Goal: Find specific page/section: Find specific page/section

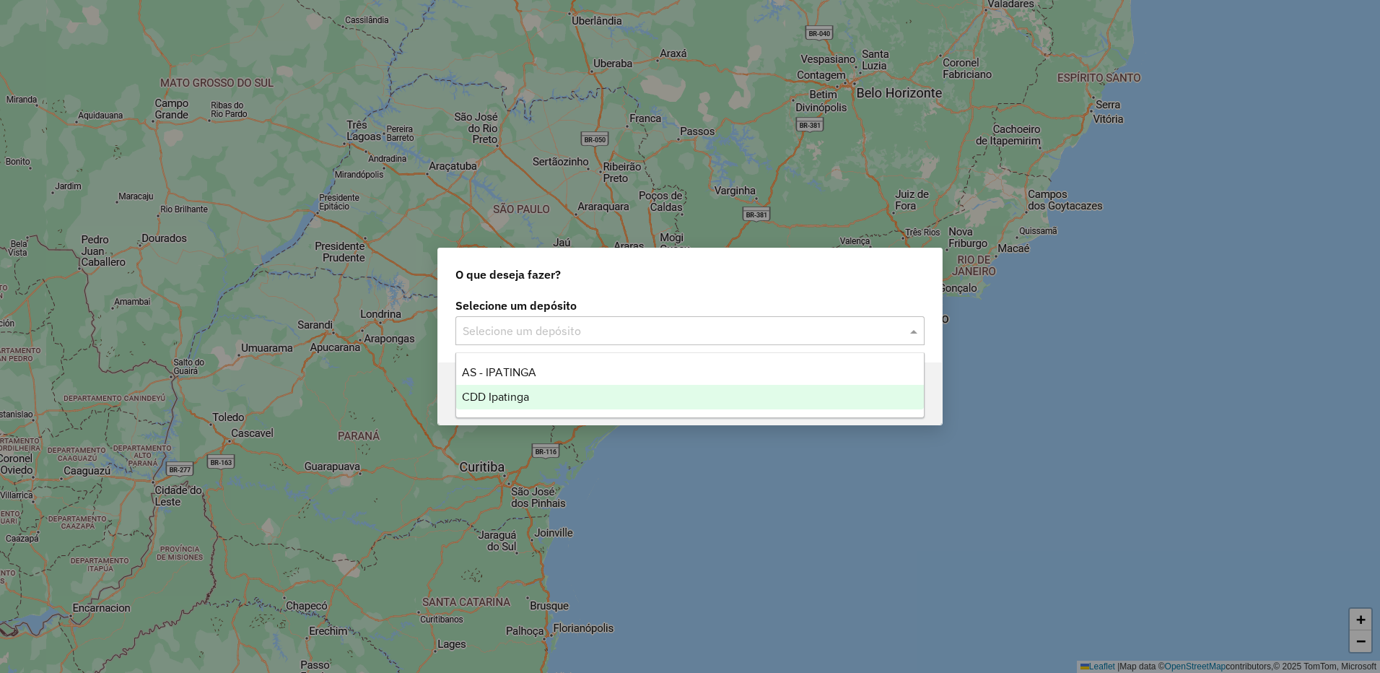
click at [546, 400] on div "CDD Ipatinga" at bounding box center [690, 397] width 468 height 25
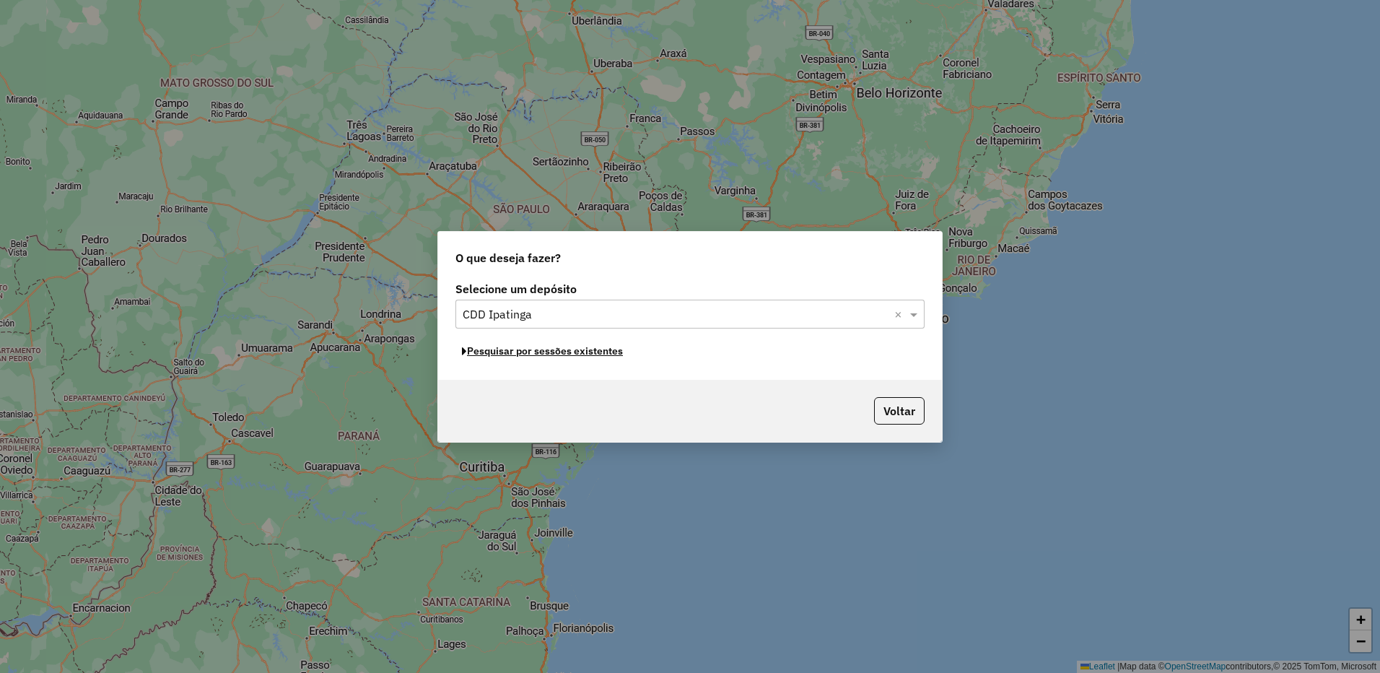
click at [605, 358] on button "Pesquisar por sessões existentes" at bounding box center [542, 351] width 174 height 22
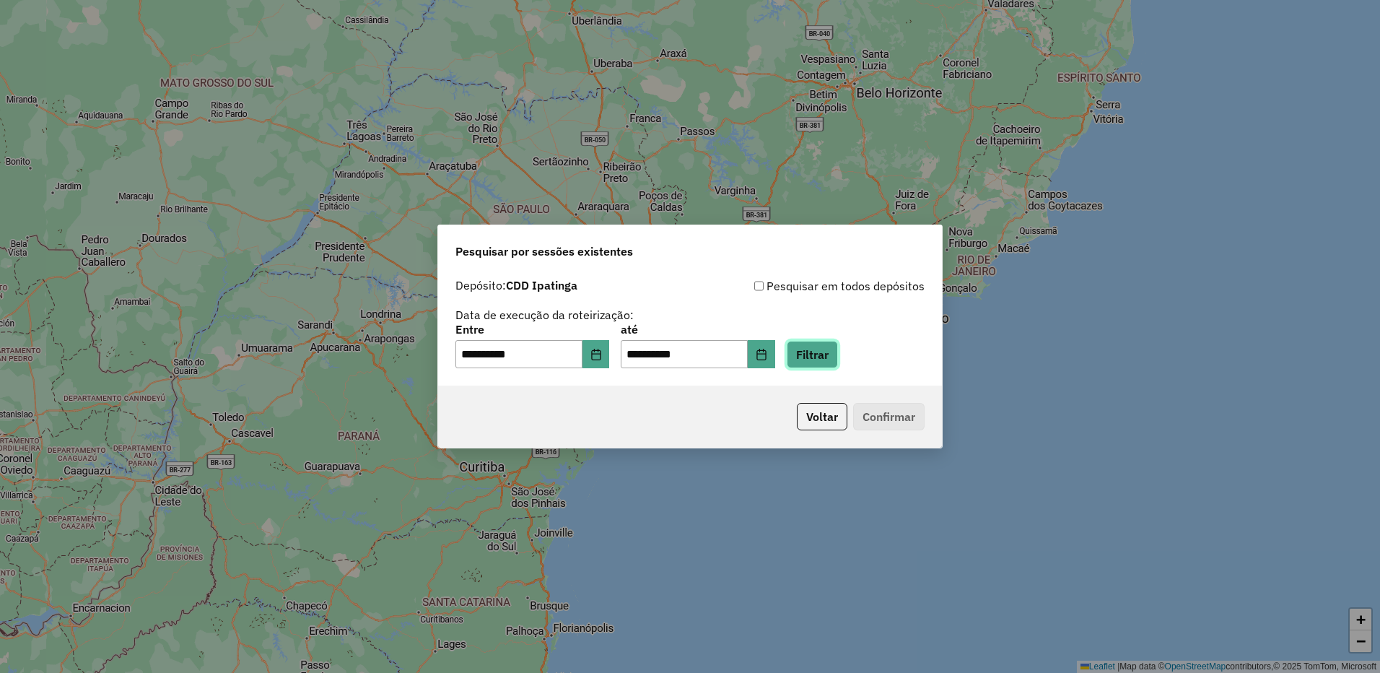
click at [838, 356] on button "Filtrar" at bounding box center [812, 354] width 51 height 27
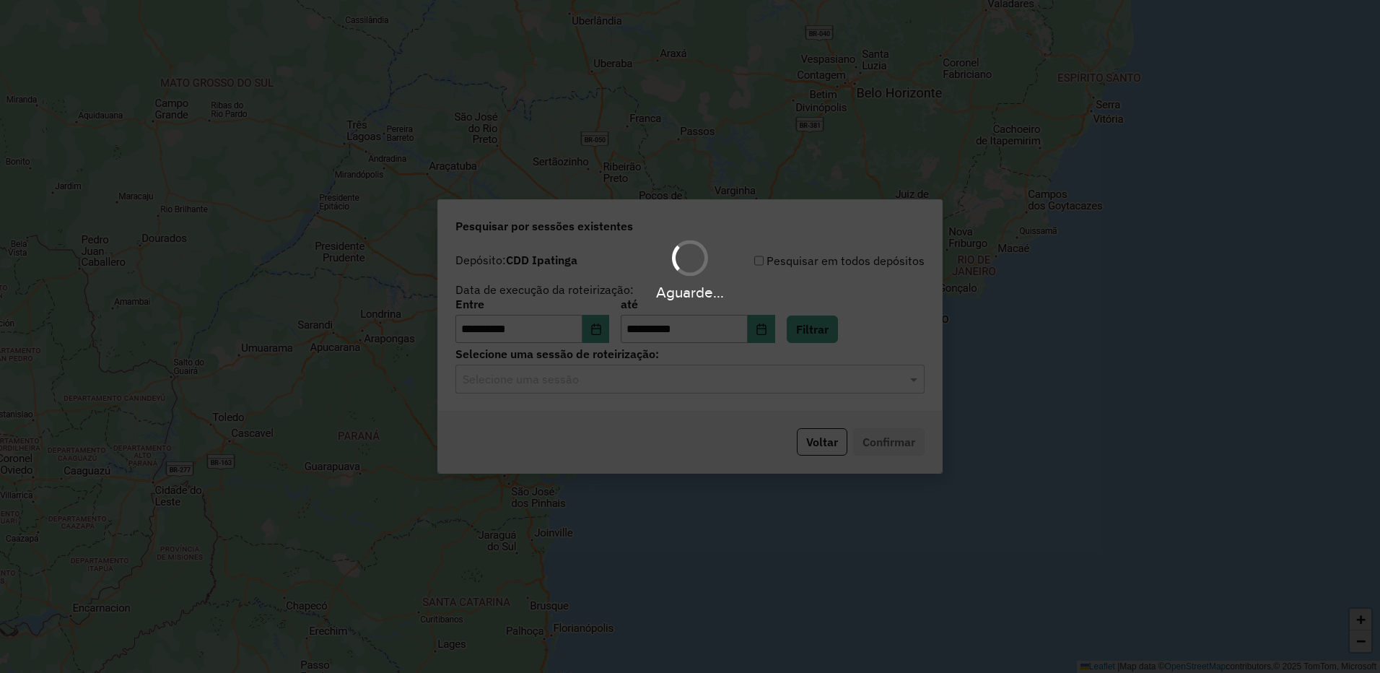
click at [827, 377] on div "Aguarde..." at bounding box center [690, 336] width 1380 height 673
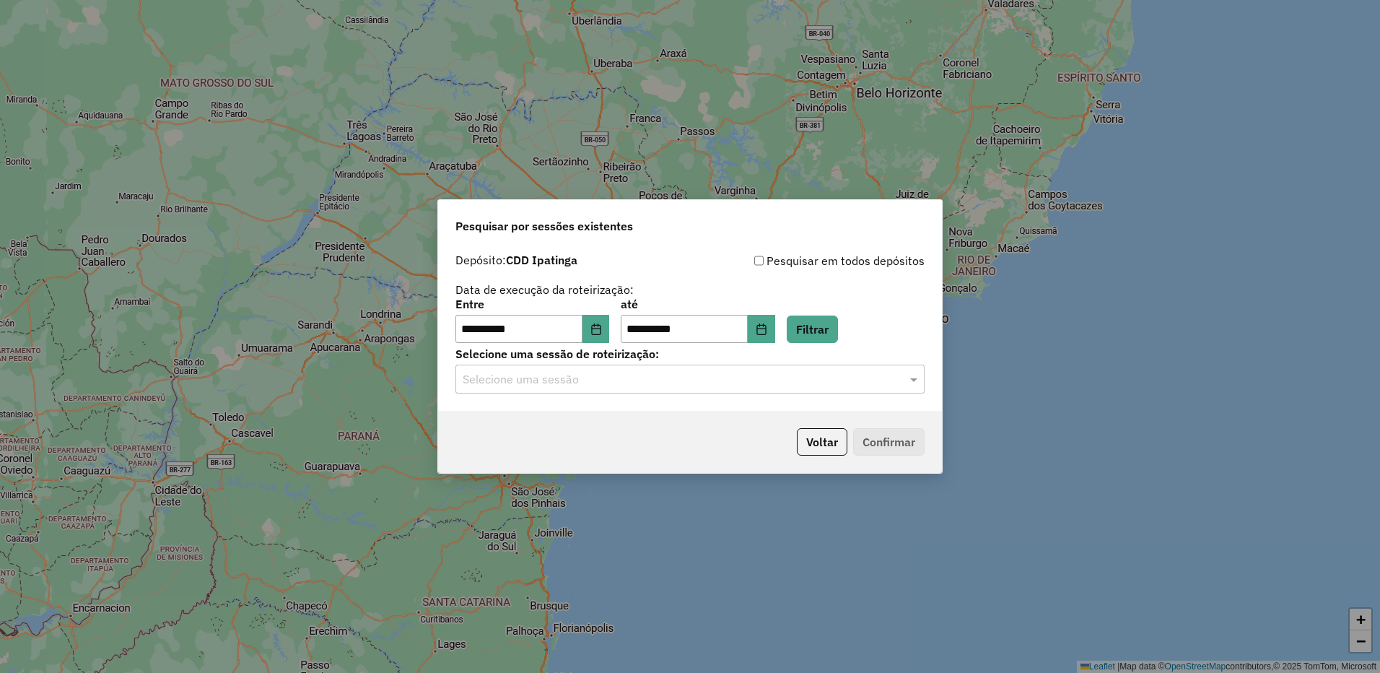
click at [827, 377] on input "text" at bounding box center [676, 379] width 426 height 17
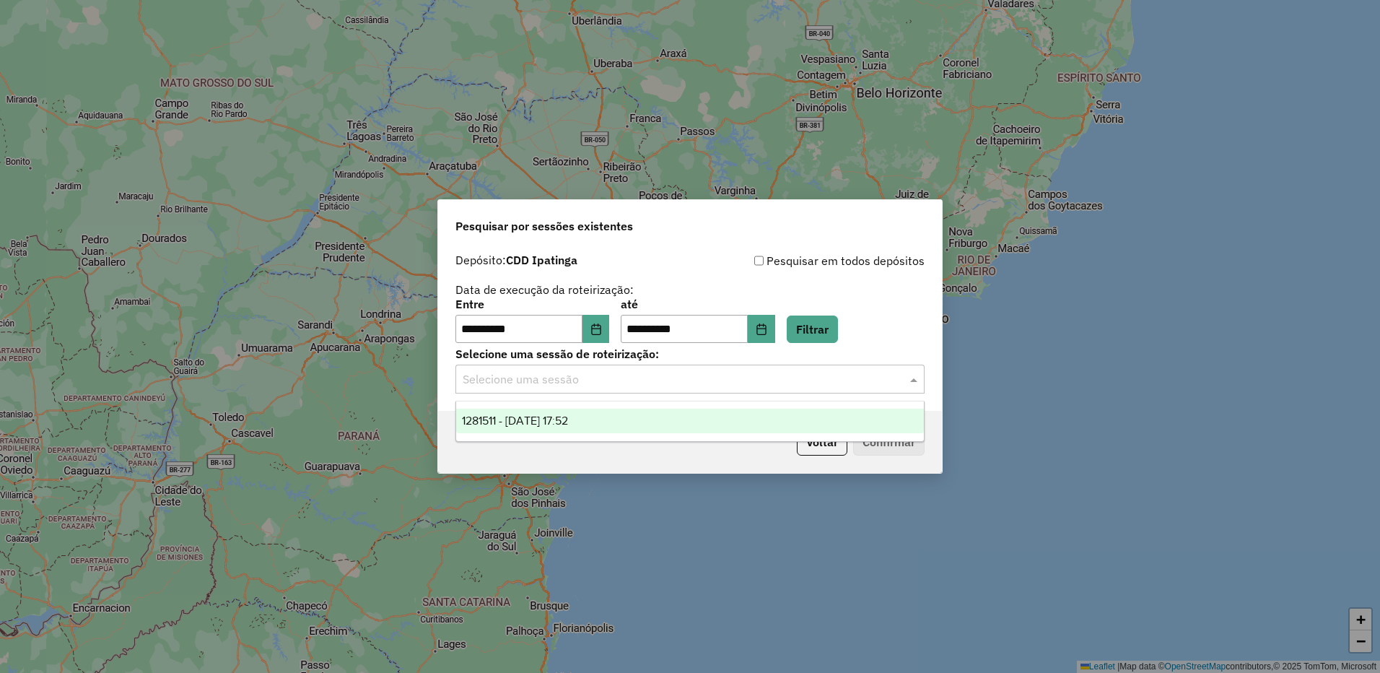
click at [713, 415] on div "1281511 - 24/09/2025 17:52" at bounding box center [690, 420] width 468 height 25
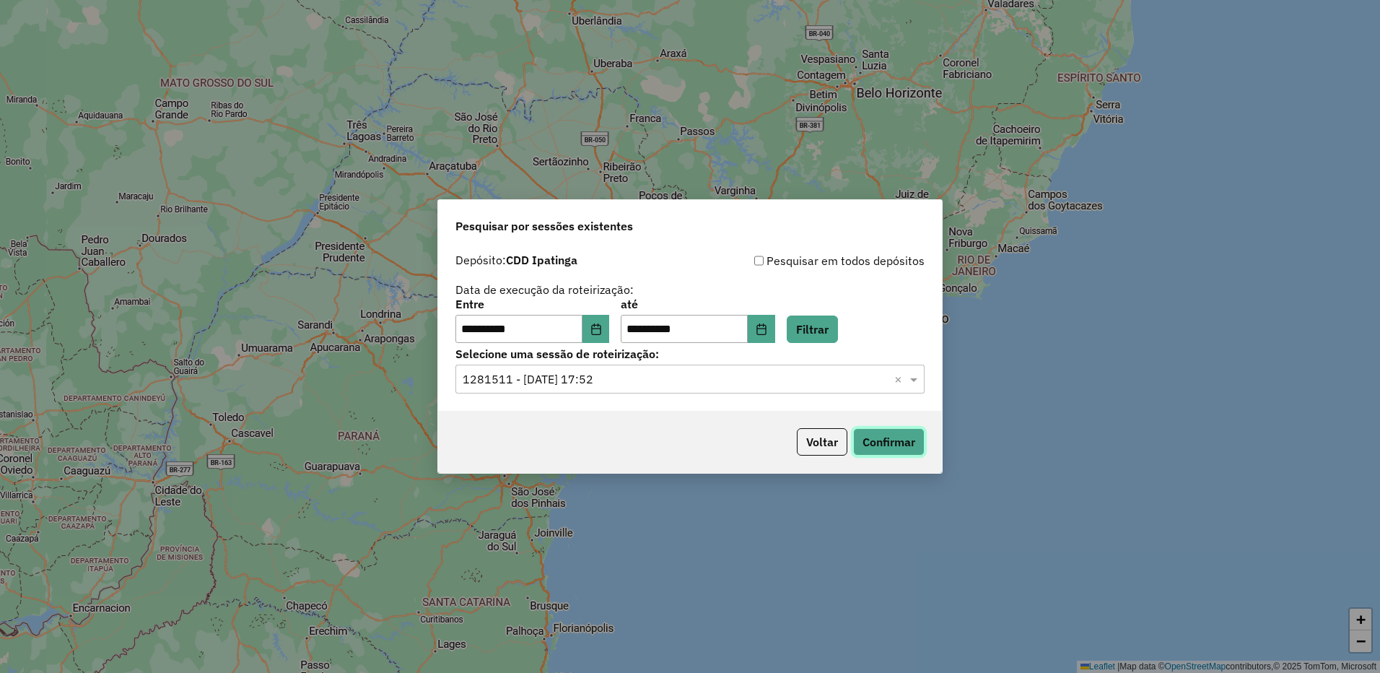
click at [877, 429] on button "Confirmar" at bounding box center [888, 441] width 71 height 27
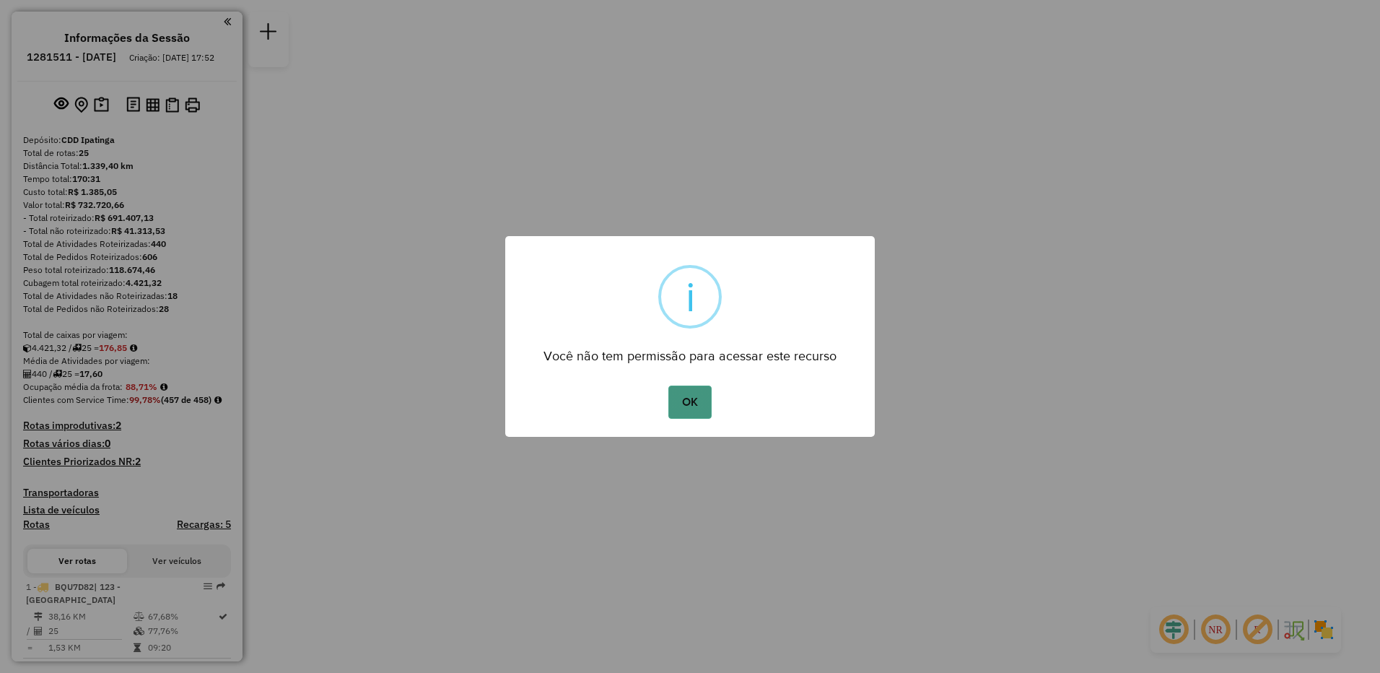
click at [688, 403] on button "OK" at bounding box center [689, 401] width 43 height 33
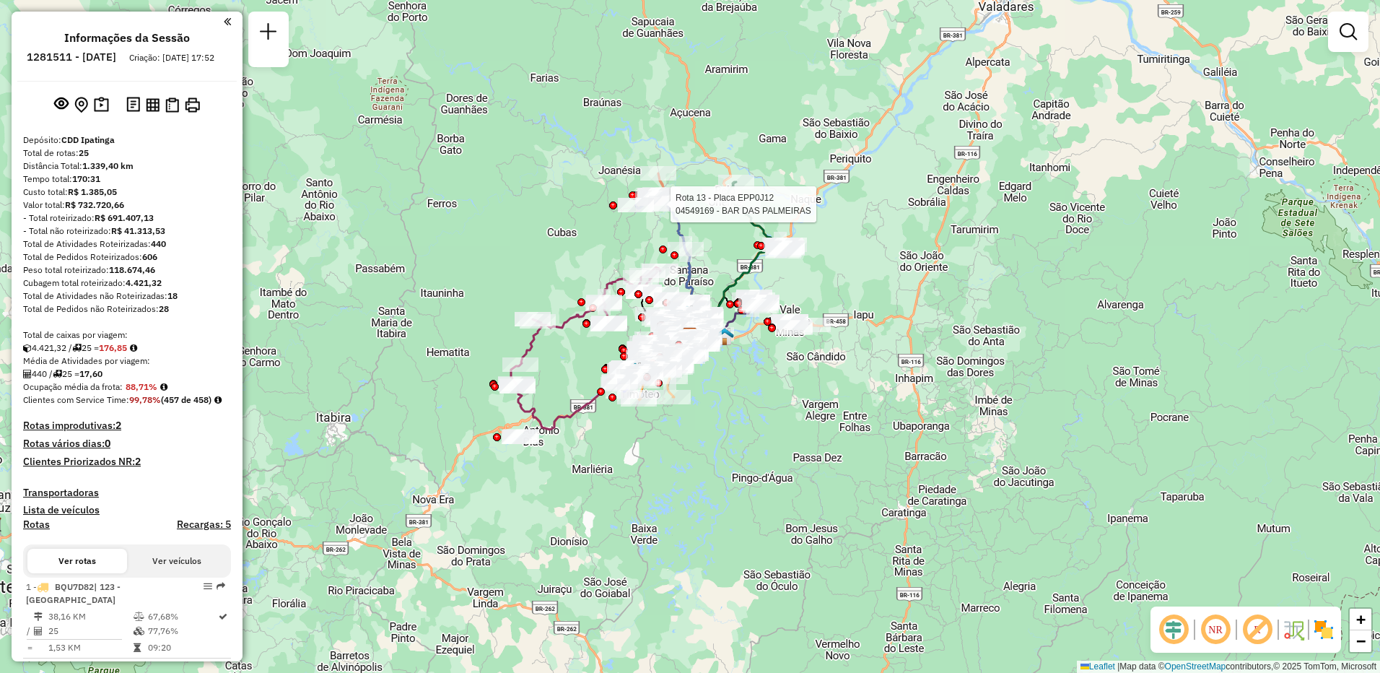
select select "**********"
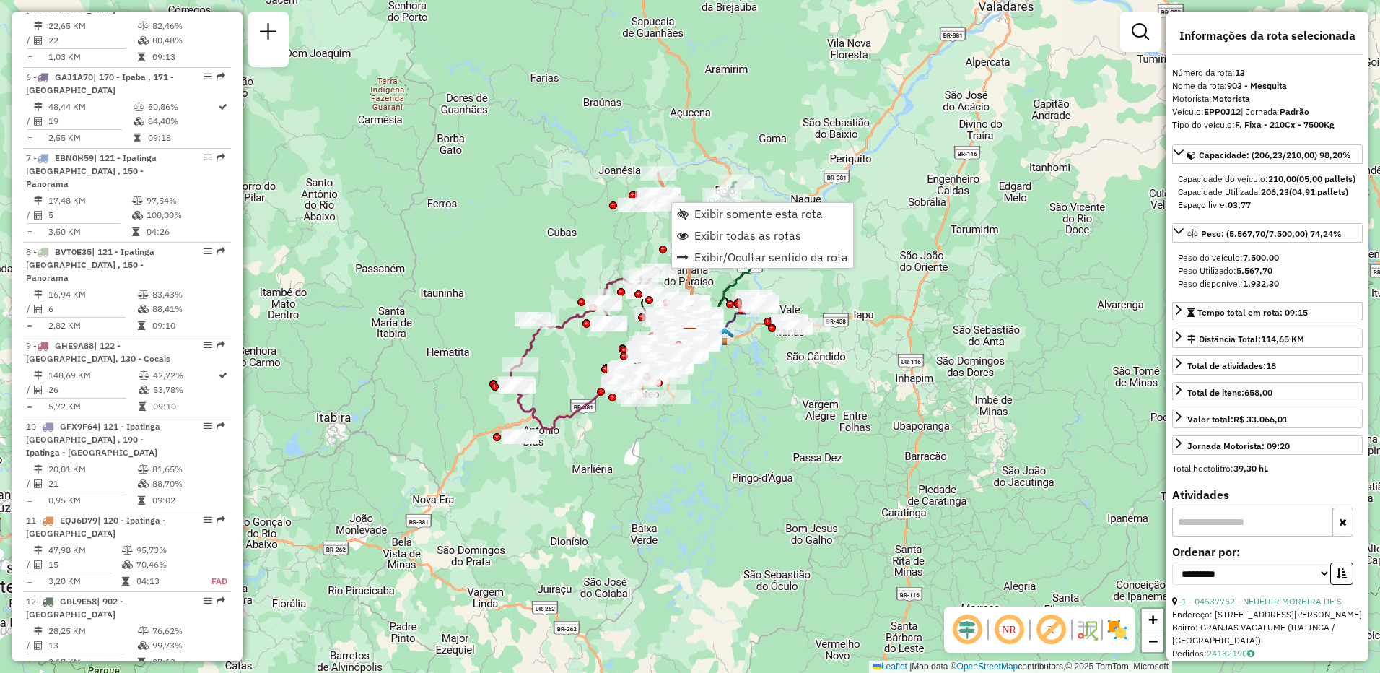
scroll to position [1588, 0]
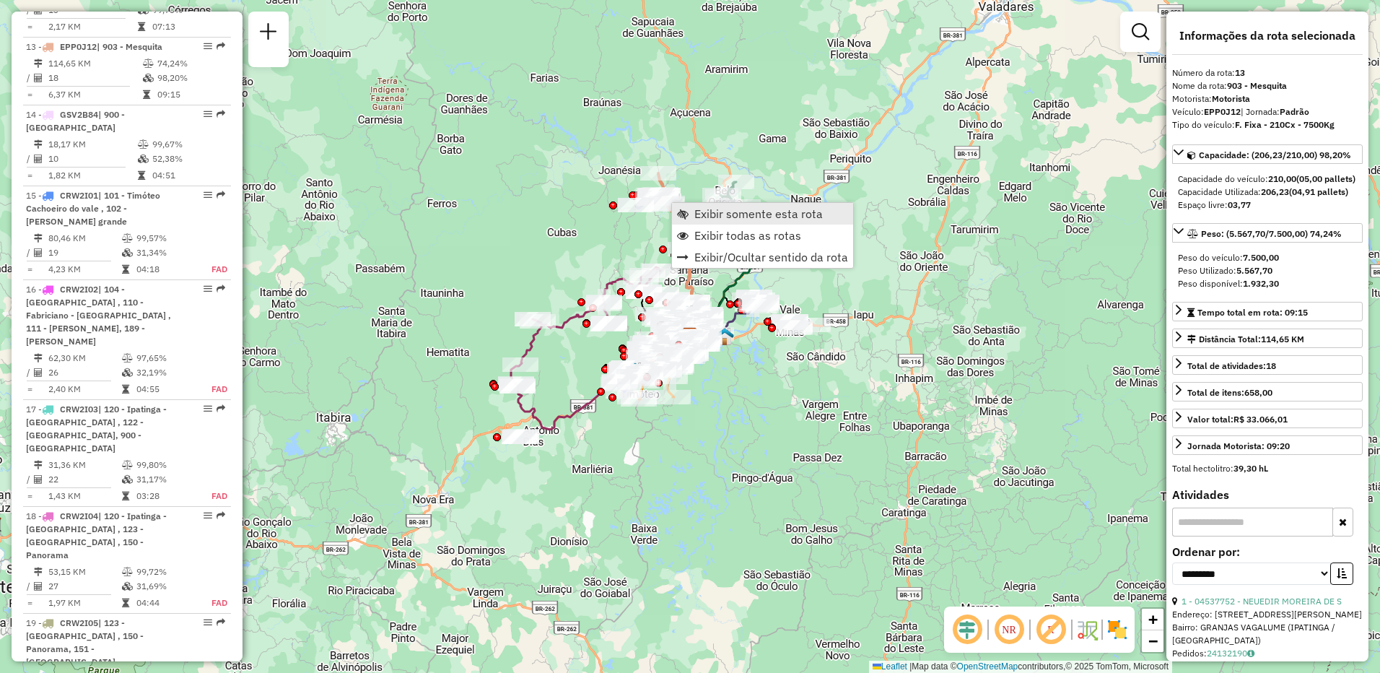
click at [713, 218] on span "Exibir somente esta rota" at bounding box center [758, 214] width 128 height 12
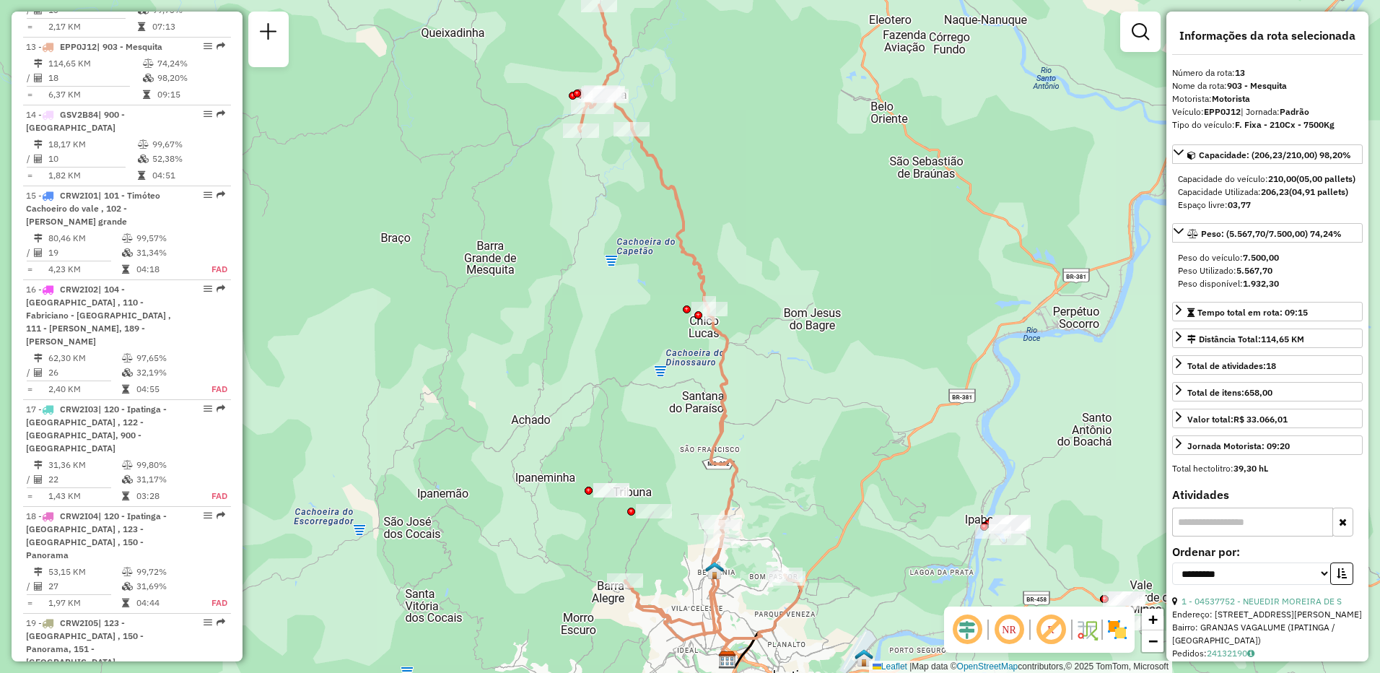
click at [1016, 626] on em at bounding box center [1008, 629] width 35 height 35
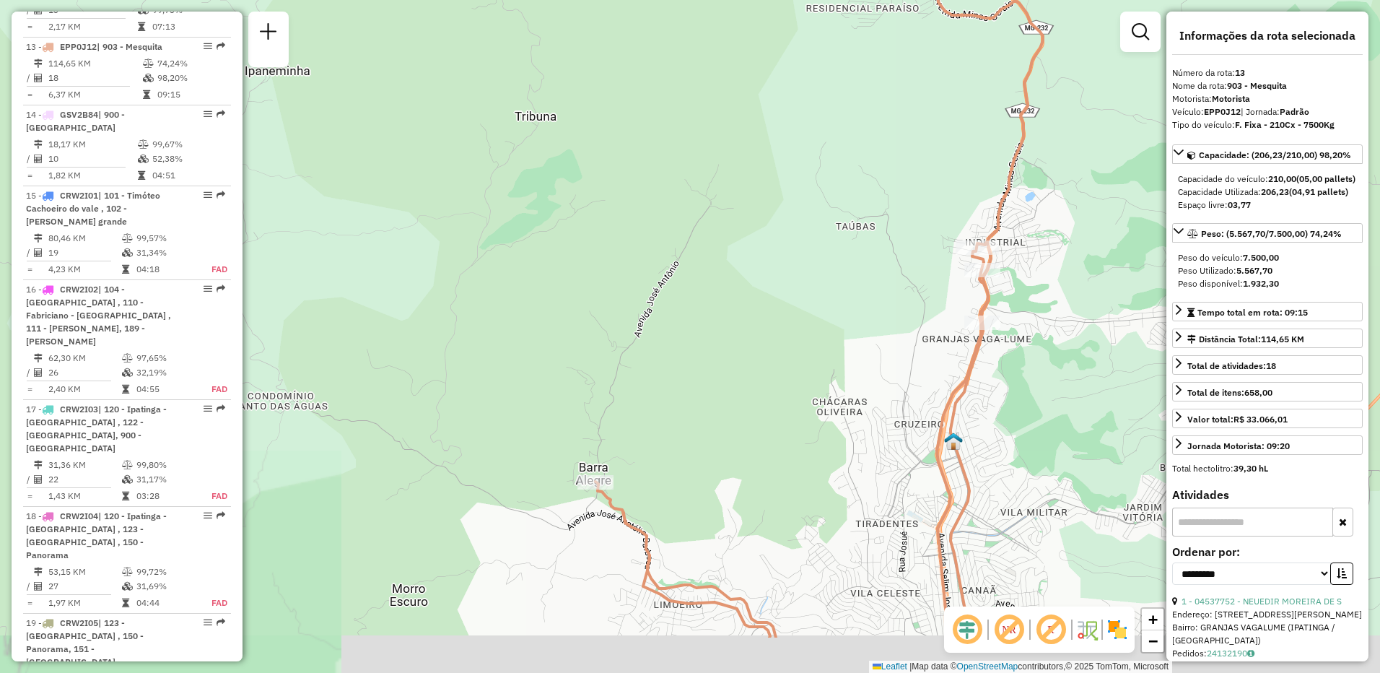
drag, startPoint x: 716, startPoint y: 520, endPoint x: 703, endPoint y: 431, distance: 90.4
click at [703, 431] on div "Janela de atendimento Grade de atendimento Capacidade Transportadoras Veículos …" at bounding box center [690, 336] width 1380 height 673
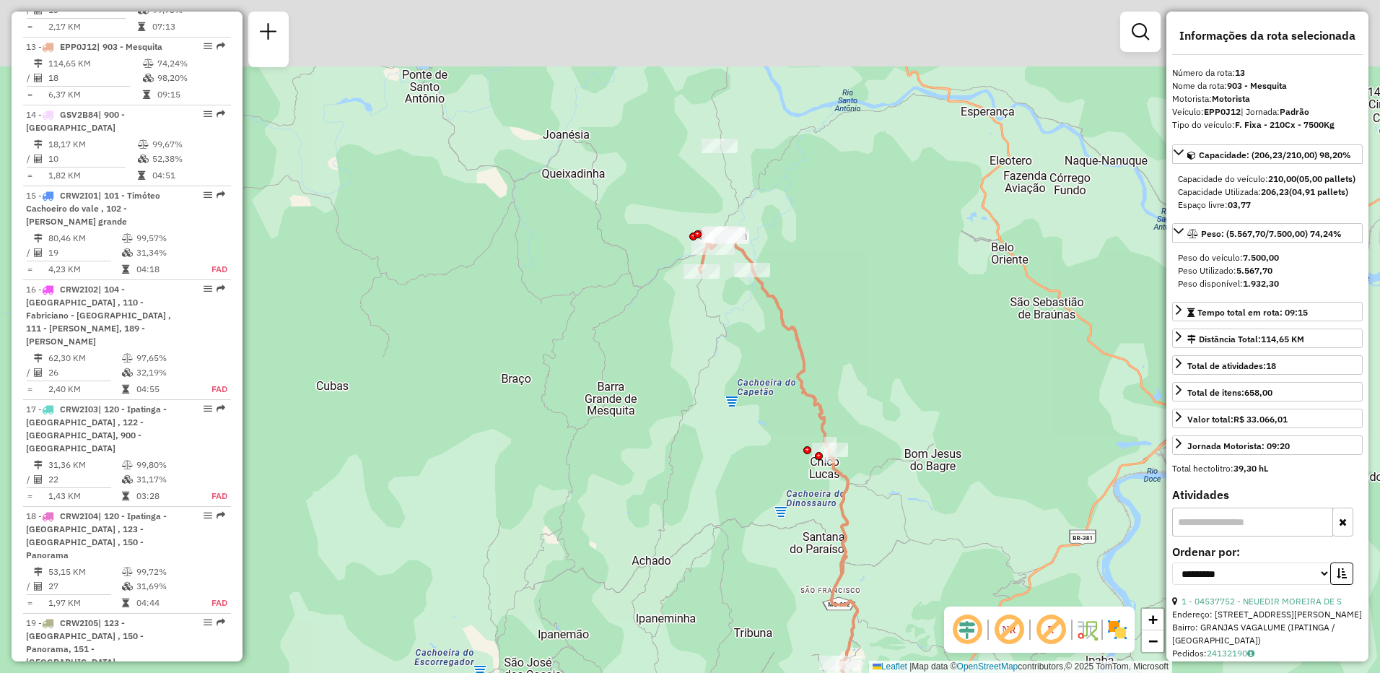
drag, startPoint x: 759, startPoint y: 291, endPoint x: 774, endPoint y: 565, distance: 274.6
click at [774, 569] on div "Janela de atendimento Grade de atendimento Capacidade Transportadoras Veículos …" at bounding box center [690, 336] width 1380 height 673
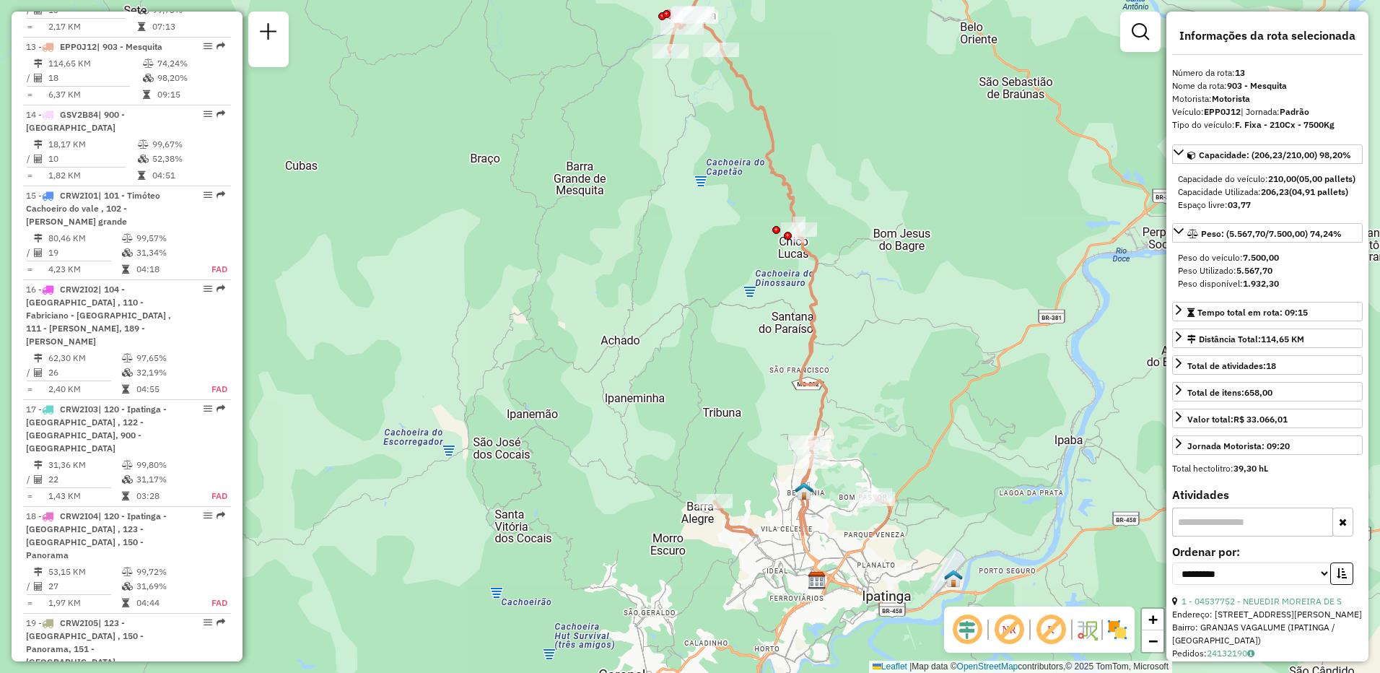
drag, startPoint x: 776, startPoint y: 483, endPoint x: 743, endPoint y: 201, distance: 284.0
click at [743, 201] on div "Janela de atendimento Grade de atendimento Capacidade Transportadoras Veículos …" at bounding box center [690, 336] width 1380 height 673
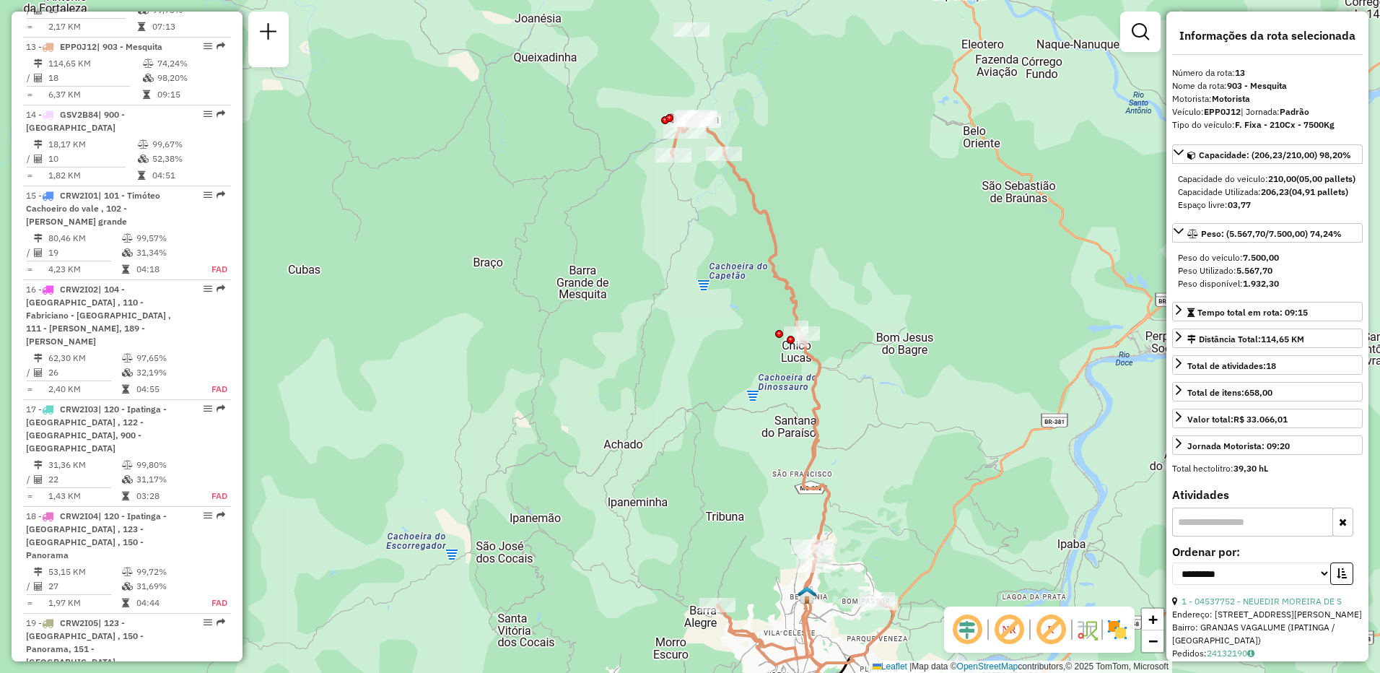
drag, startPoint x: 886, startPoint y: 244, endPoint x: 896, endPoint y: 426, distance: 182.1
click at [896, 426] on div "Janela de atendimento Grade de atendimento Capacidade Transportadoras Veículos …" at bounding box center [690, 336] width 1380 height 673
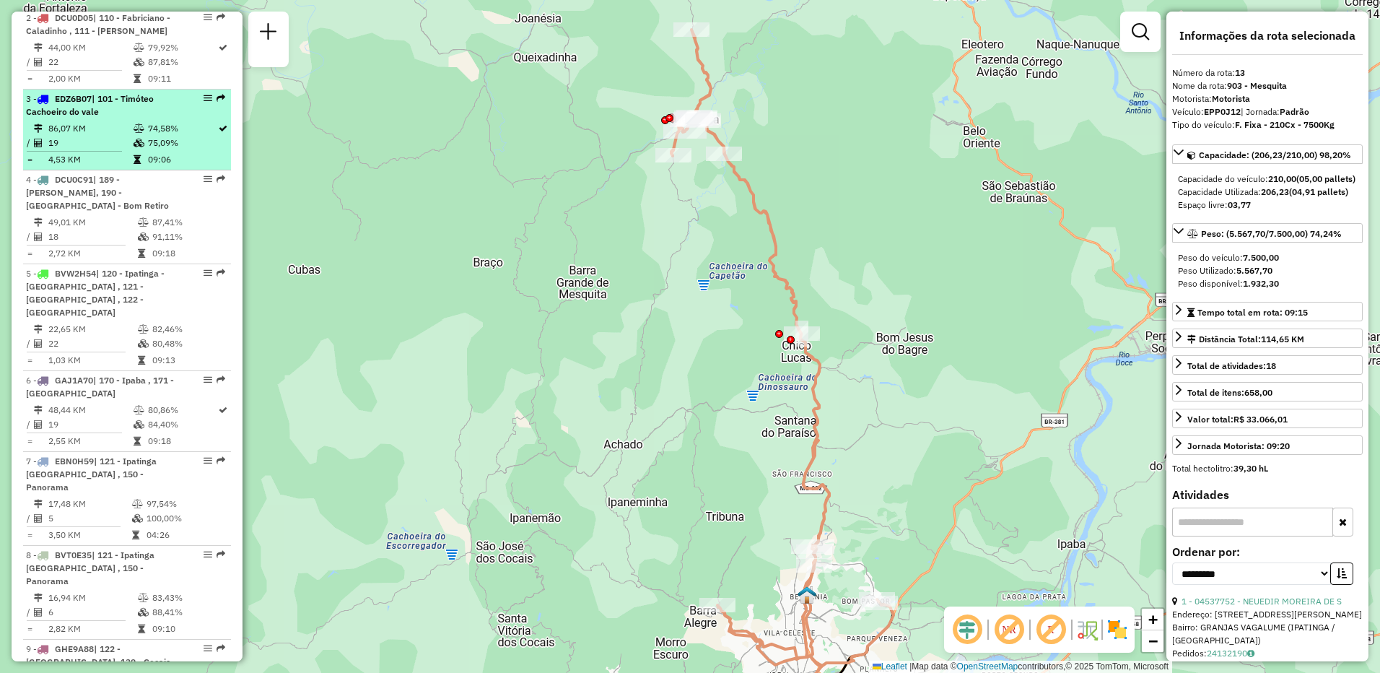
scroll to position [361, 0]
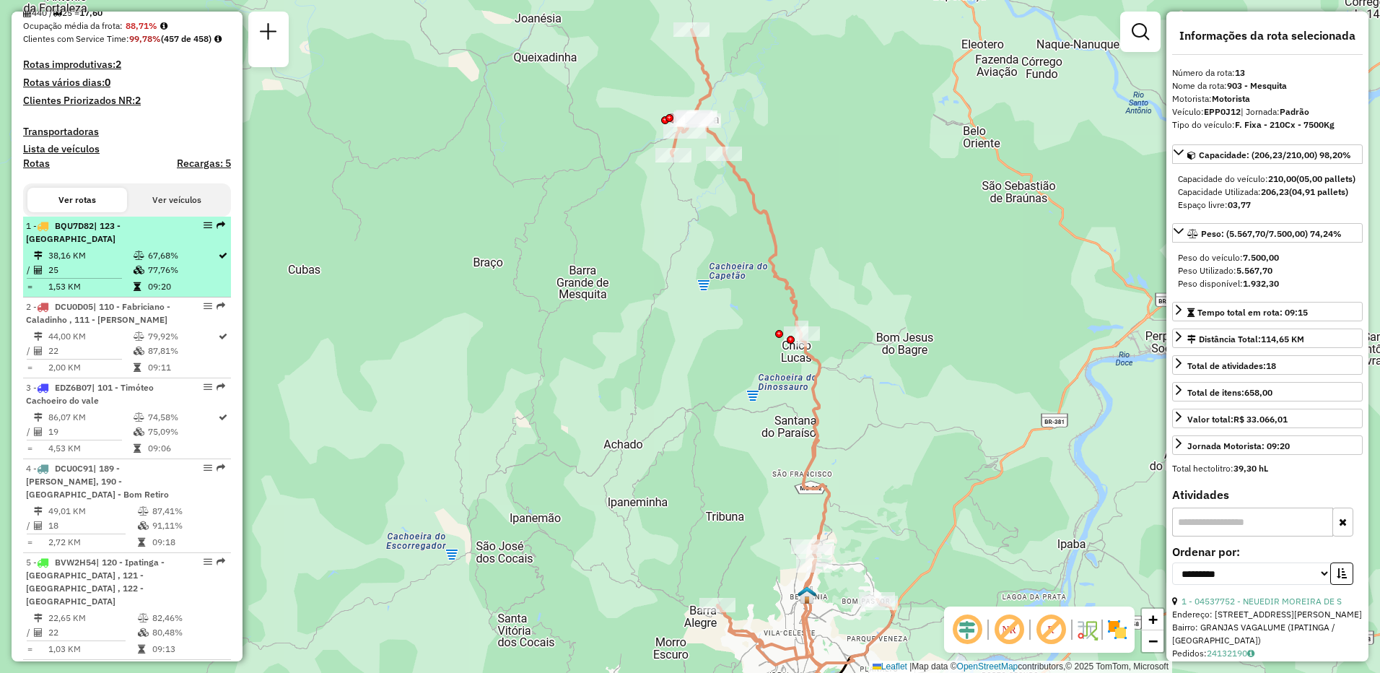
click at [144, 263] on td at bounding box center [140, 255] width 14 height 14
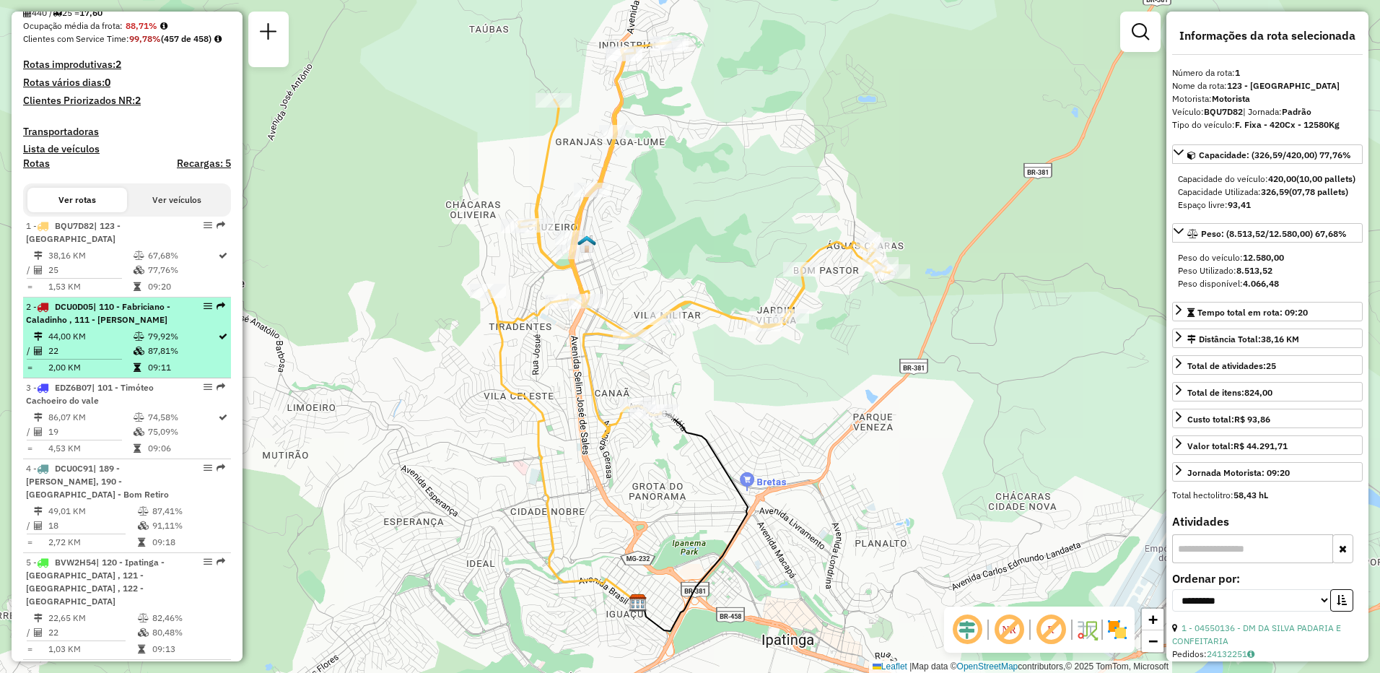
click at [135, 325] on span "| 110 - Fabriciano - Caladinho , 111 - [PERSON_NAME]" at bounding box center [98, 313] width 144 height 24
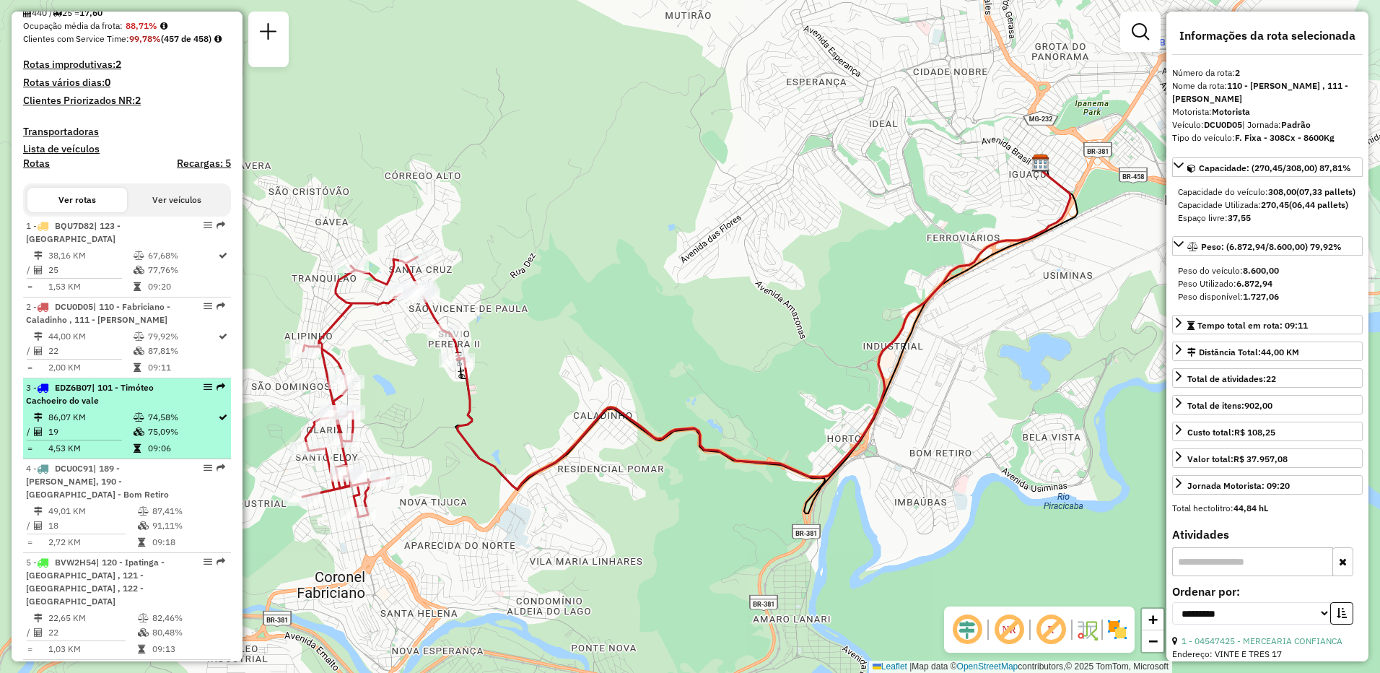
click at [128, 407] on div "3 - EDZ6B07 | 101 - Timóteo [GEOGRAPHIC_DATA]" at bounding box center [102, 394] width 153 height 26
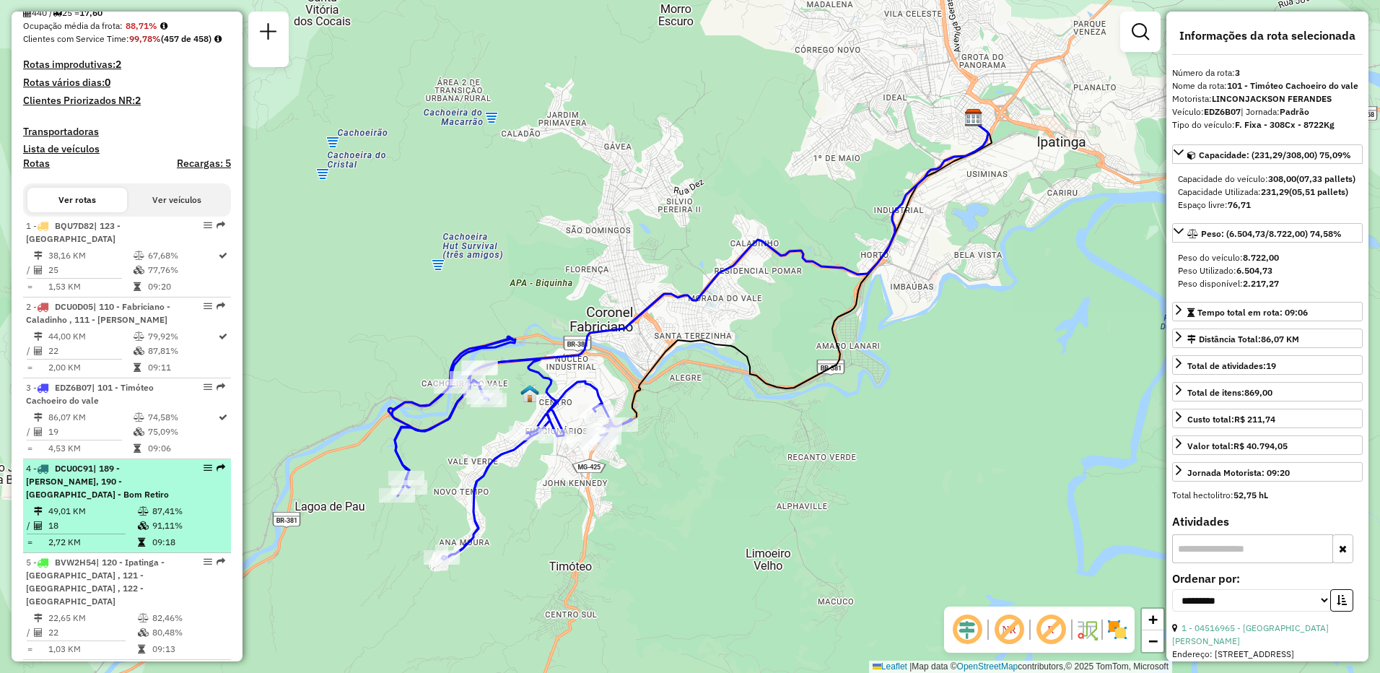
click at [136, 499] on span "| 189 - [PERSON_NAME], 190 - [GEOGRAPHIC_DATA] - Bom Retiro" at bounding box center [97, 481] width 143 height 37
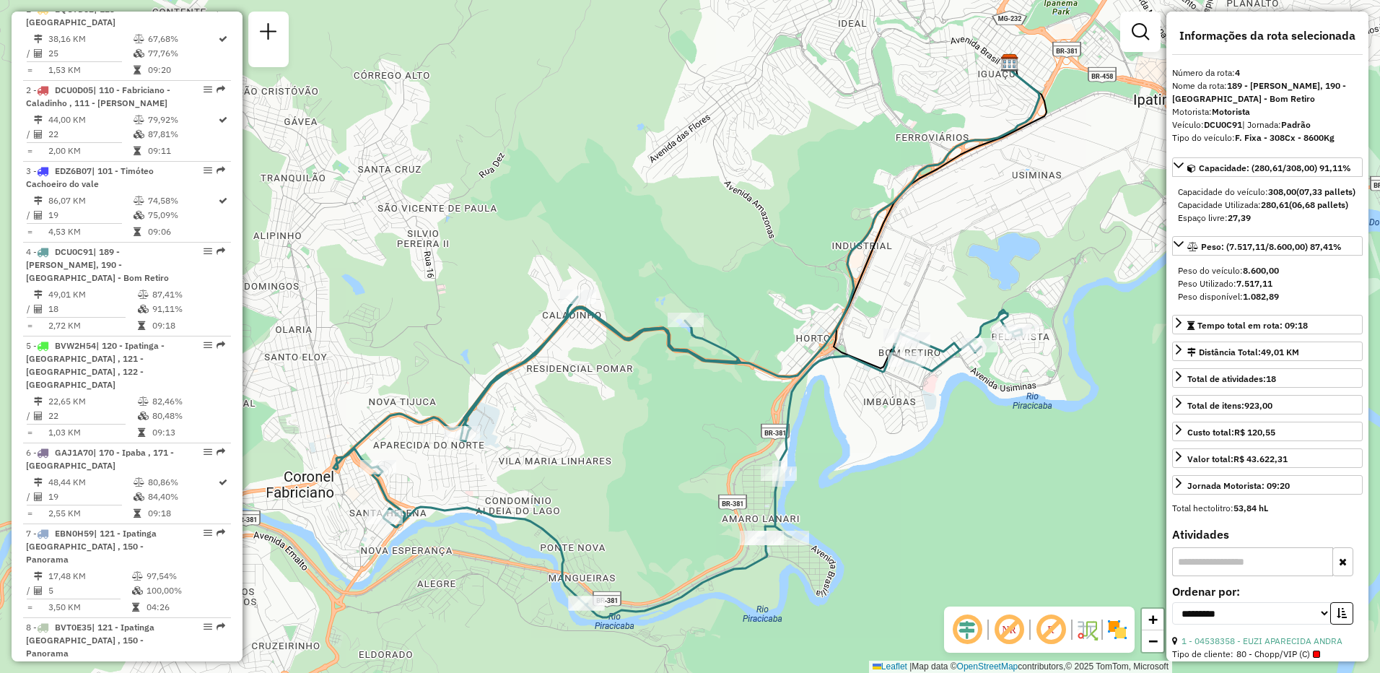
scroll to position [433, 0]
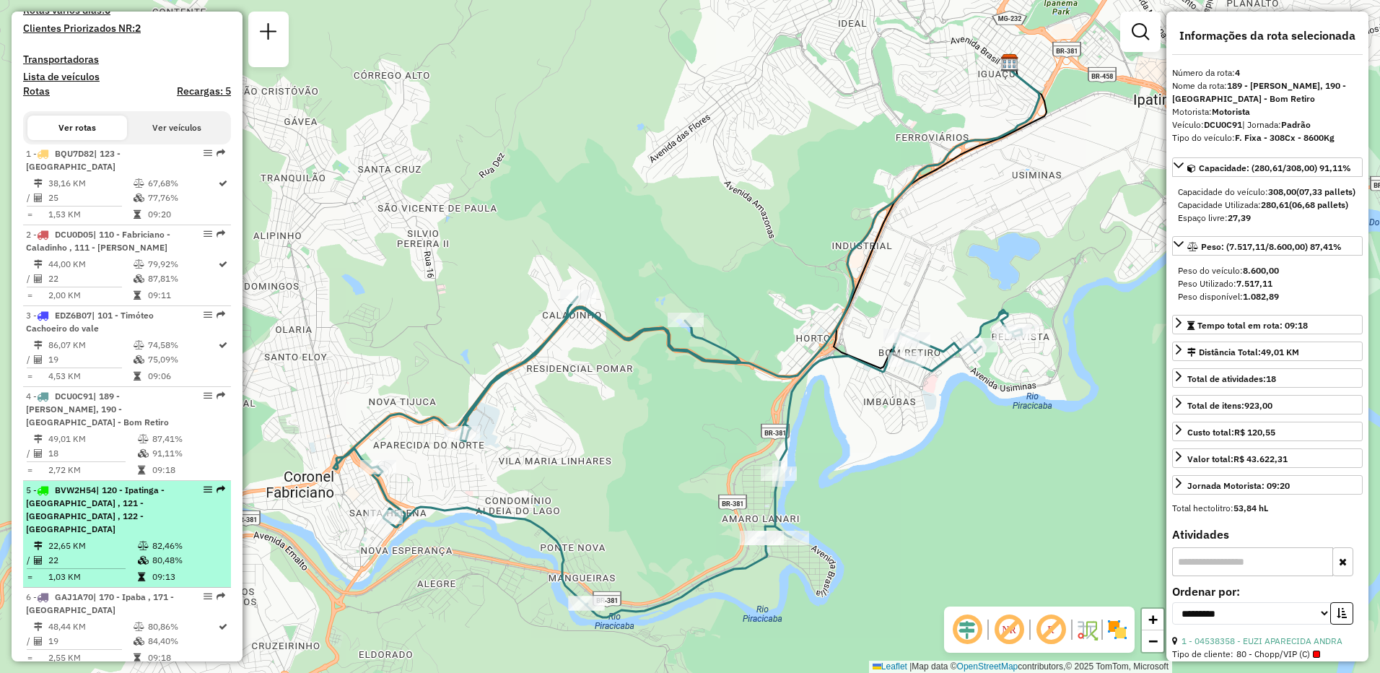
click at [141, 529] on span "| 120 - Ipatinga - [GEOGRAPHIC_DATA] , 121 - [GEOGRAPHIC_DATA] , 122 - [GEOGRAP…" at bounding box center [95, 509] width 139 height 50
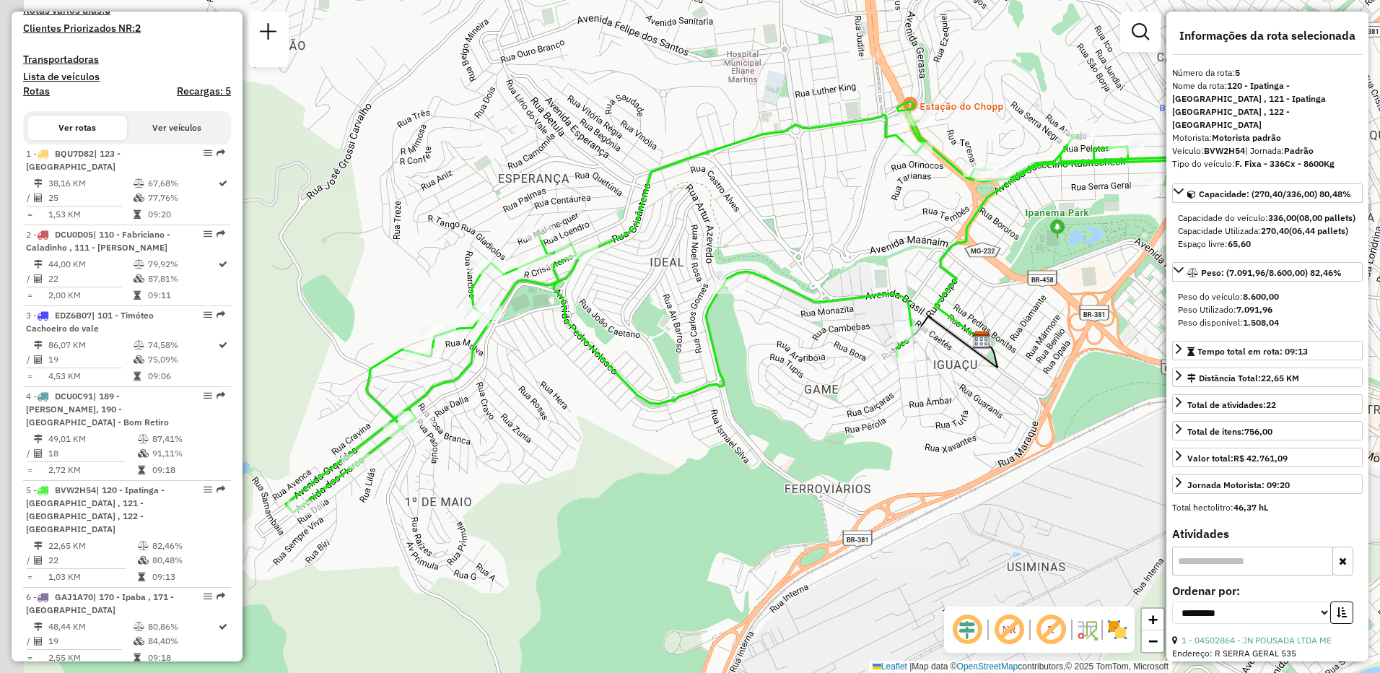
drag, startPoint x: 597, startPoint y: 460, endPoint x: 656, endPoint y: 441, distance: 61.6
click at [656, 441] on div "Janela de atendimento Grade de atendimento Capacidade Transportadoras Veículos …" at bounding box center [690, 336] width 1380 height 673
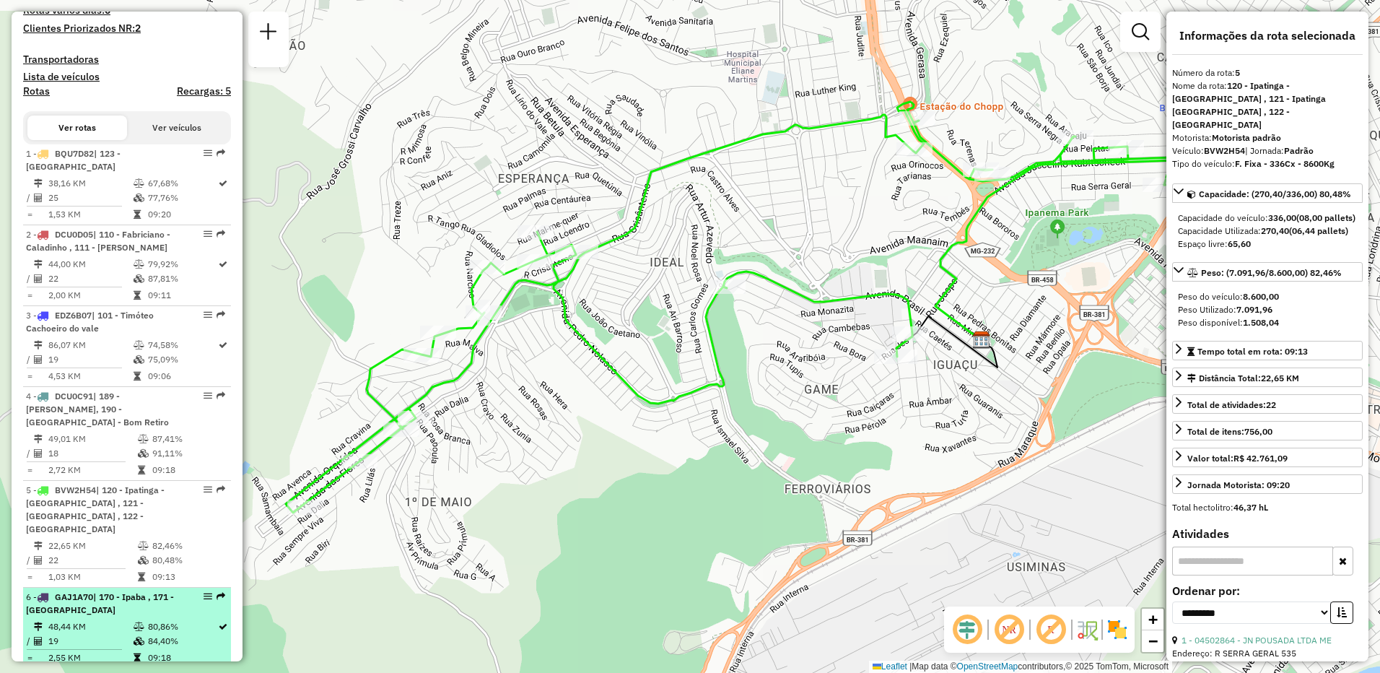
click at [110, 619] on td "48,44 KM" at bounding box center [90, 626] width 85 height 14
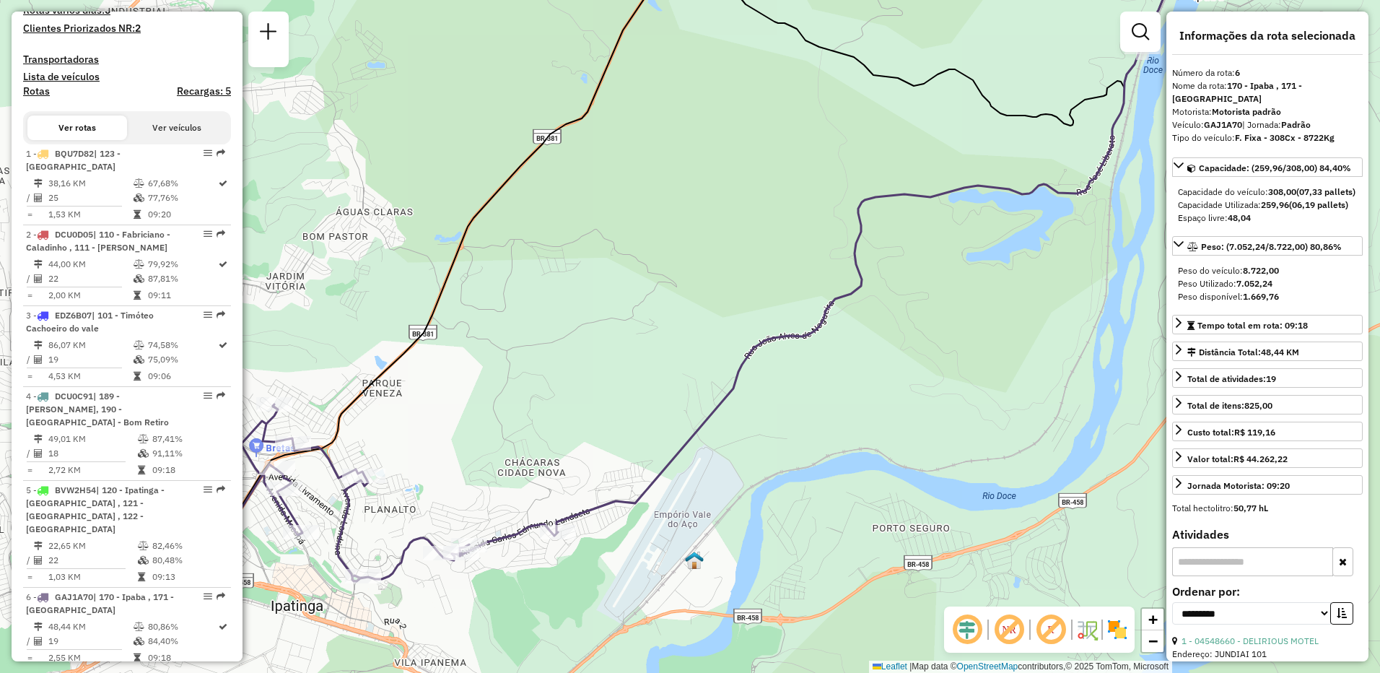
drag, startPoint x: 530, startPoint y: 406, endPoint x: 505, endPoint y: 354, distance: 58.4
click at [505, 354] on div "Janela de atendimento Grade de atendimento Capacidade Transportadoras Veículos …" at bounding box center [690, 336] width 1380 height 673
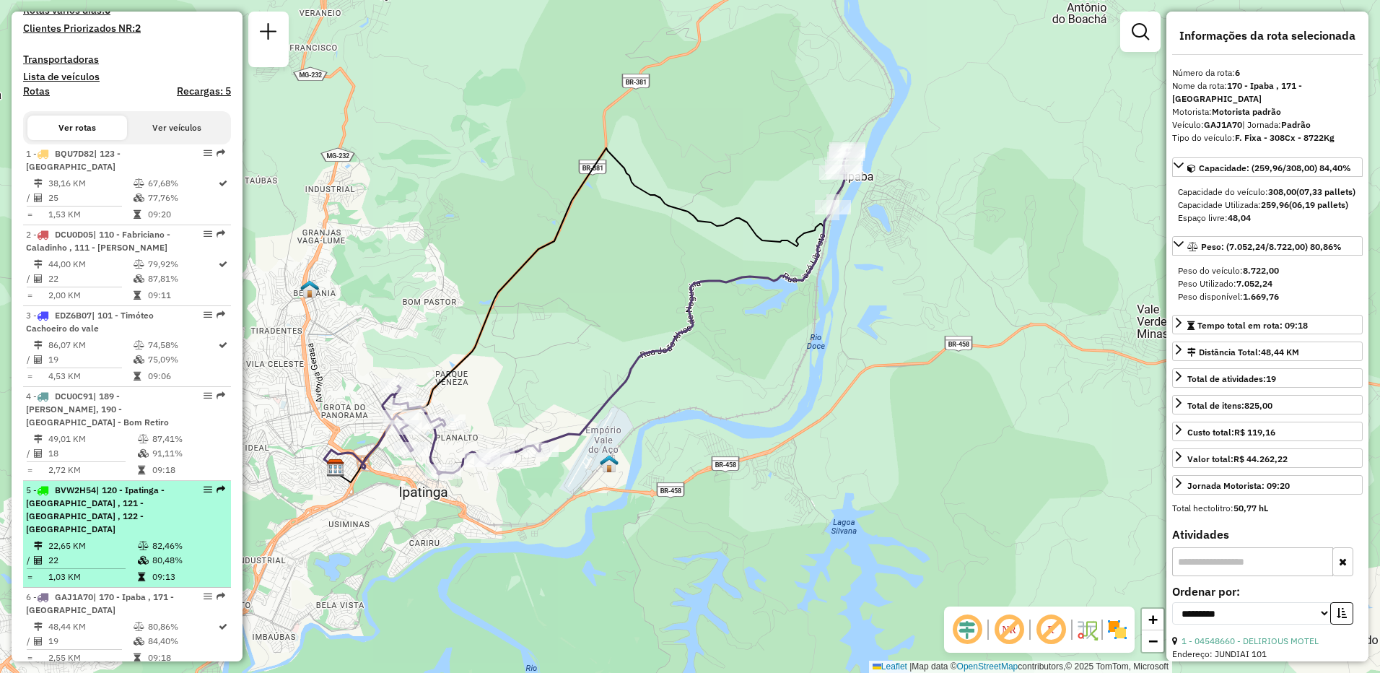
scroll to position [577, 0]
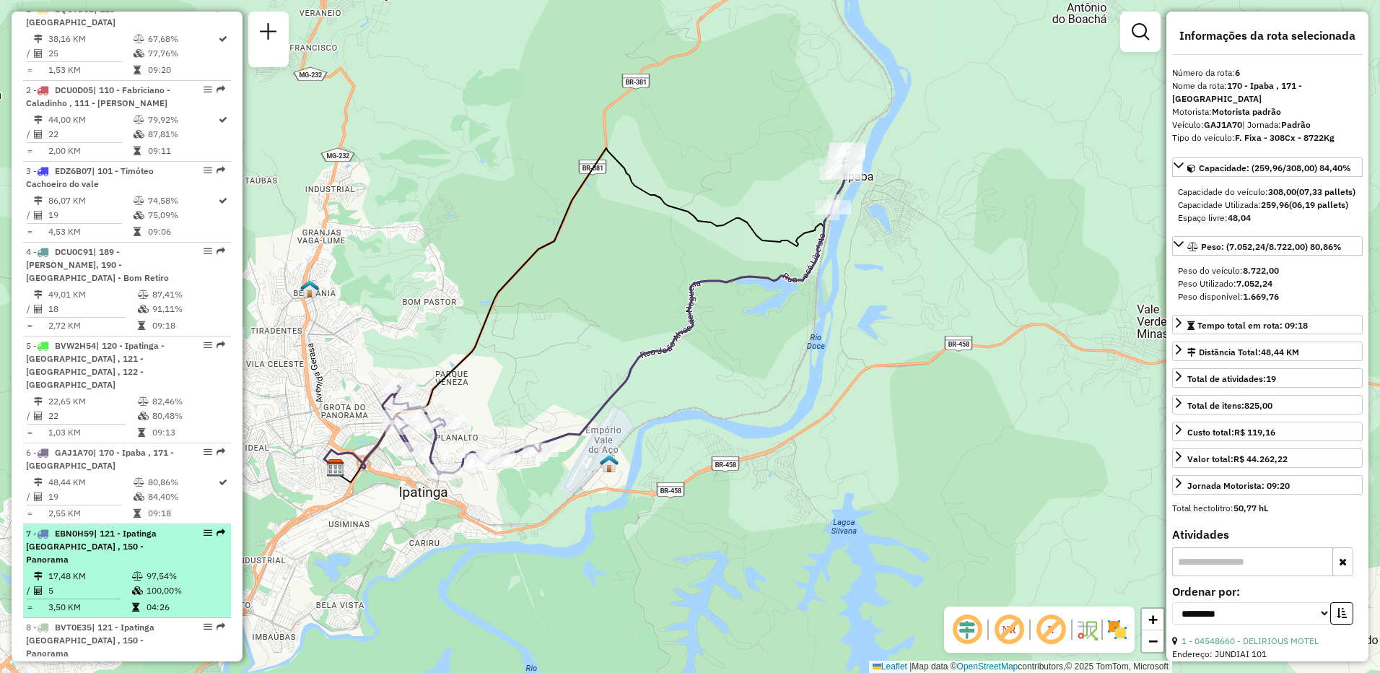
click at [131, 583] on td at bounding box center [138, 590] width 14 height 14
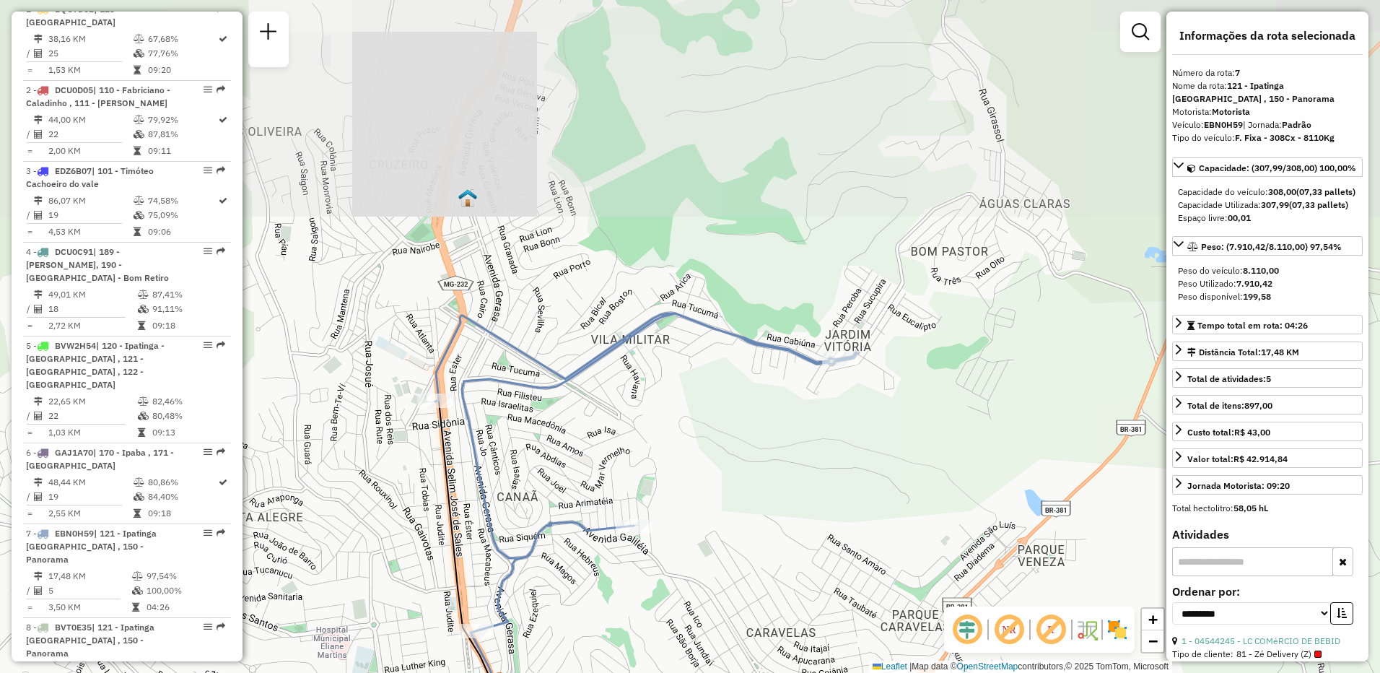
drag, startPoint x: 739, startPoint y: 367, endPoint x: 695, endPoint y: 658, distance: 294.8
click at [695, 658] on div "Janela de atendimento Grade de atendimento Capacidade Transportadoras Veículos …" at bounding box center [690, 336] width 1380 height 673
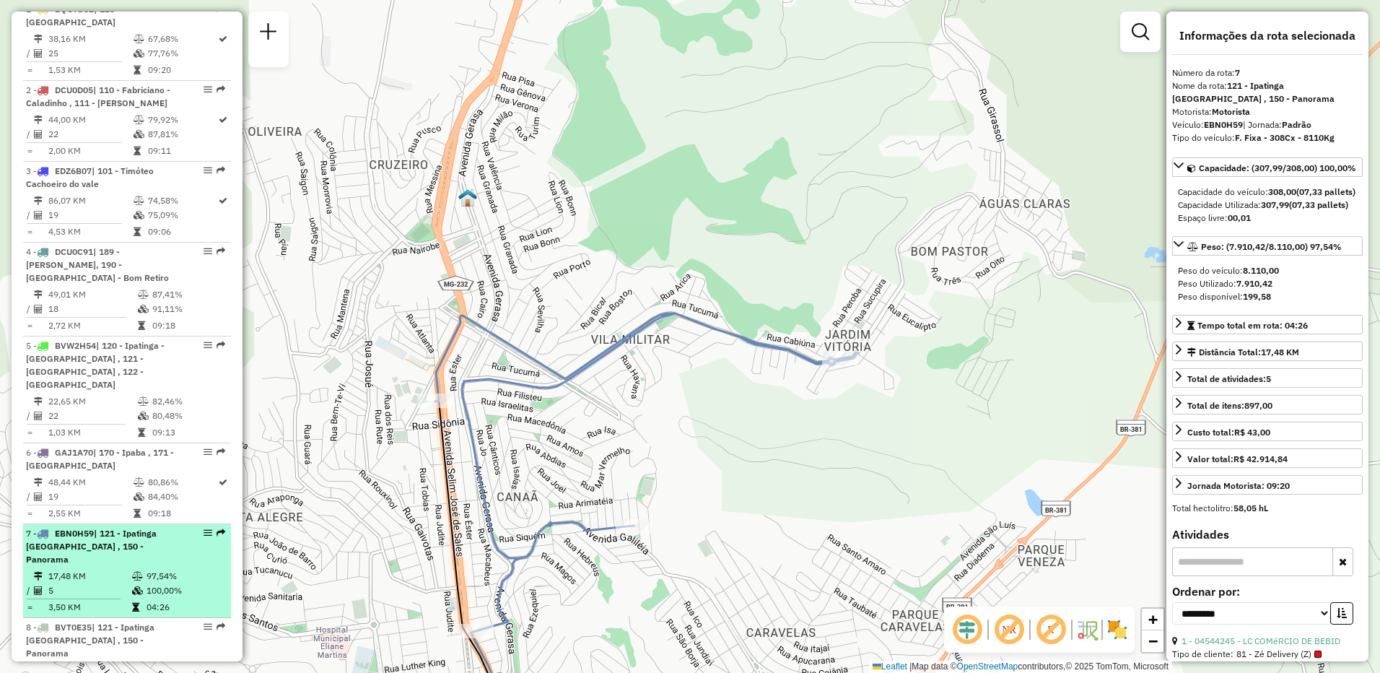
scroll to position [722, 0]
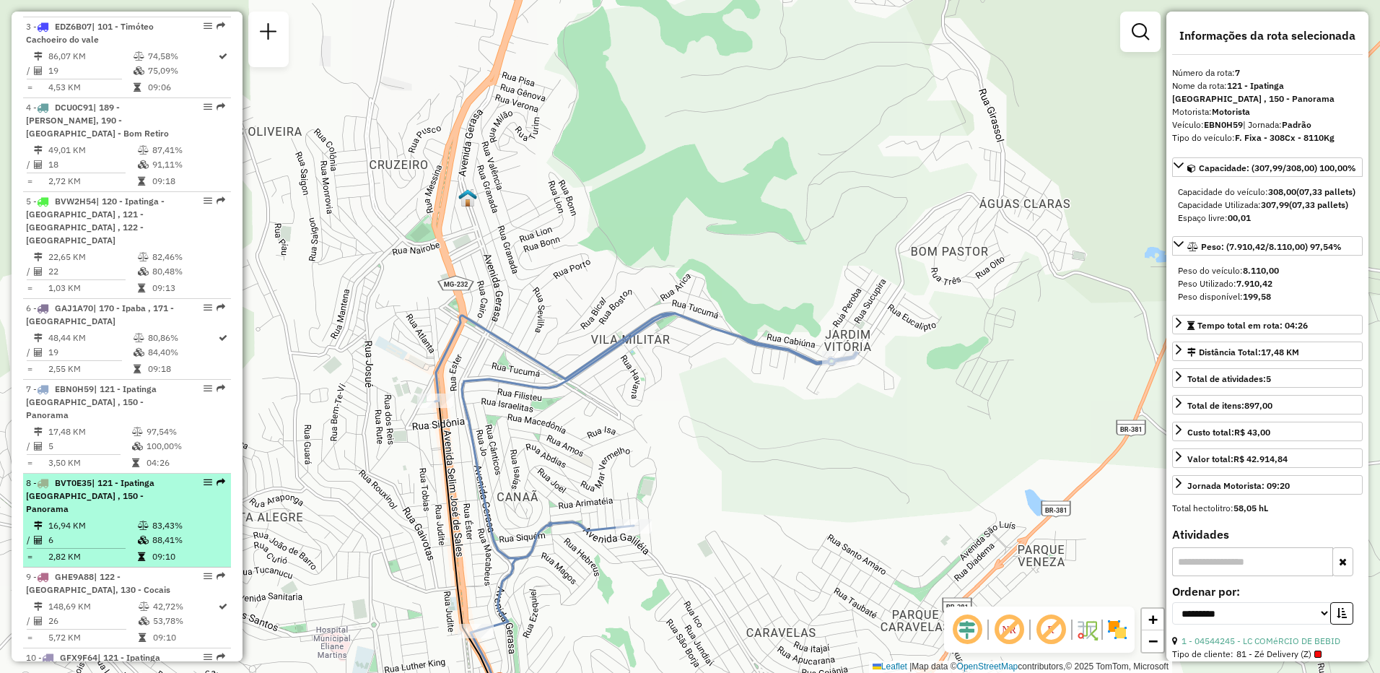
click at [126, 518] on td "16,94 KM" at bounding box center [92, 525] width 89 height 14
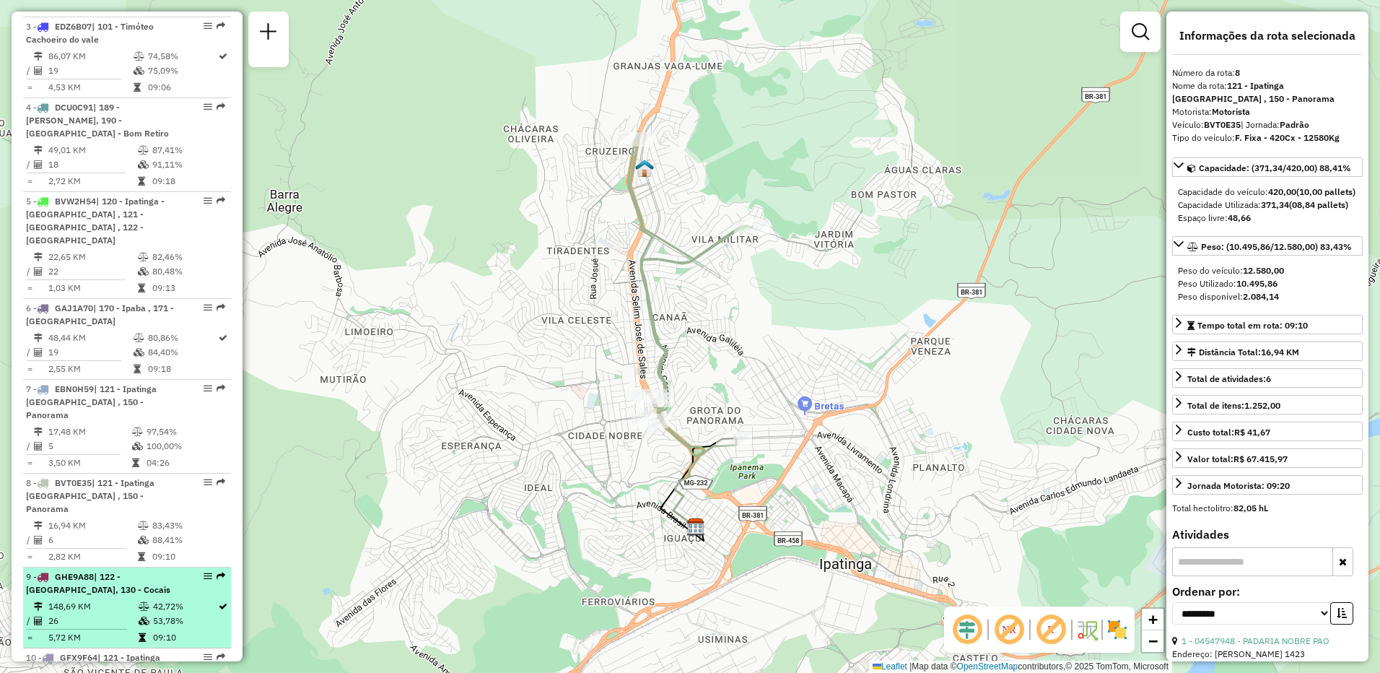
click at [112, 599] on td "148,69 KM" at bounding box center [93, 606] width 90 height 14
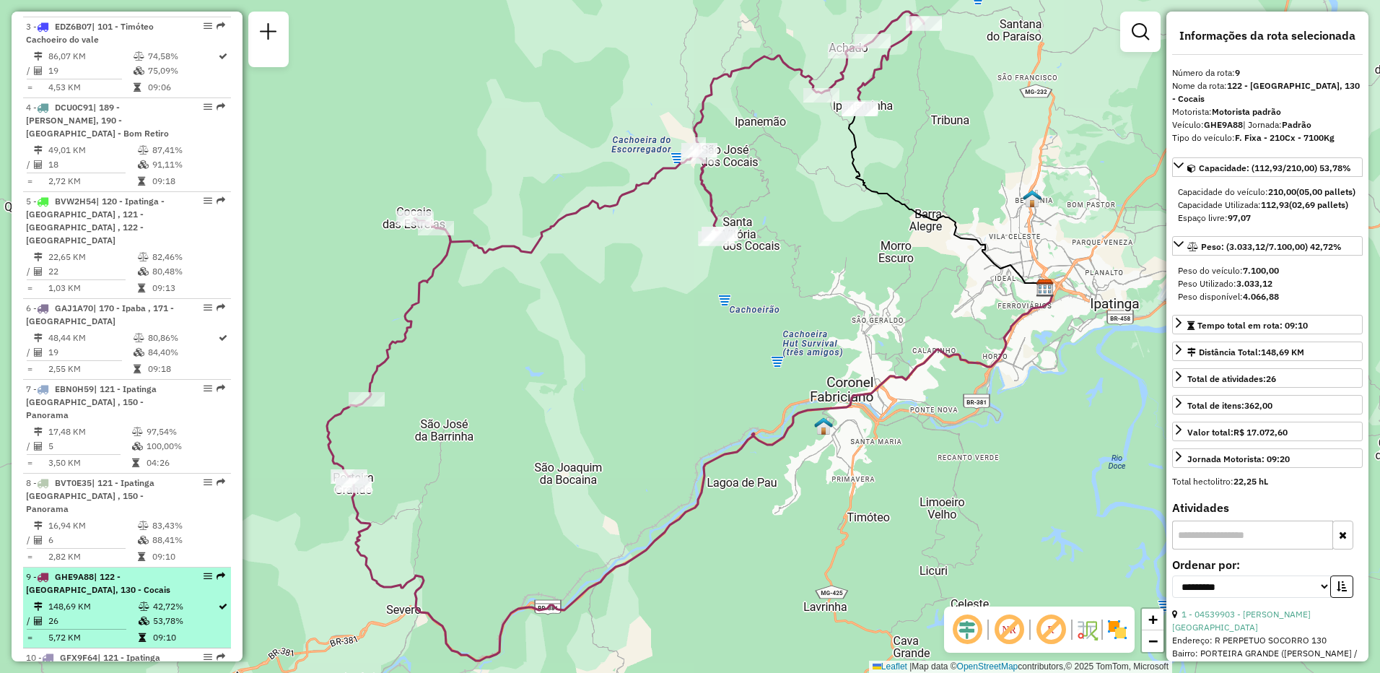
scroll to position [866, 0]
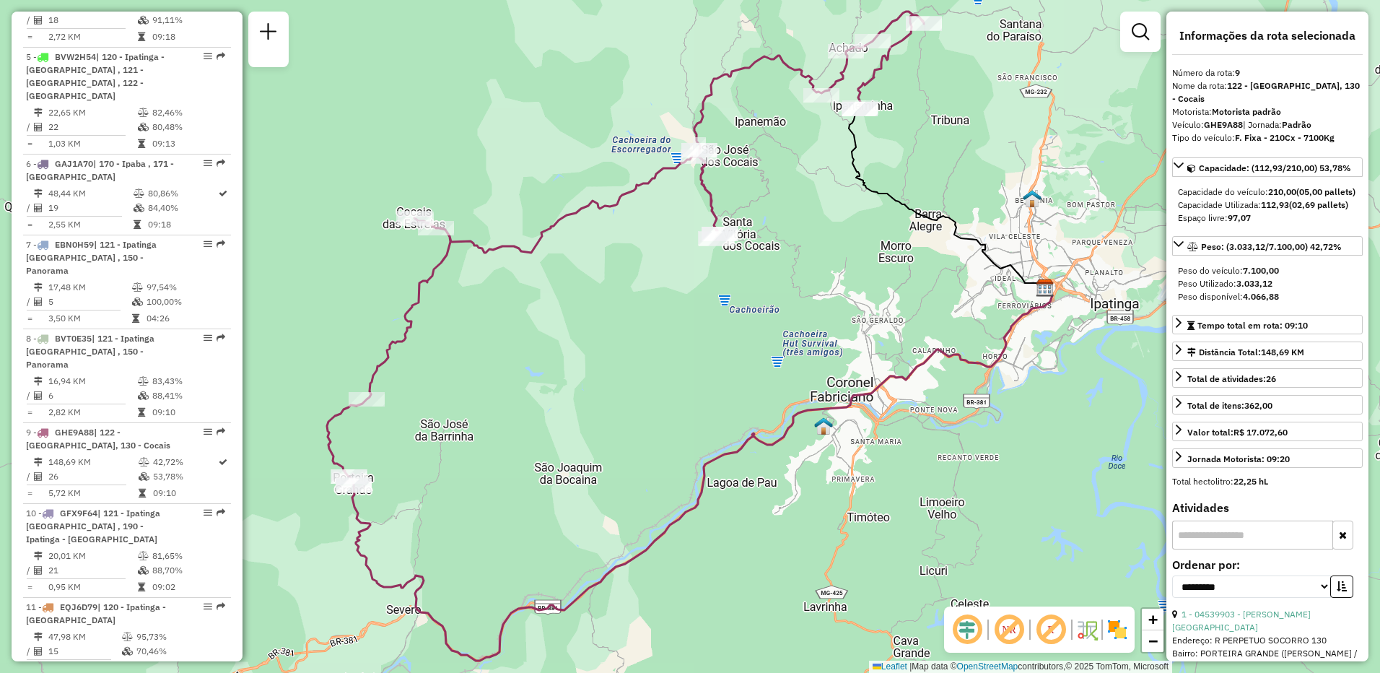
click at [1008, 639] on em at bounding box center [1008, 629] width 35 height 35
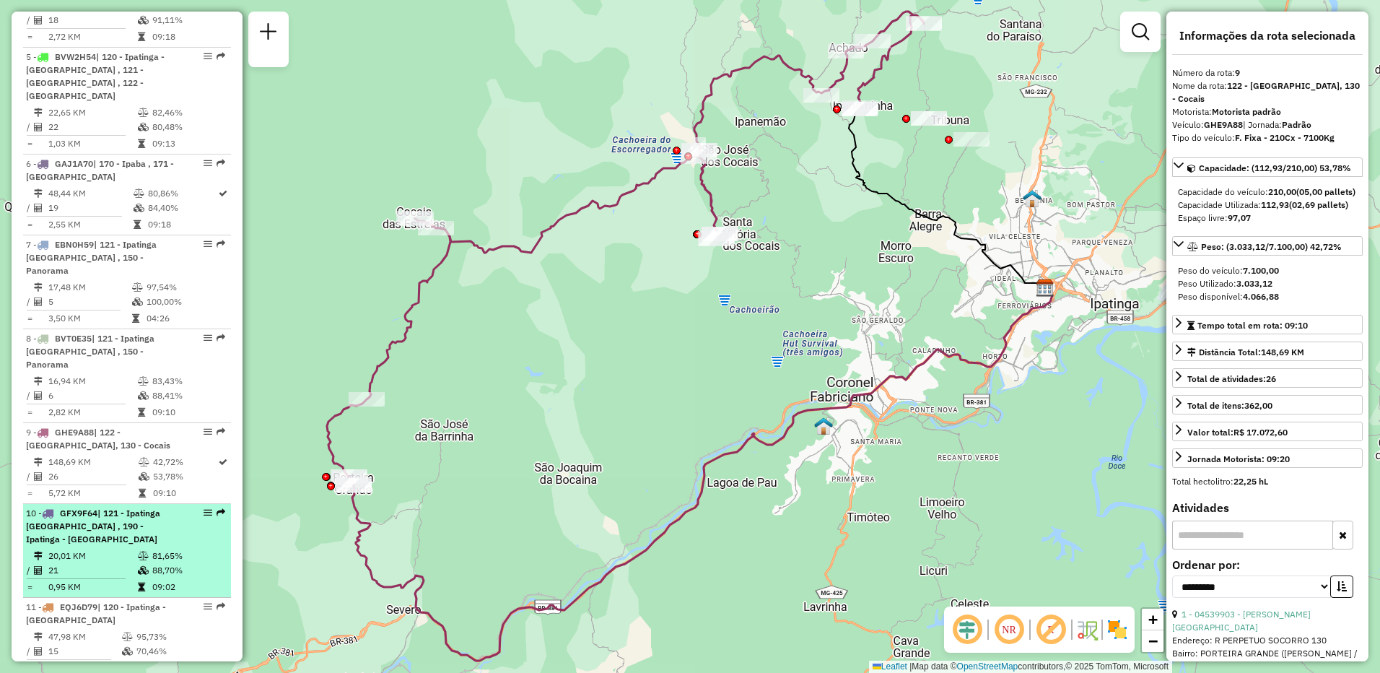
click at [101, 512] on div "10 - GFX9F64 | 121 - [GEOGRAPHIC_DATA] , 190 - Ipatinga - [GEOGRAPHIC_DATA]" at bounding box center [102, 526] width 153 height 39
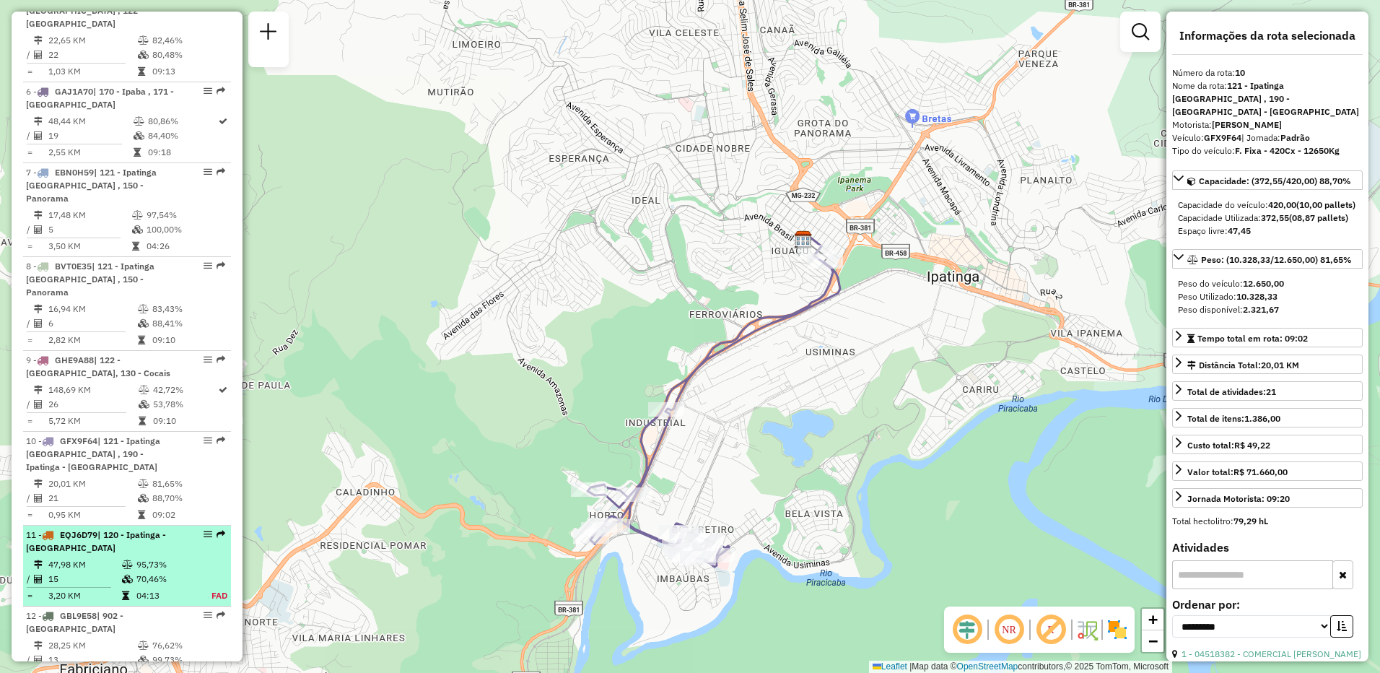
click at [158, 528] on div "11 - EQJ6D79 | 120 - Ipatinga - [GEOGRAPHIC_DATA]" at bounding box center [102, 541] width 153 height 26
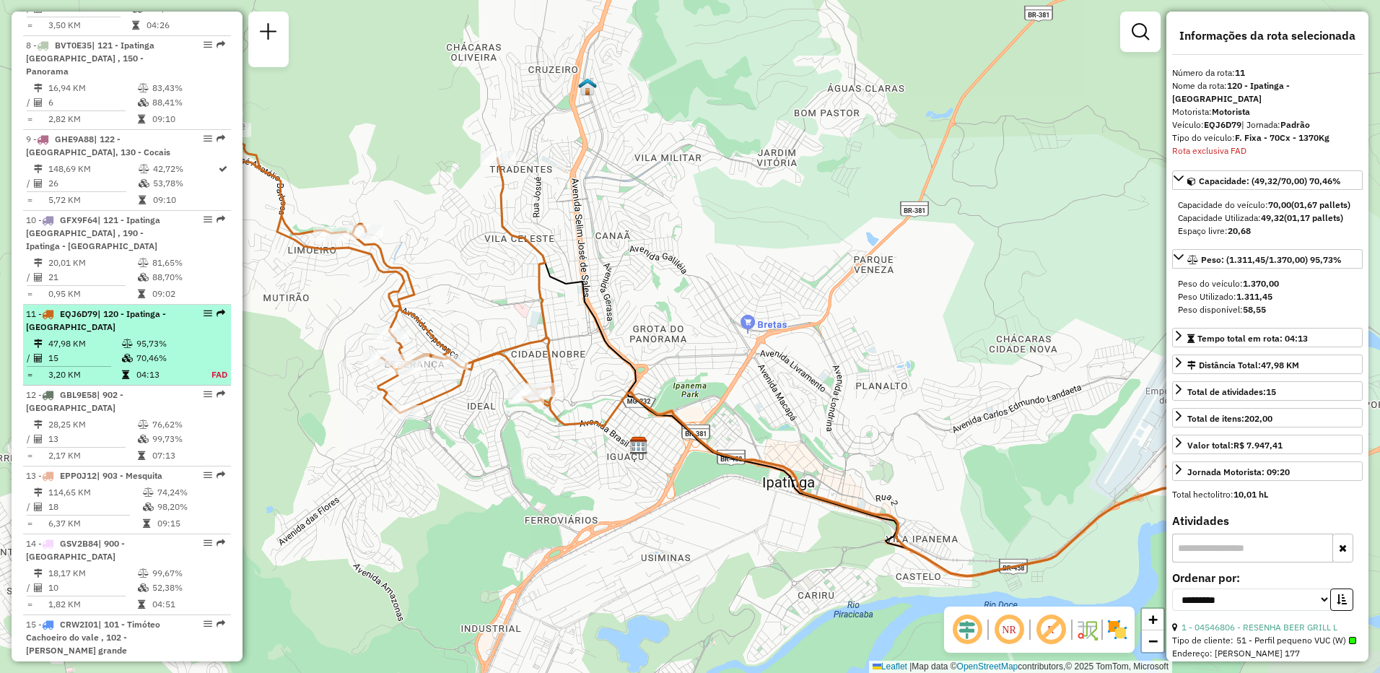
scroll to position [1426, 0]
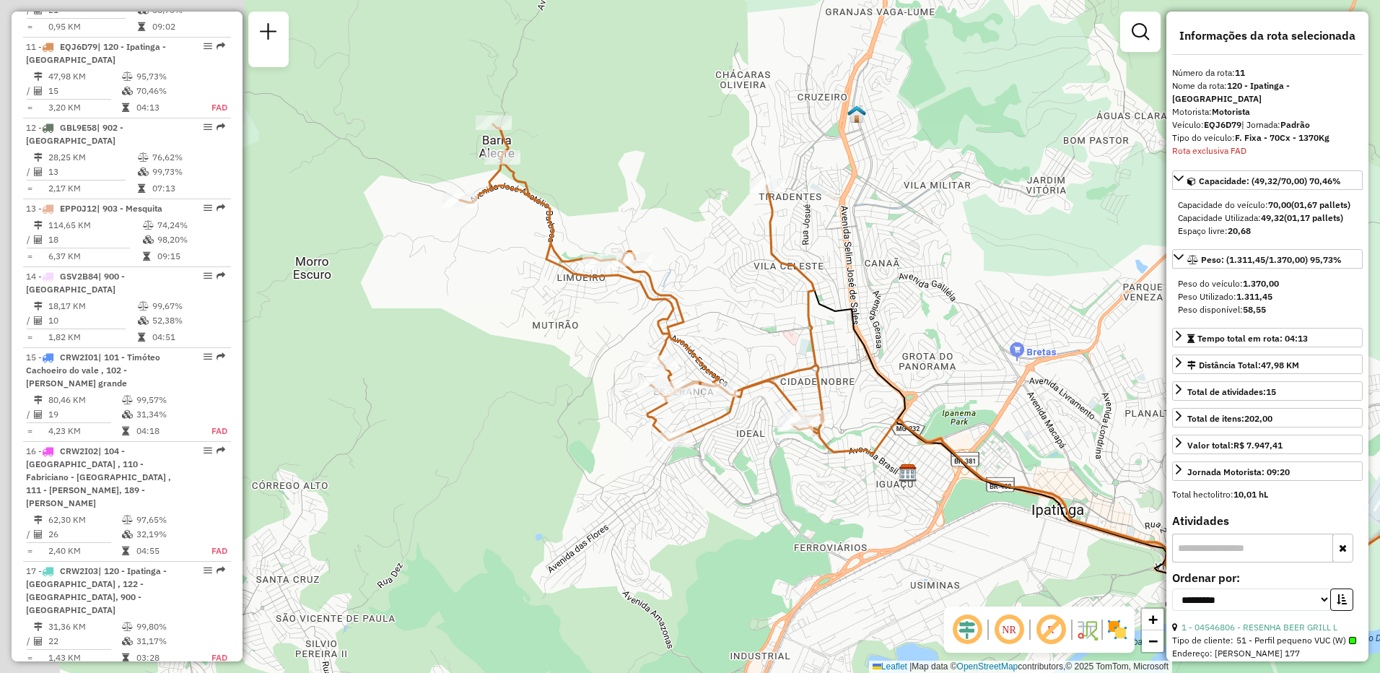
drag, startPoint x: 595, startPoint y: 421, endPoint x: 884, endPoint y: 454, distance: 290.5
click at [884, 454] on icon at bounding box center [1131, 510] width 653 height 188
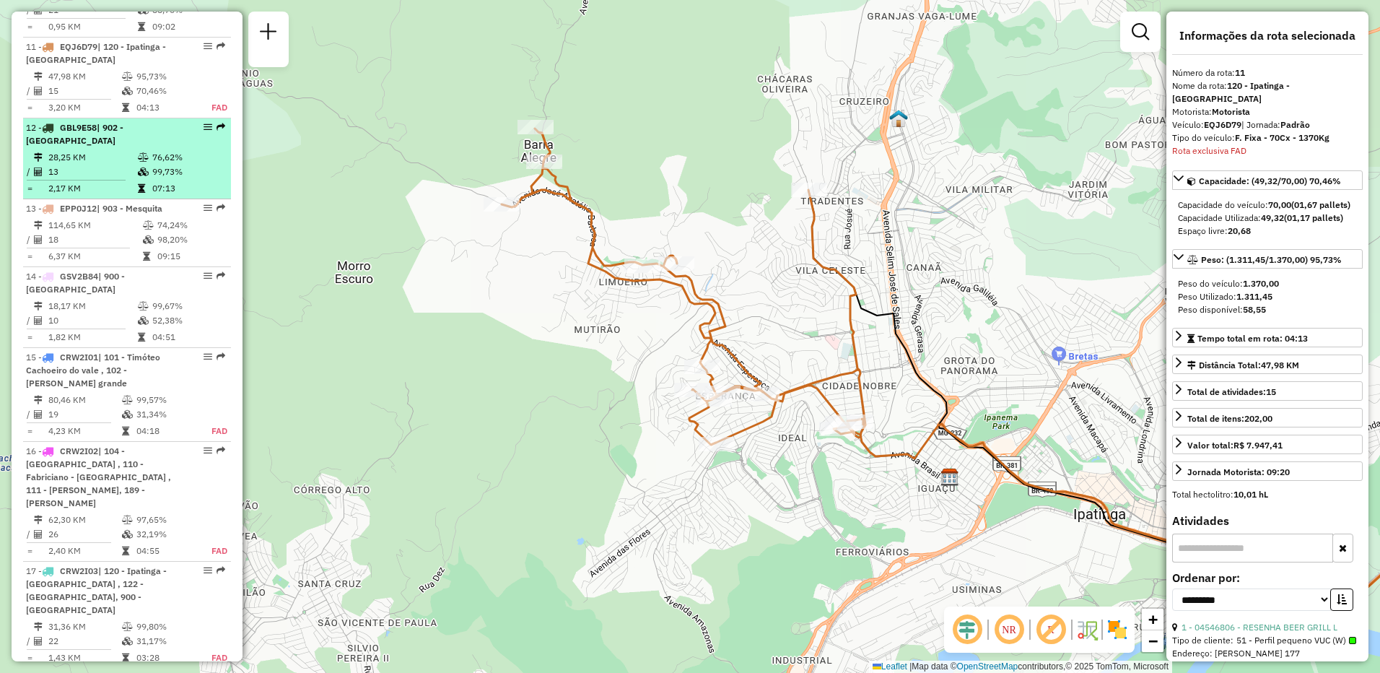
click at [60, 150] on td "28,25 KM" at bounding box center [92, 157] width 89 height 14
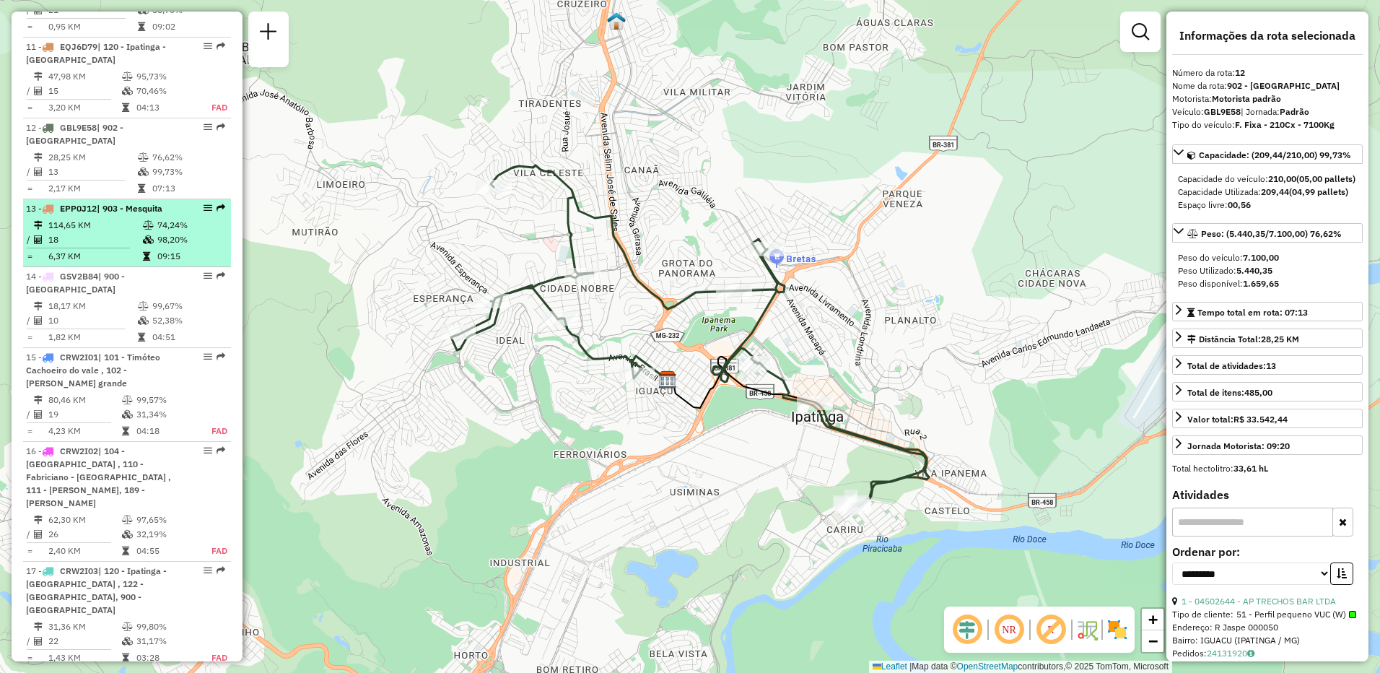
click at [78, 218] on td "114,65 KM" at bounding box center [95, 225] width 95 height 14
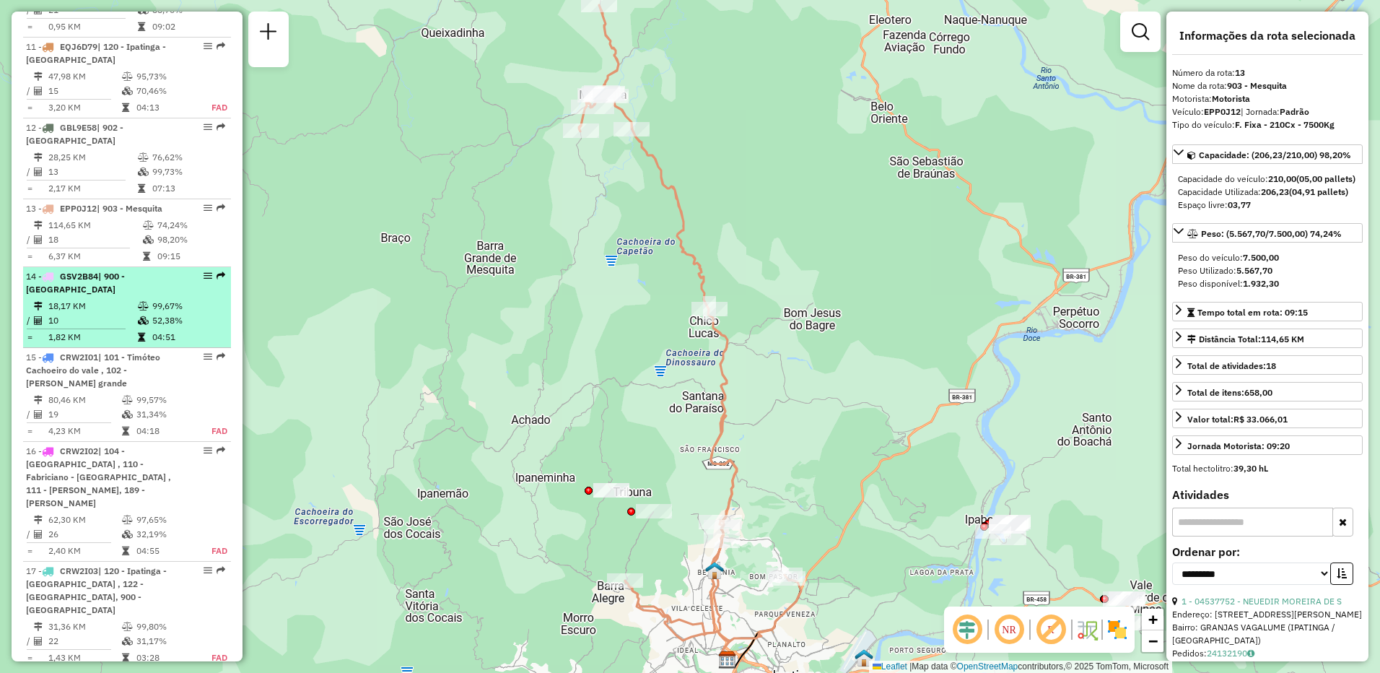
click at [89, 270] on div "14 - GSV2B84 | 900 - [GEOGRAPHIC_DATA]" at bounding box center [102, 283] width 153 height 26
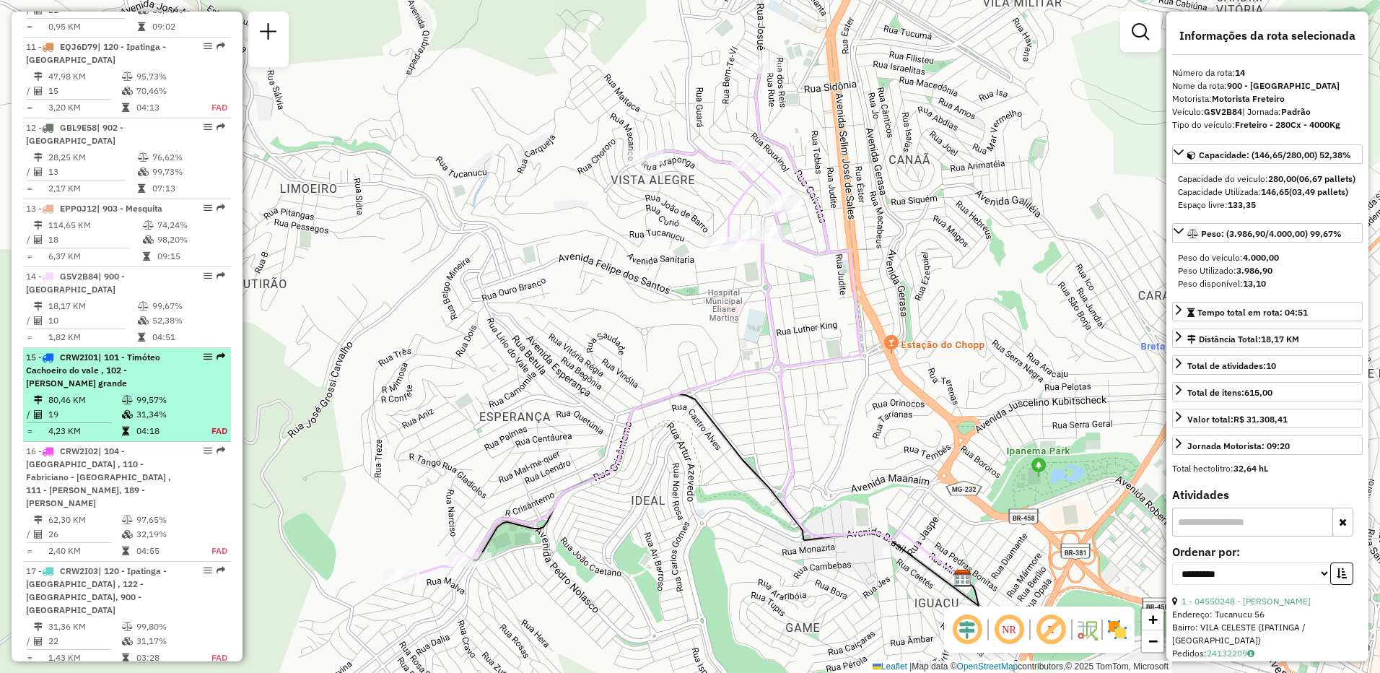
click at [140, 393] on td "99,57%" at bounding box center [166, 400] width 60 height 14
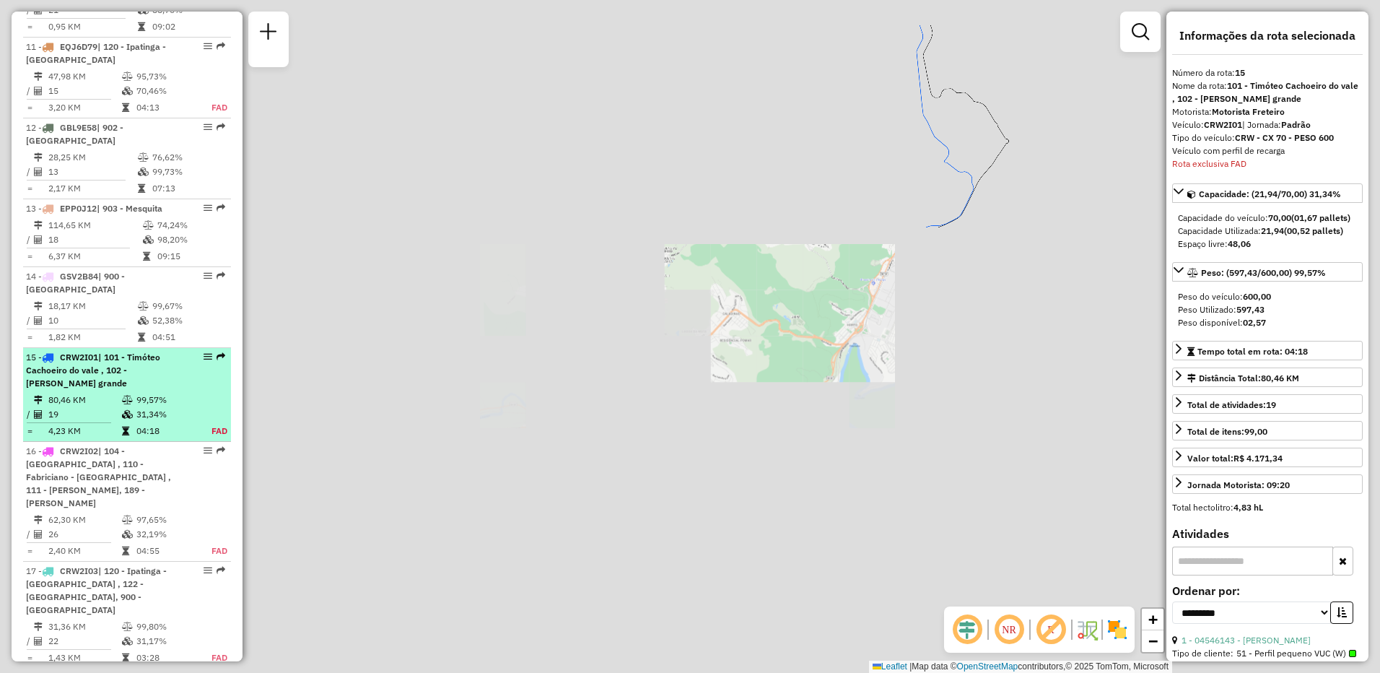
scroll to position [1736, 0]
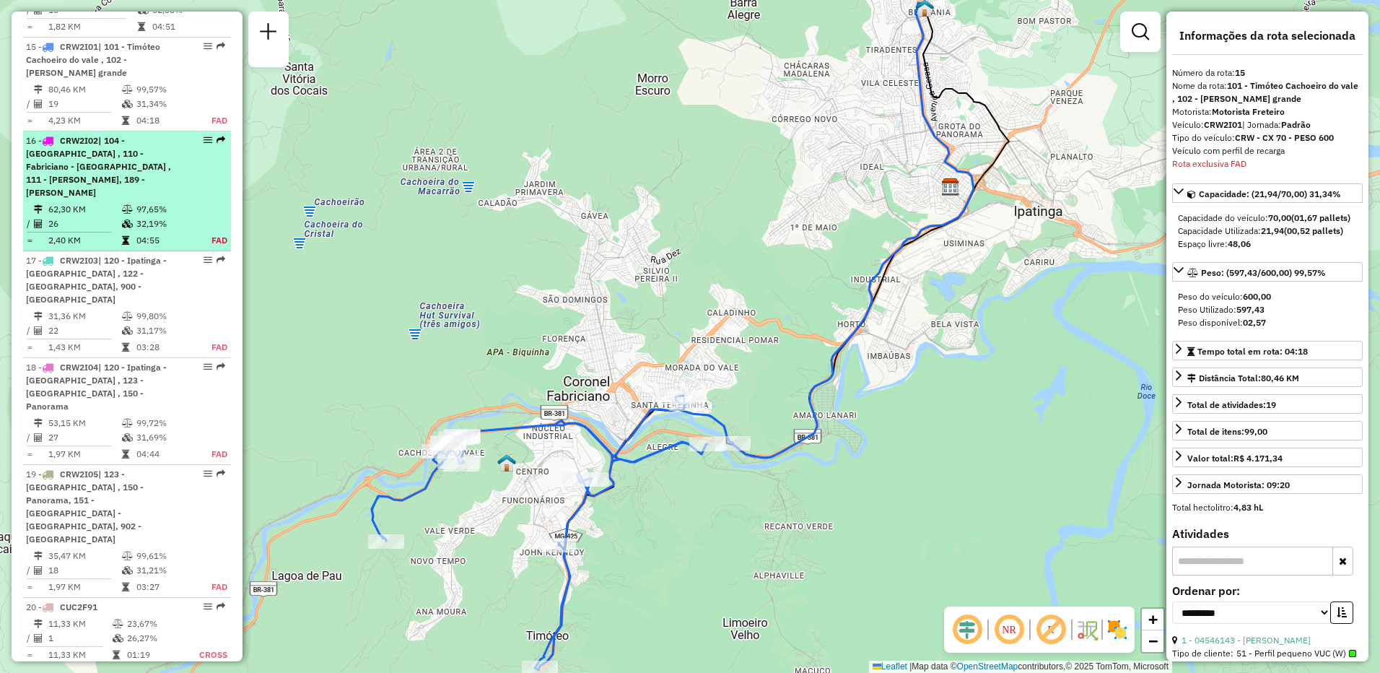
click at [113, 135] on span "| 104 - [GEOGRAPHIC_DATA] , 110 - Fabriciano - [GEOGRAPHIC_DATA] , 111 - [PERSO…" at bounding box center [98, 166] width 145 height 63
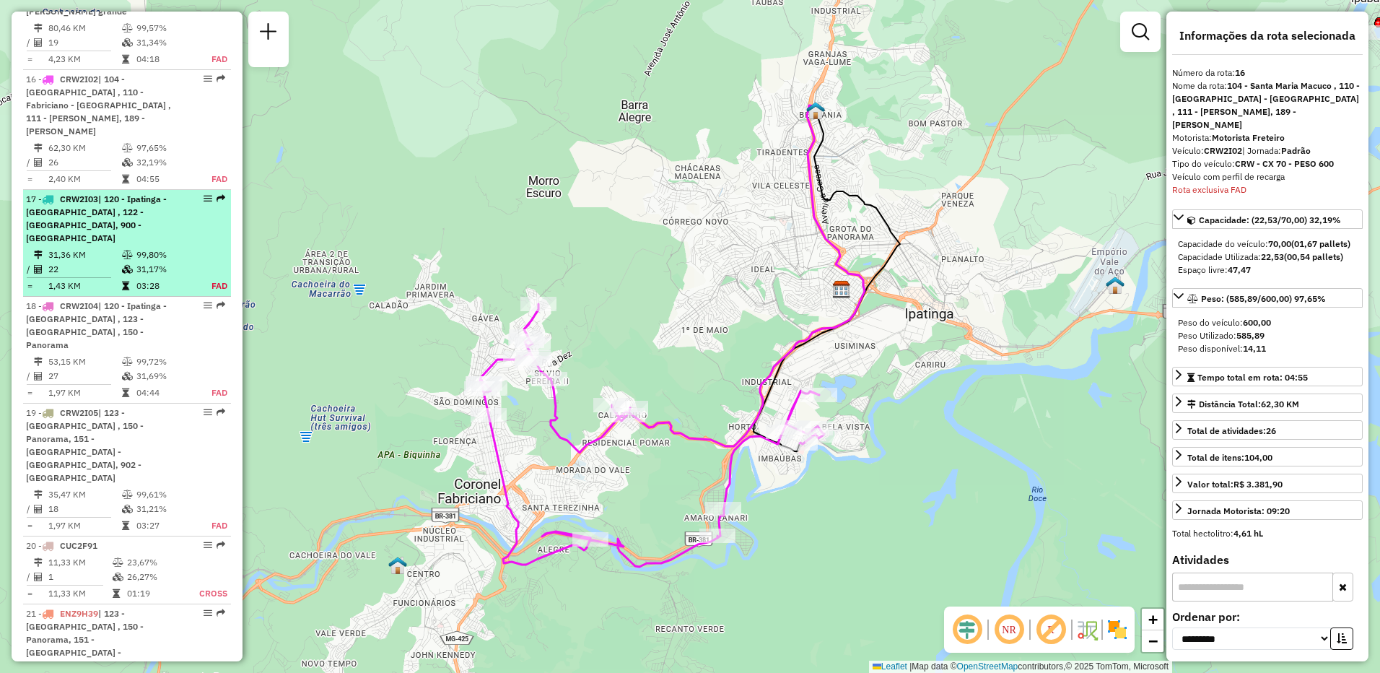
scroll to position [1830, 0]
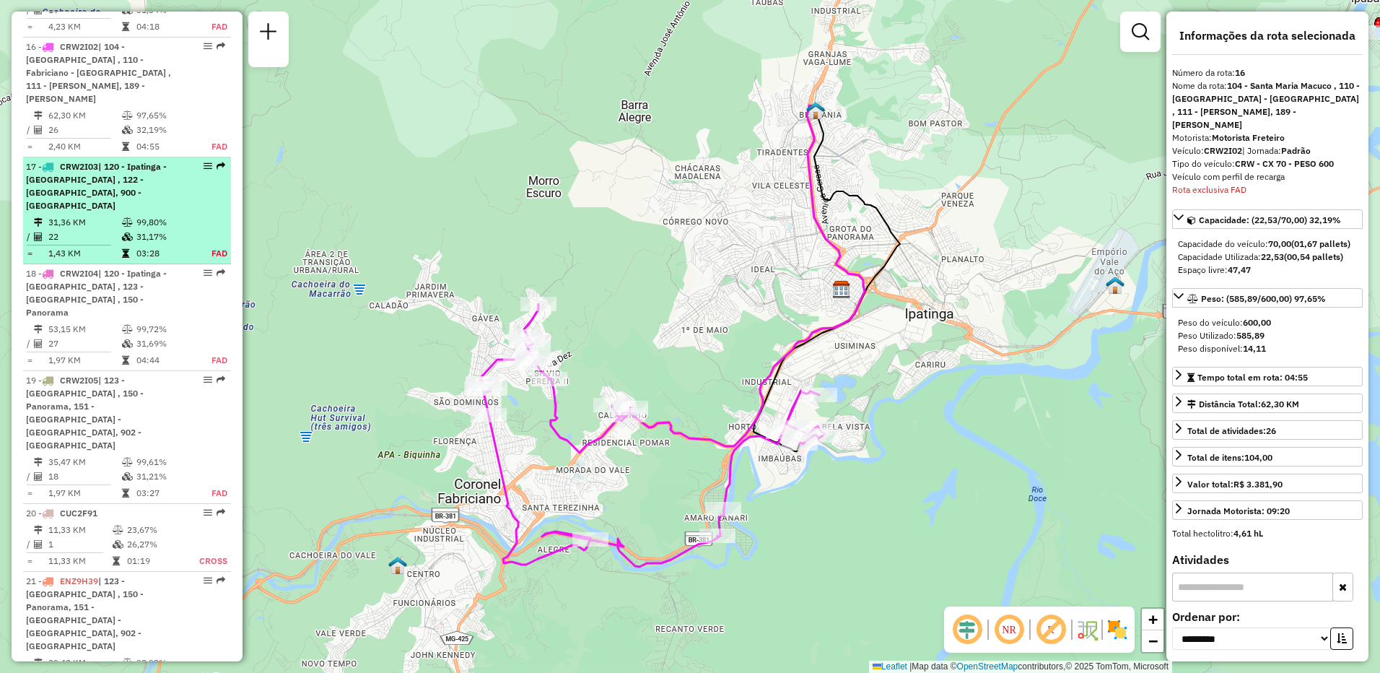
click at [114, 175] on li "17 - CRW2I03 | 120 - Ipatinga - [GEOGRAPHIC_DATA] , 122 - [GEOGRAPHIC_DATA], 90…" at bounding box center [127, 210] width 208 height 107
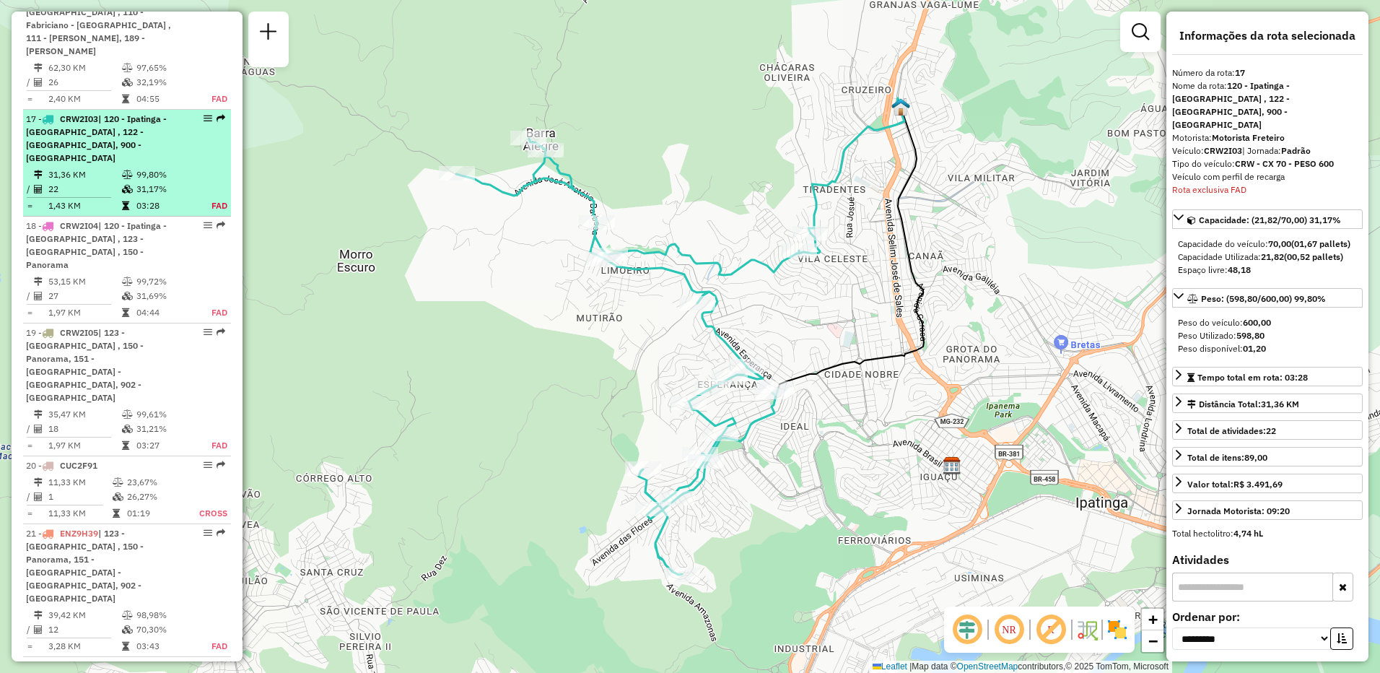
scroll to position [1937, 0]
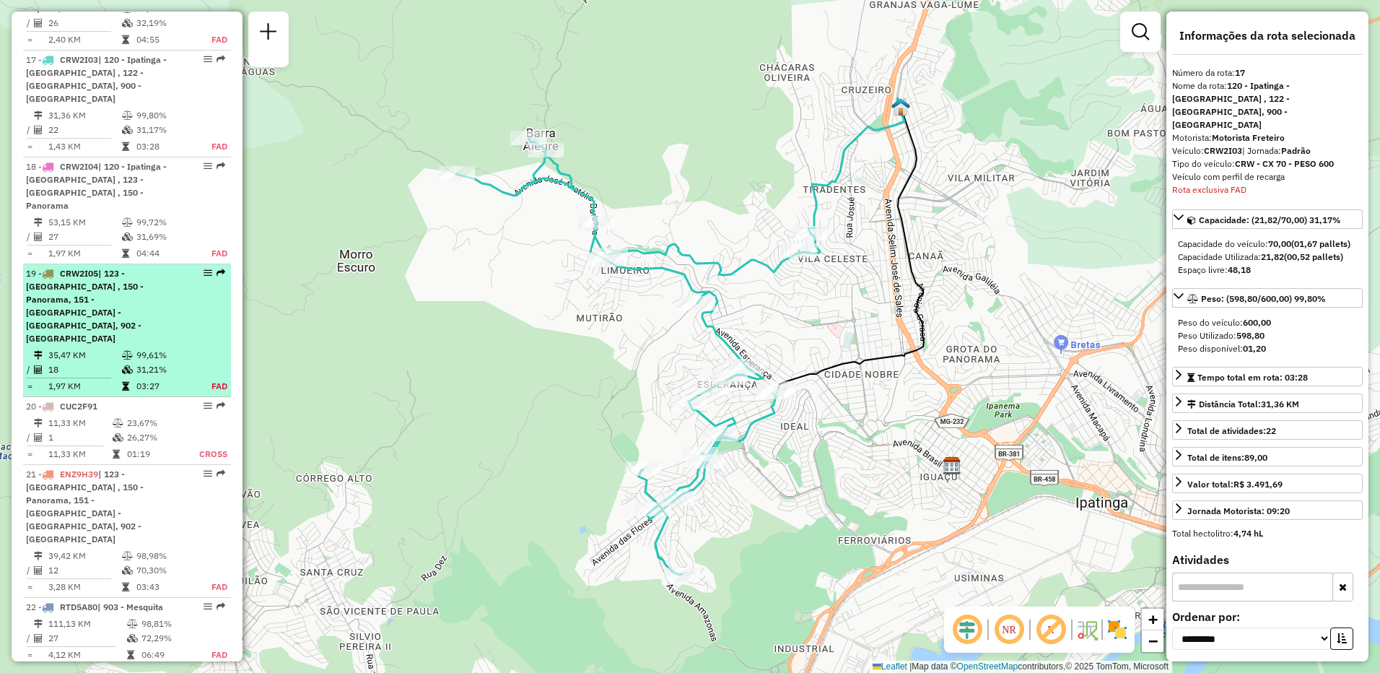
click at [116, 268] on span "| 123 - [GEOGRAPHIC_DATA] , 150 - Panorama, 151 - [GEOGRAPHIC_DATA] - [GEOGRAPH…" at bounding box center [85, 306] width 118 height 76
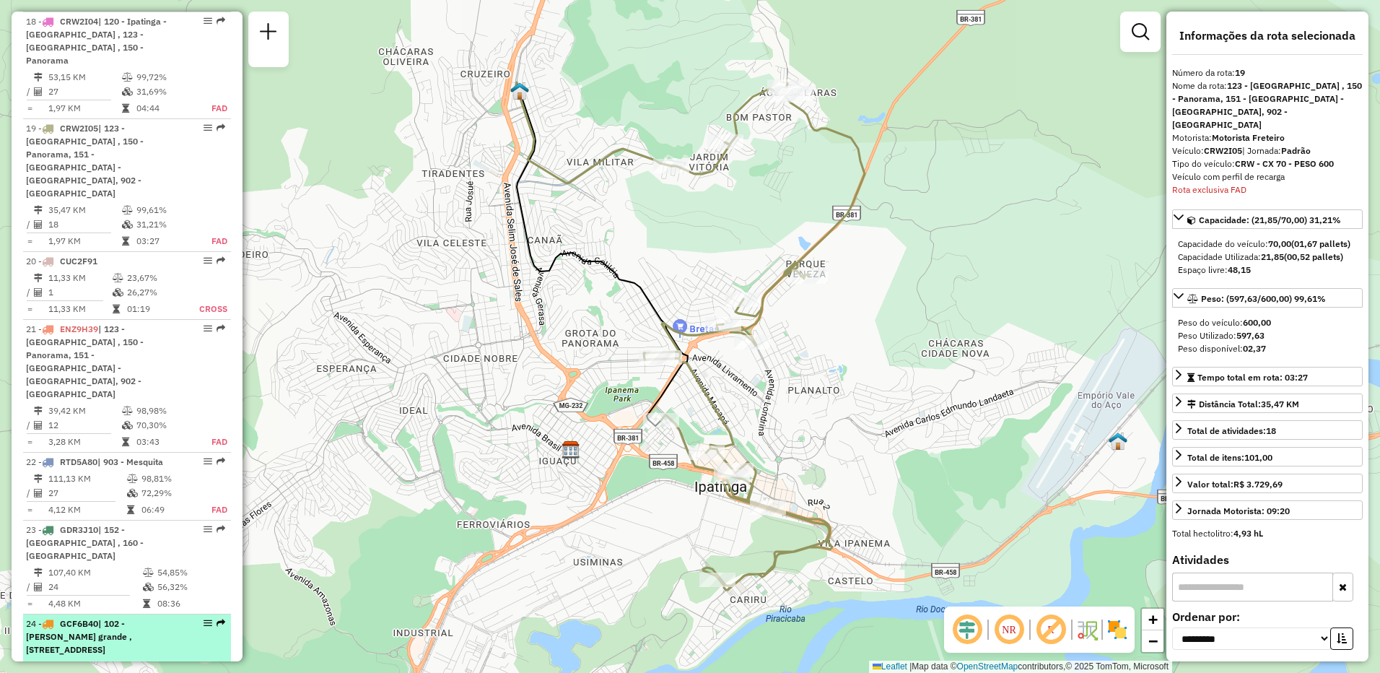
scroll to position [1938, 0]
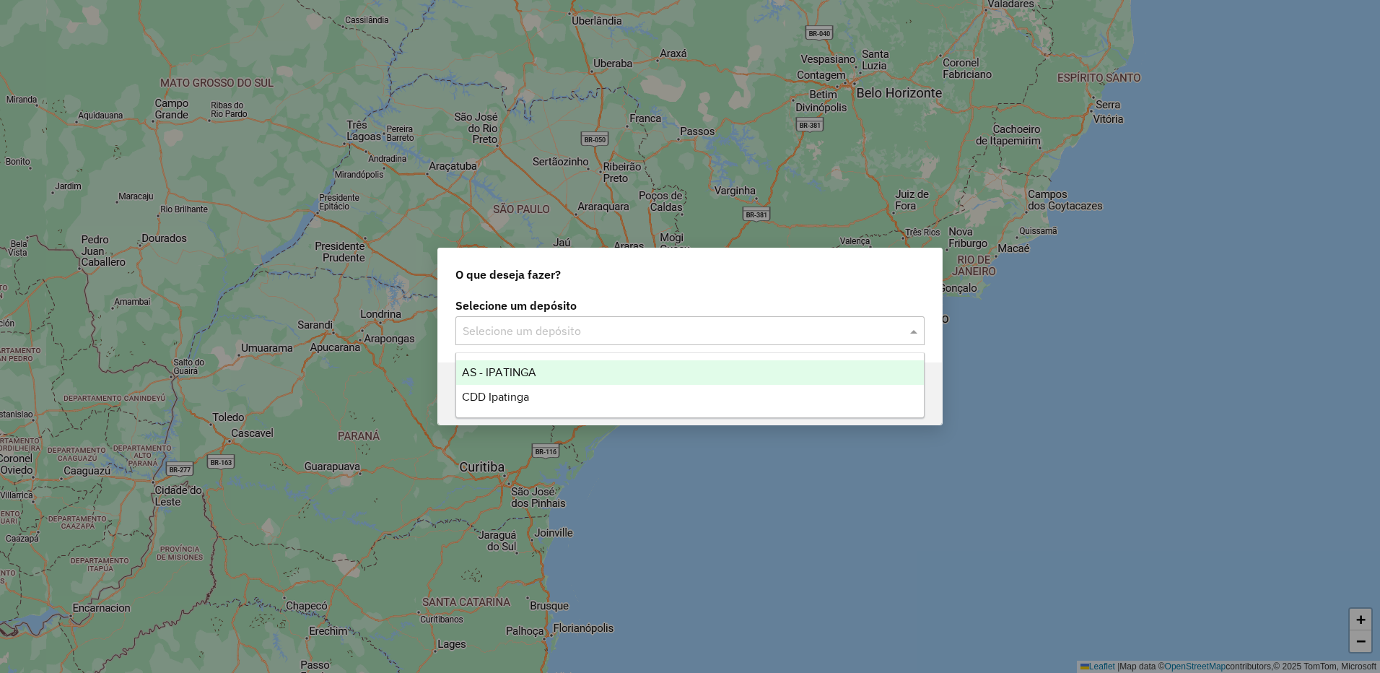
click at [869, 341] on div "Selecione um depósito" at bounding box center [689, 330] width 469 height 29
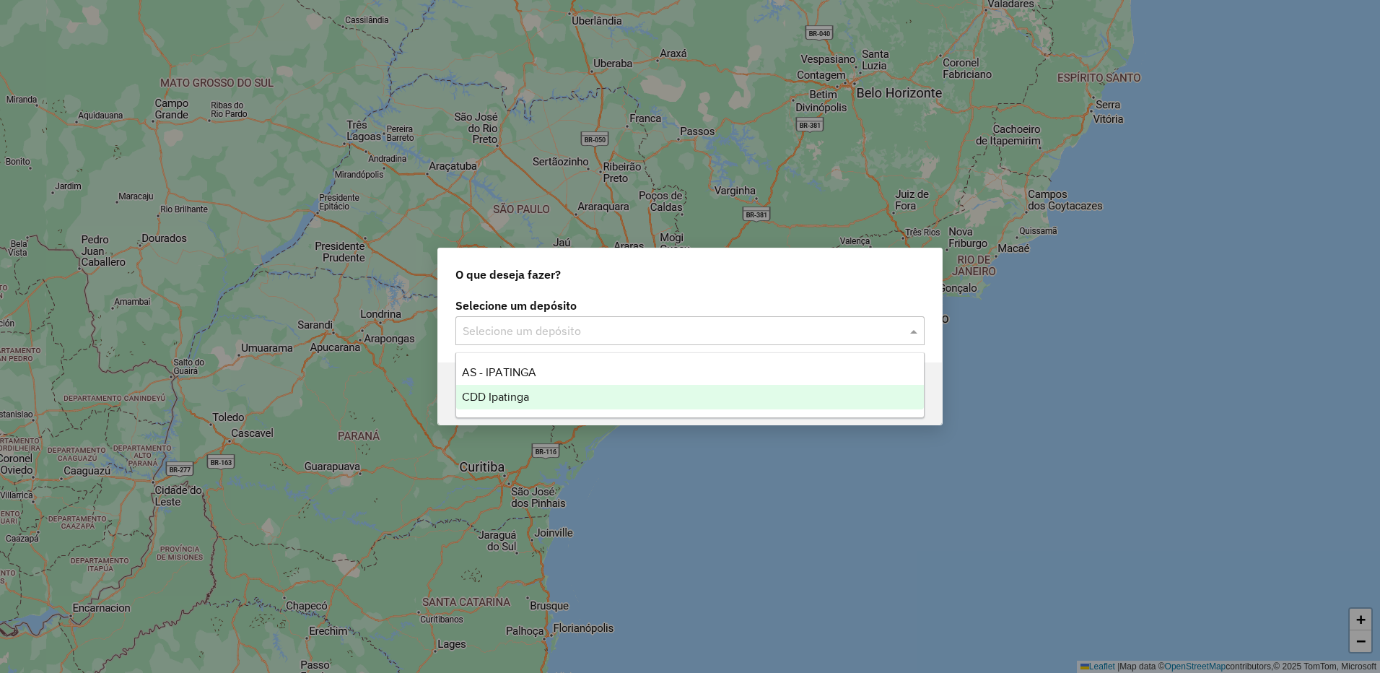
click at [603, 385] on div "CDD Ipatinga" at bounding box center [690, 397] width 468 height 25
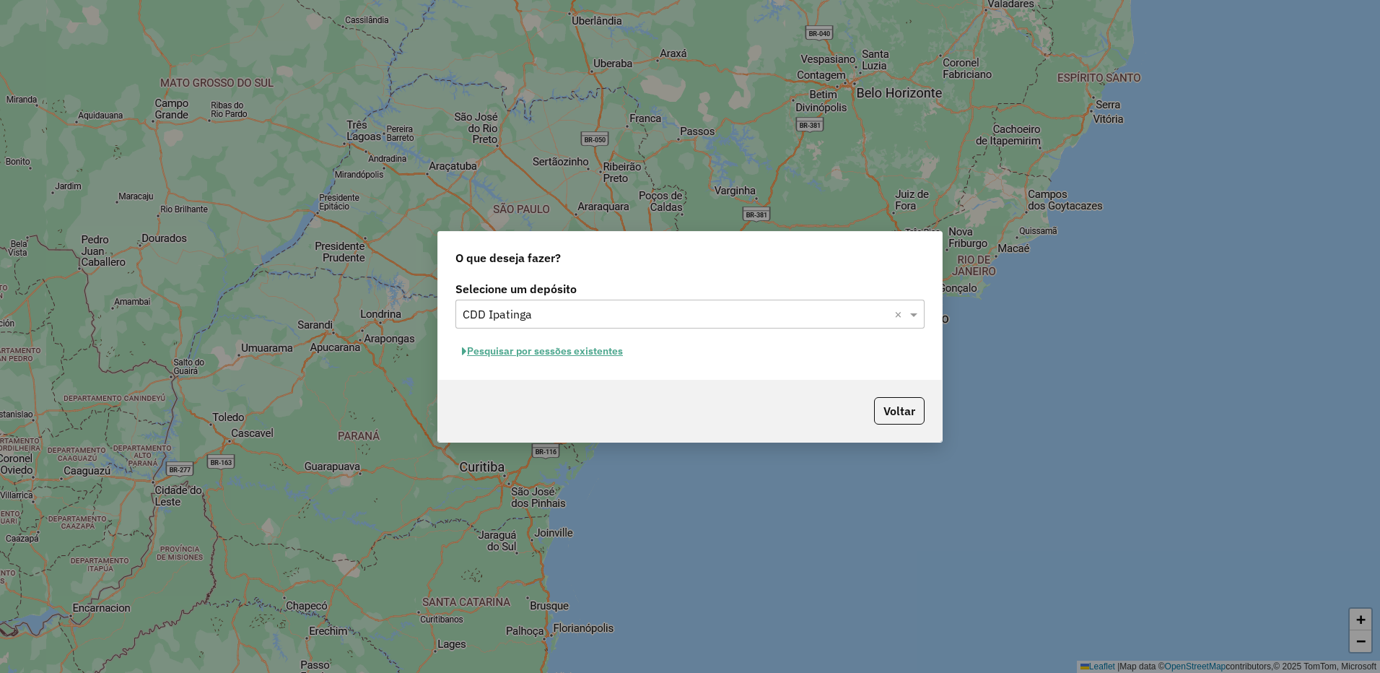
click at [594, 346] on button "Pesquisar por sessões existentes" at bounding box center [542, 351] width 174 height 22
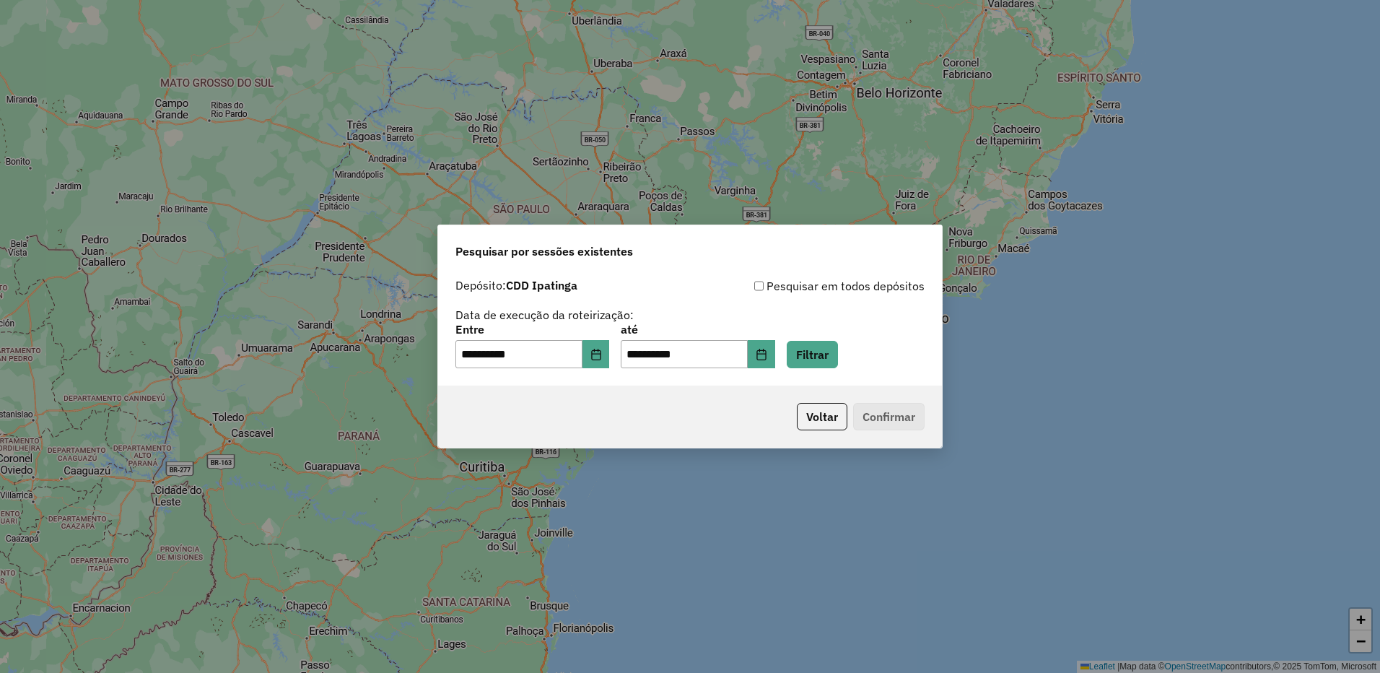
click at [804, 354] on div "**********" at bounding box center [689, 346] width 469 height 45
click at [816, 354] on button "Filtrar" at bounding box center [812, 354] width 51 height 27
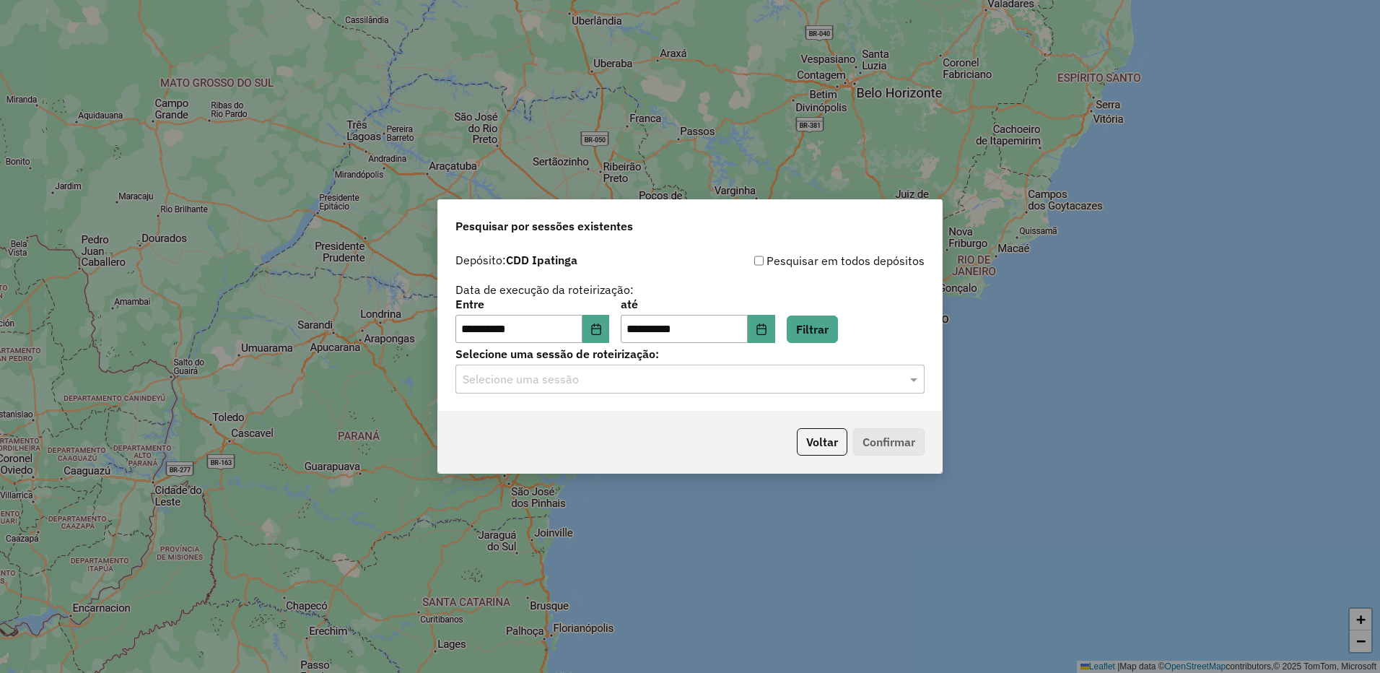
click at [644, 383] on input "text" at bounding box center [676, 379] width 426 height 17
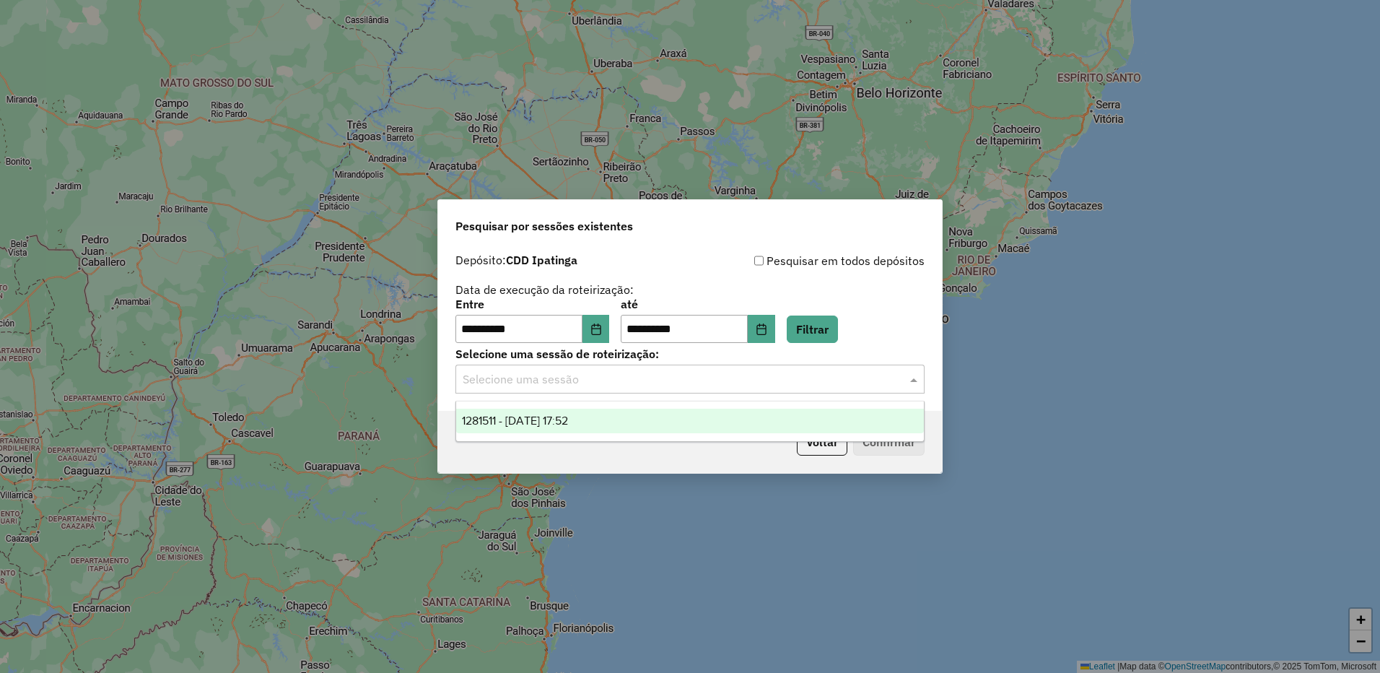
click at [600, 418] on div "1281511 - 24/09/2025 17:52" at bounding box center [690, 420] width 468 height 25
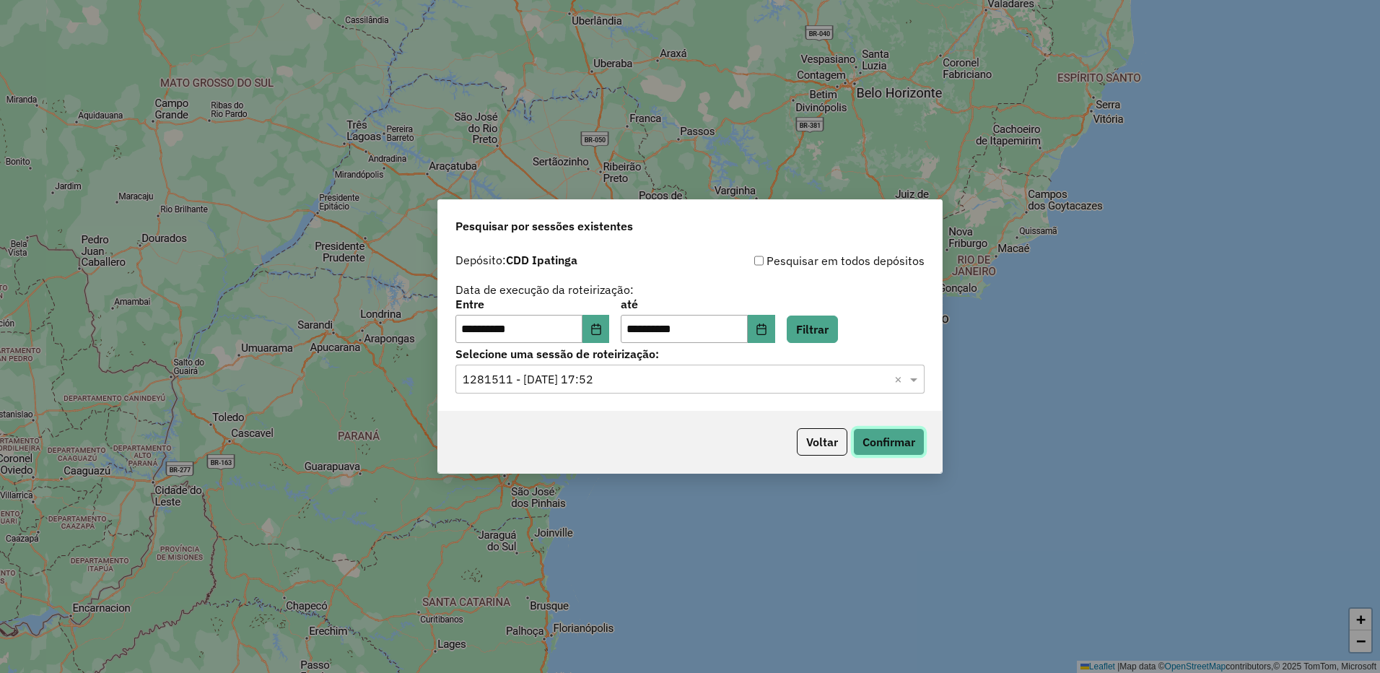
click at [883, 439] on button "Confirmar" at bounding box center [888, 441] width 71 height 27
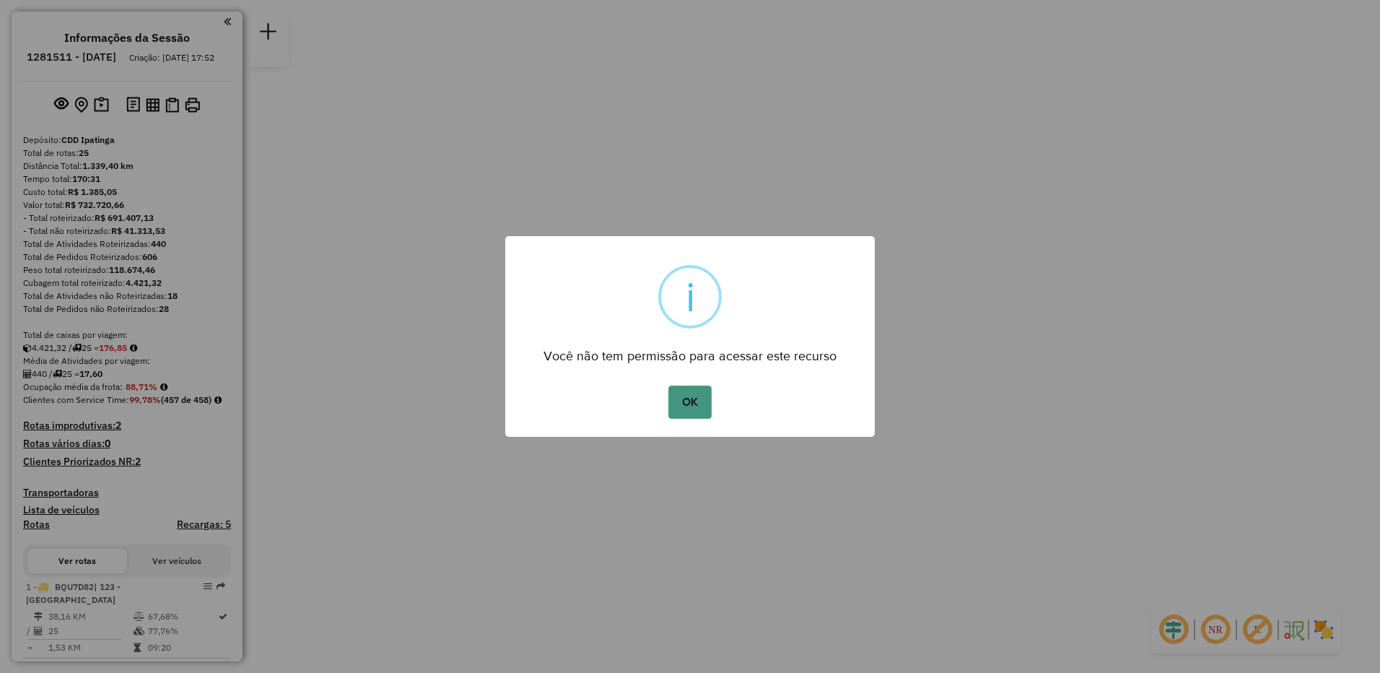
click at [700, 406] on button "OK" at bounding box center [689, 401] width 43 height 33
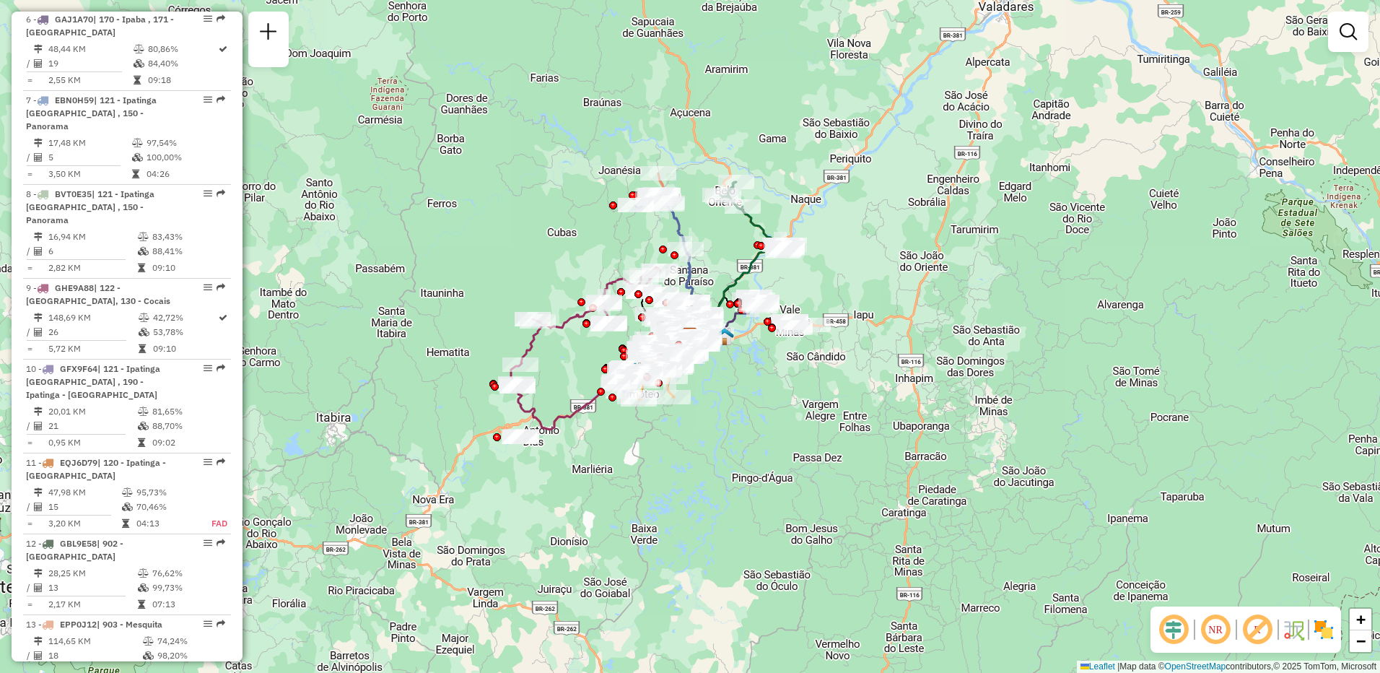
scroll to position [1082, 0]
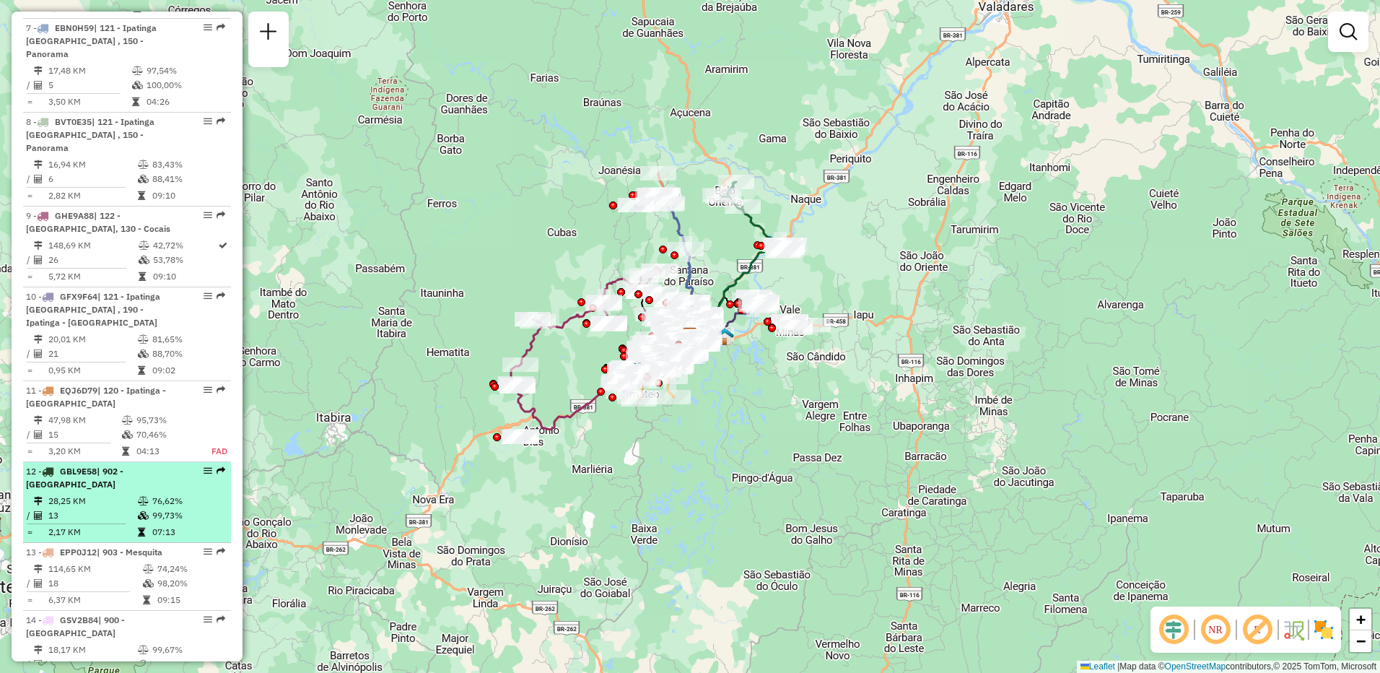
click at [127, 465] on div "12 - GBL9E58 | 902 - Centro Ipatinga" at bounding box center [102, 478] width 153 height 26
select select "**********"
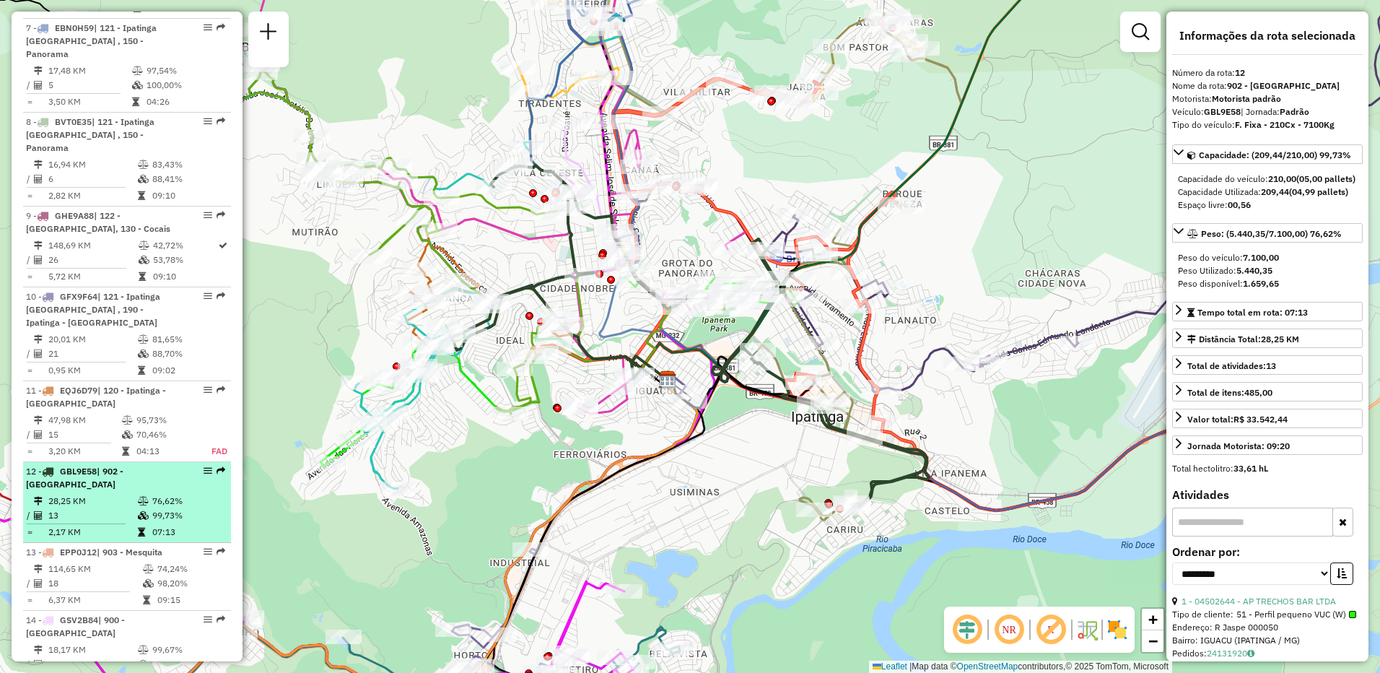
drag, startPoint x: 202, startPoint y: 450, endPoint x: 201, endPoint y: 458, distance: 8.8
click at [201, 465] on div "12 - GBL9E58 | 902 - Centro Ipatinga" at bounding box center [127, 478] width 202 height 26
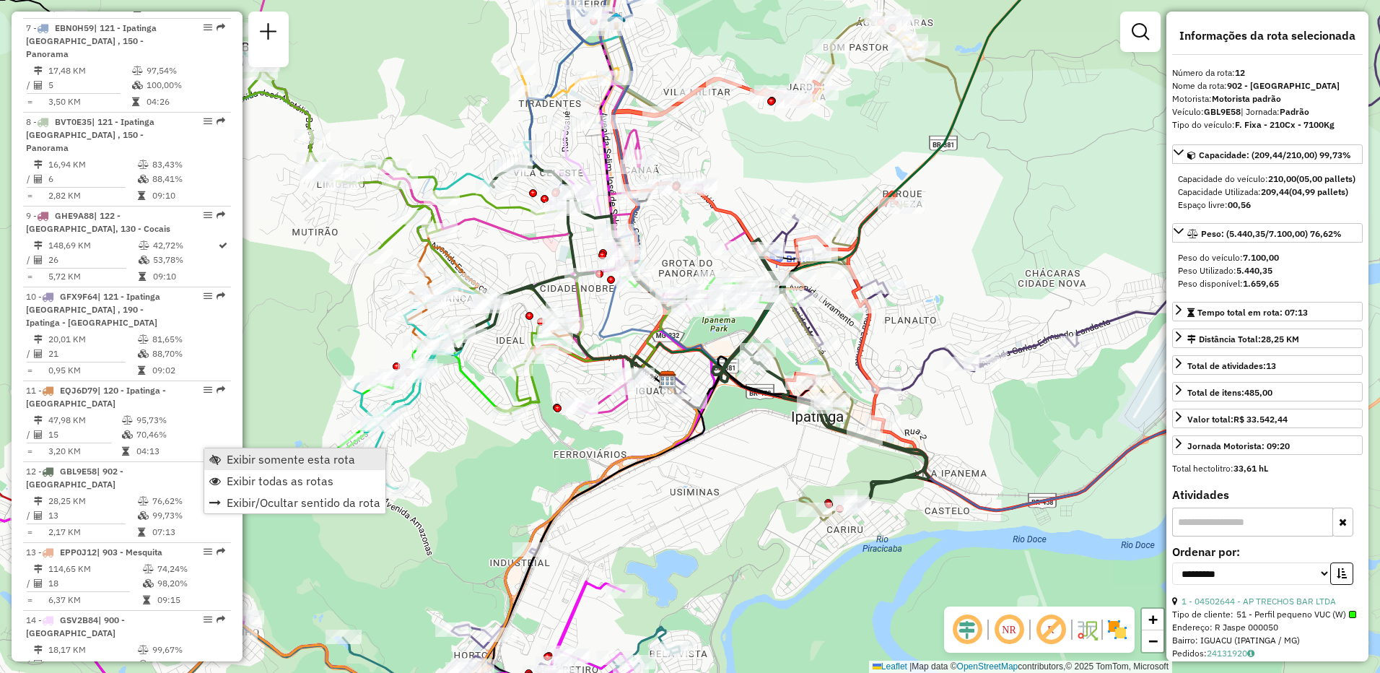
click at [237, 457] on span "Exibir somente esta rota" at bounding box center [291, 459] width 128 height 12
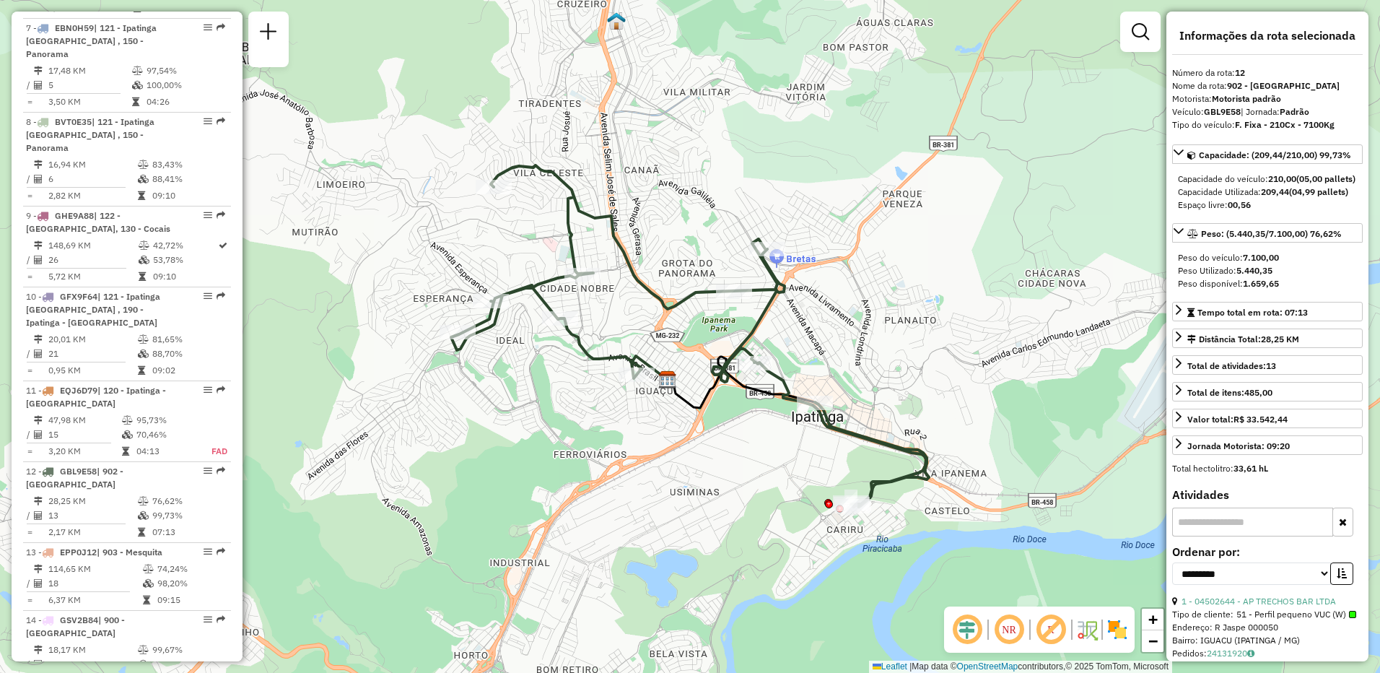
click at [272, 457] on div "Janela de atendimento Grade de atendimento Capacidade Transportadoras Veículos …" at bounding box center [690, 336] width 1380 height 673
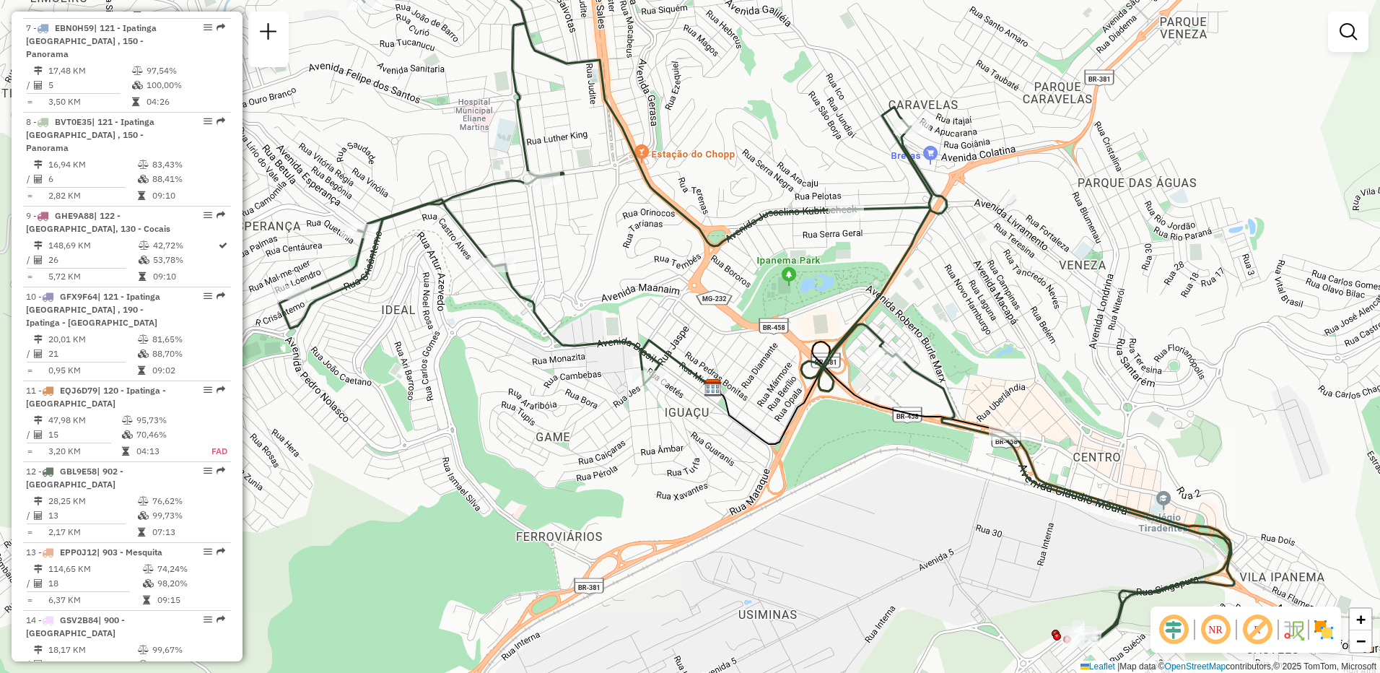
drag, startPoint x: 464, startPoint y: 213, endPoint x: 569, endPoint y: 223, distance: 105.1
click at [569, 223] on div "Janela de atendimento Grade de atendimento Capacidade Transportadoras Veículos …" at bounding box center [690, 336] width 1380 height 673
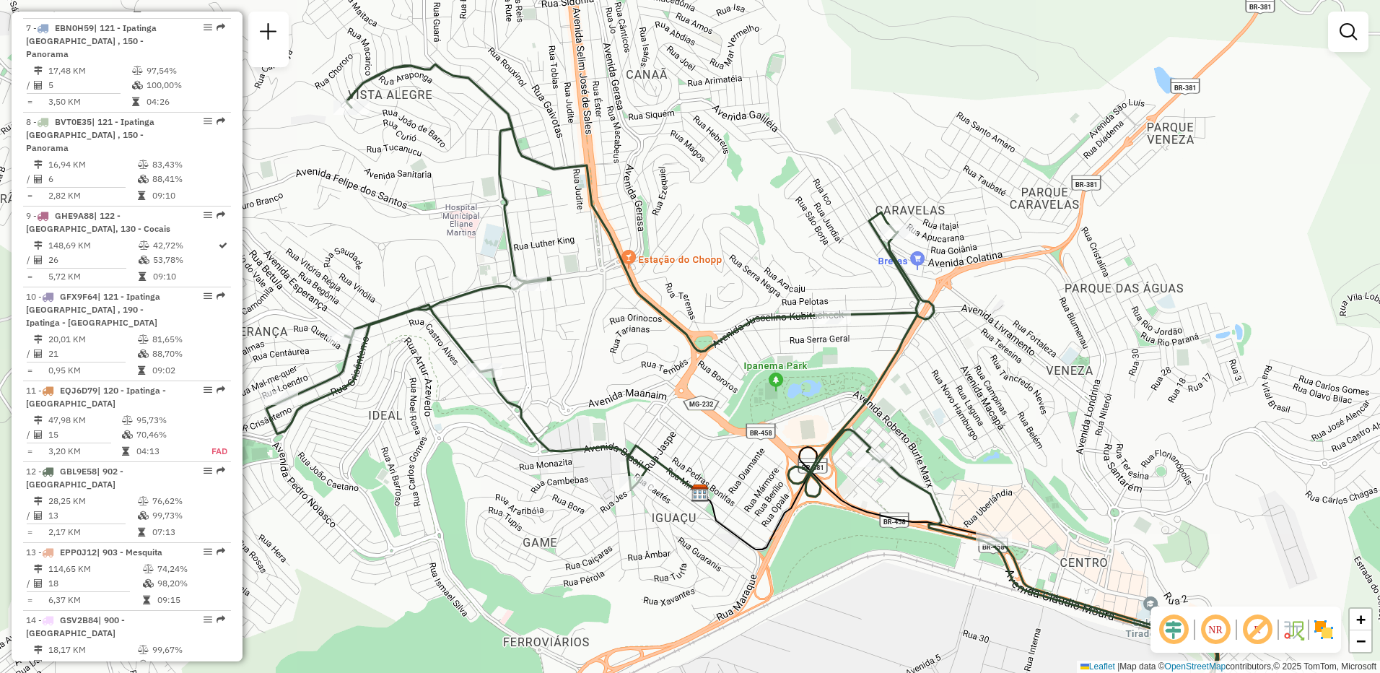
drag, startPoint x: 492, startPoint y: 248, endPoint x: 474, endPoint y: 387, distance: 139.7
click at [474, 387] on div "Janela de atendimento Grade de atendimento Capacidade Transportadoras Veículos …" at bounding box center [690, 336] width 1380 height 673
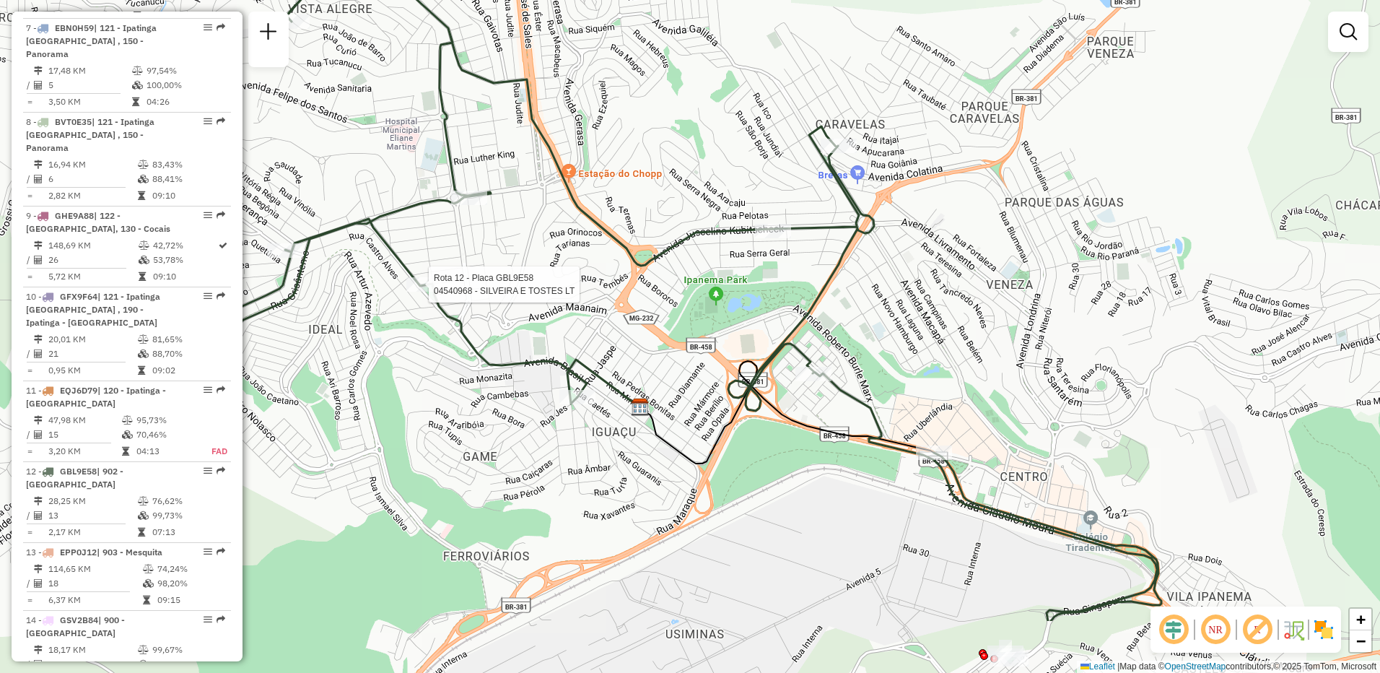
drag, startPoint x: 1005, startPoint y: 484, endPoint x: 925, endPoint y: 318, distance: 184.3
click at [925, 318] on div "Rota 12 - Placa GBL9E58 04540968 - SILVEIRA E TOSTES LT Janela de atendimento G…" at bounding box center [690, 336] width 1380 height 673
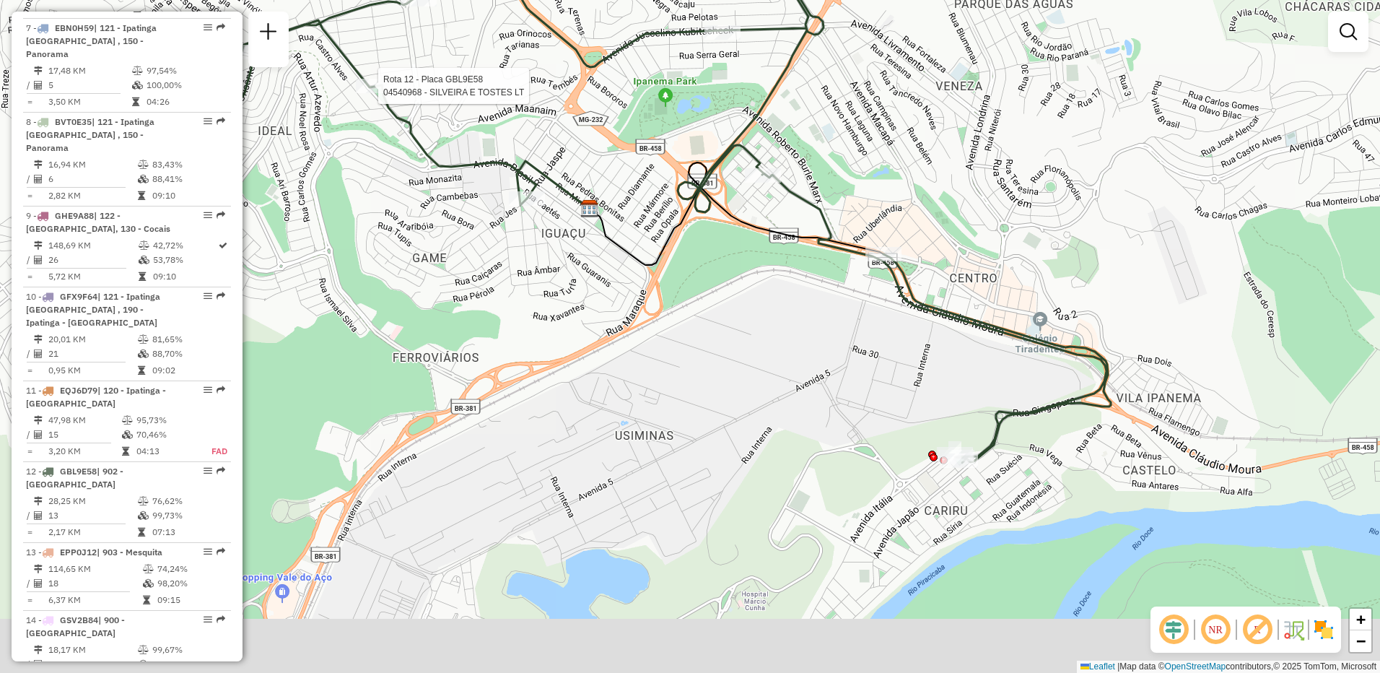
drag, startPoint x: 1020, startPoint y: 488, endPoint x: 1001, endPoint y: 381, distance: 108.4
click at [1001, 381] on div "Rota 12 - Placa GBL9E58 04540968 - SILVEIRA E TOSTES LT Janela de atendimento G…" at bounding box center [690, 336] width 1380 height 673
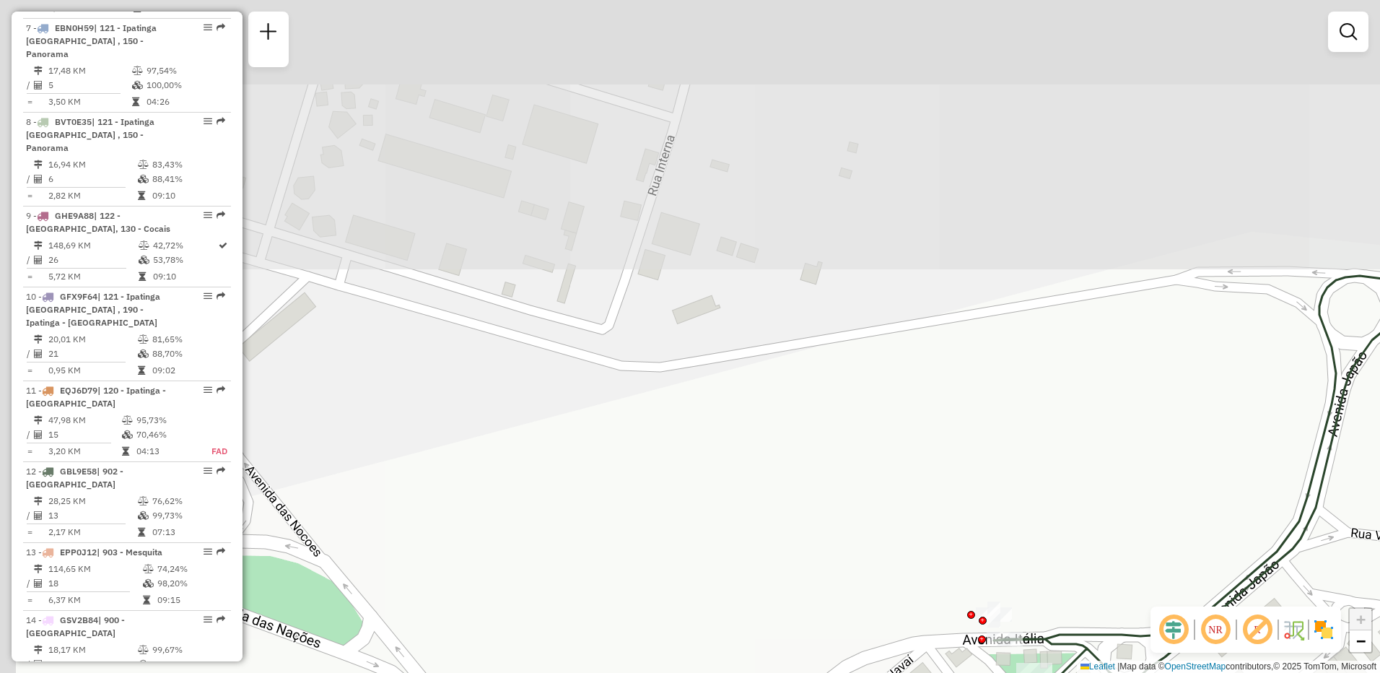
drag, startPoint x: 854, startPoint y: 237, endPoint x: 953, endPoint y: 561, distance: 339.7
click at [955, 566] on div "Rota 12 - Placa GBL9E58 04540968 - SILVEIRA E TOSTES LT Janela de atendimento G…" at bounding box center [690, 336] width 1380 height 673
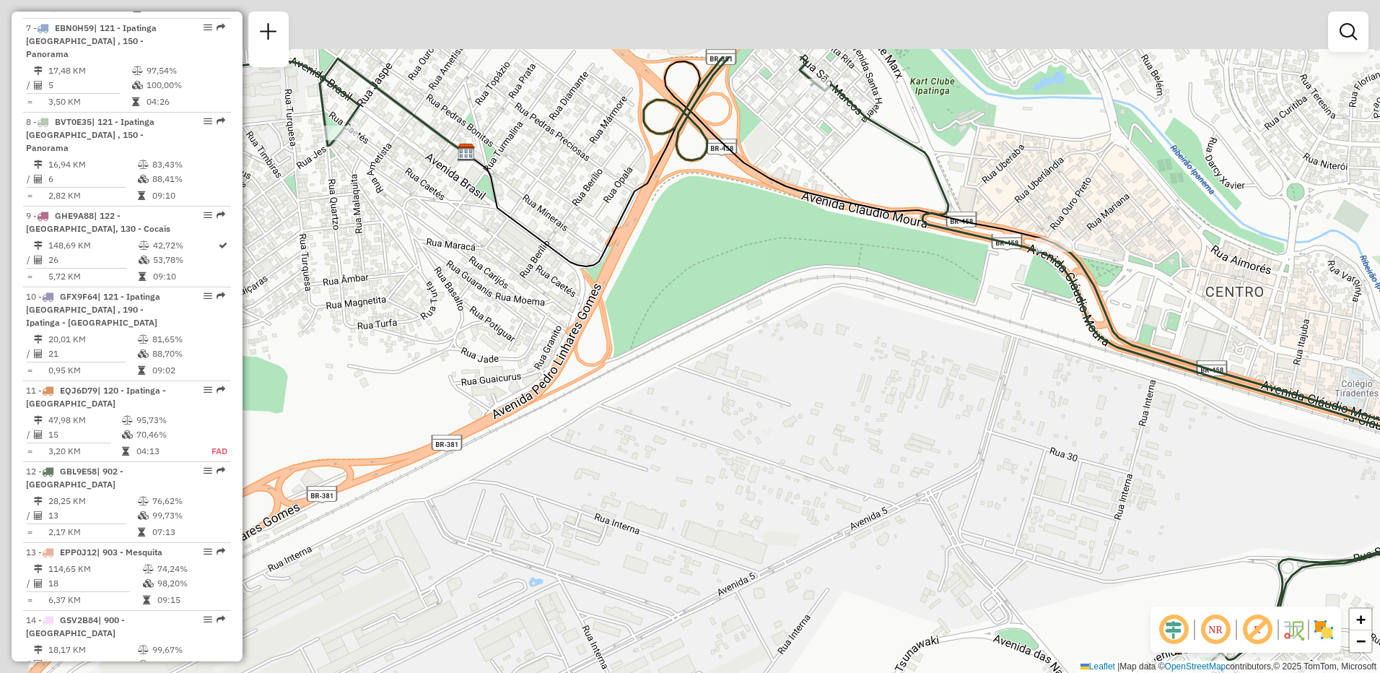
drag, startPoint x: 862, startPoint y: 276, endPoint x: 1029, endPoint y: 434, distance: 229.7
click at [1022, 422] on div "Rota 12 - Placa GBL9E58 04540968 - SILVEIRA E TOSTES LT Janela de atendimento G…" at bounding box center [690, 336] width 1380 height 673
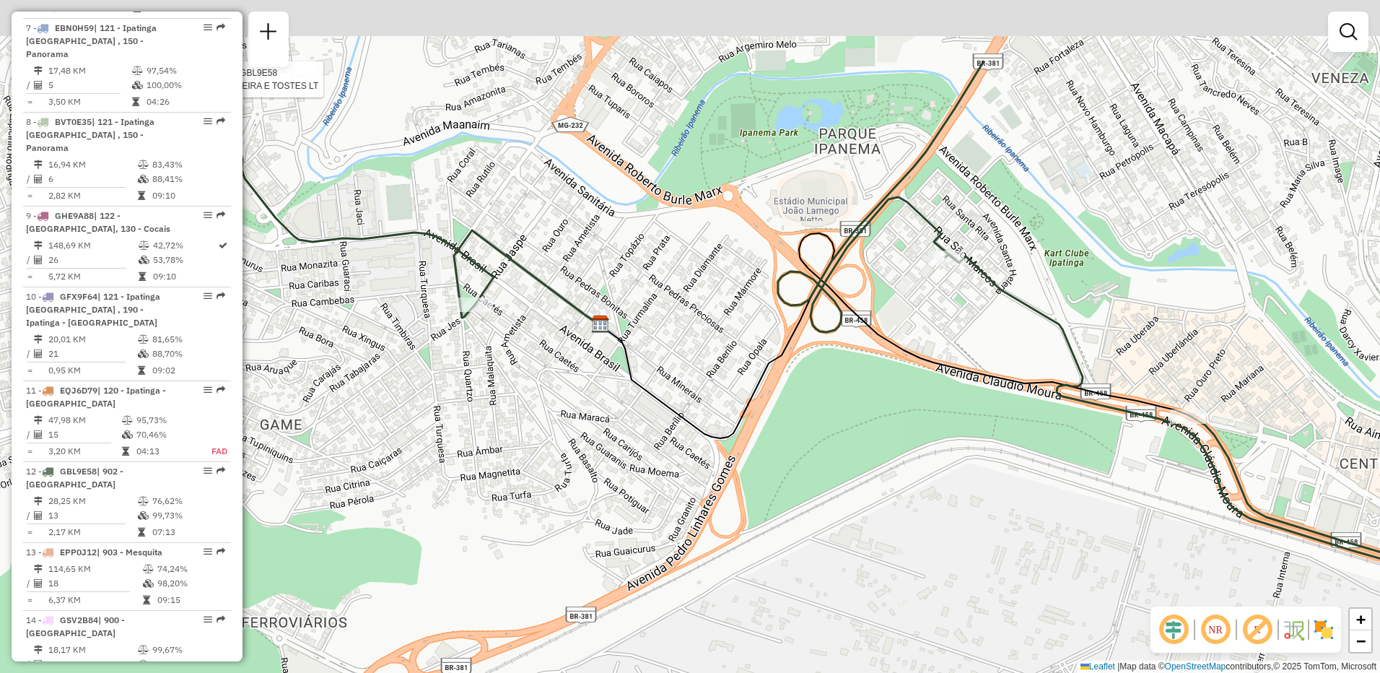
drag, startPoint x: 967, startPoint y: 372, endPoint x: 1079, endPoint y: 535, distance: 198.3
click at [1079, 535] on div "Rota 12 - Placa GBL9E58 04540968 - SILVEIRA E TOSTES LT Janela de atendimento G…" at bounding box center [690, 336] width 1380 height 673
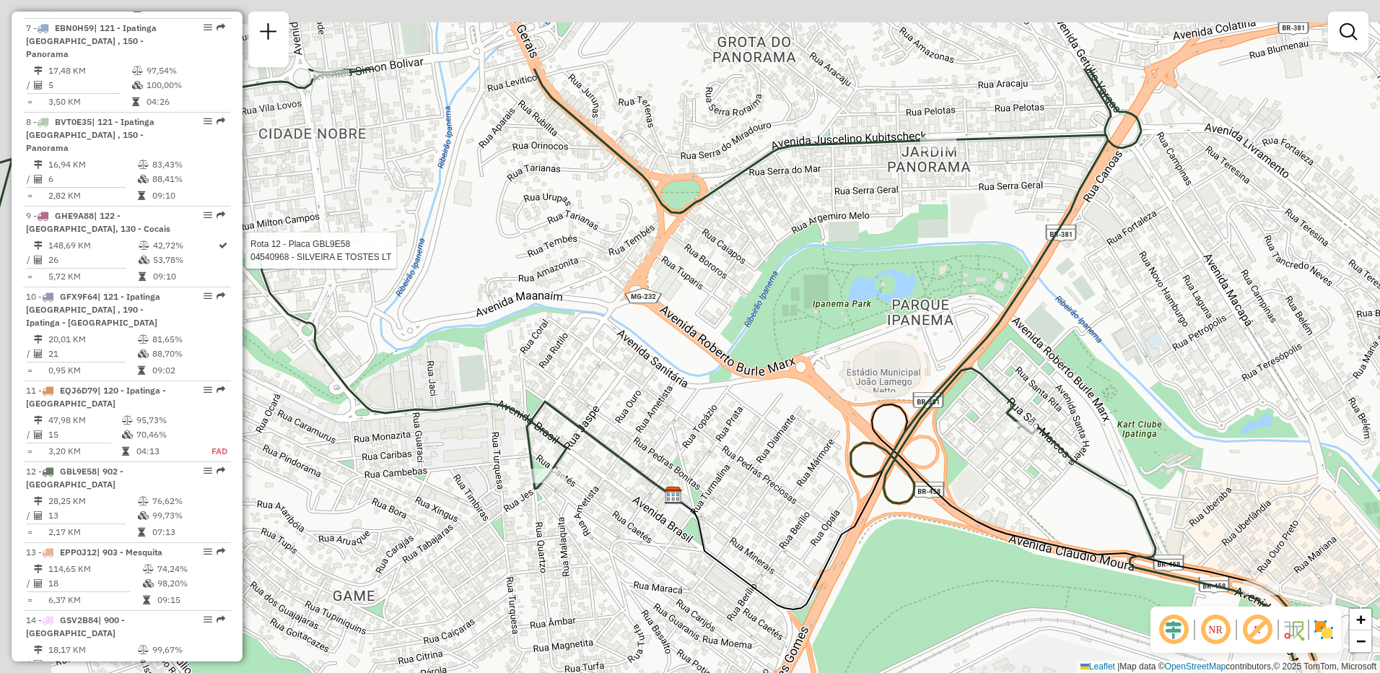
drag, startPoint x: 830, startPoint y: 330, endPoint x: 896, endPoint y: 468, distance: 152.3
click at [893, 471] on icon at bounding box center [749, 417] width 1655 height 697
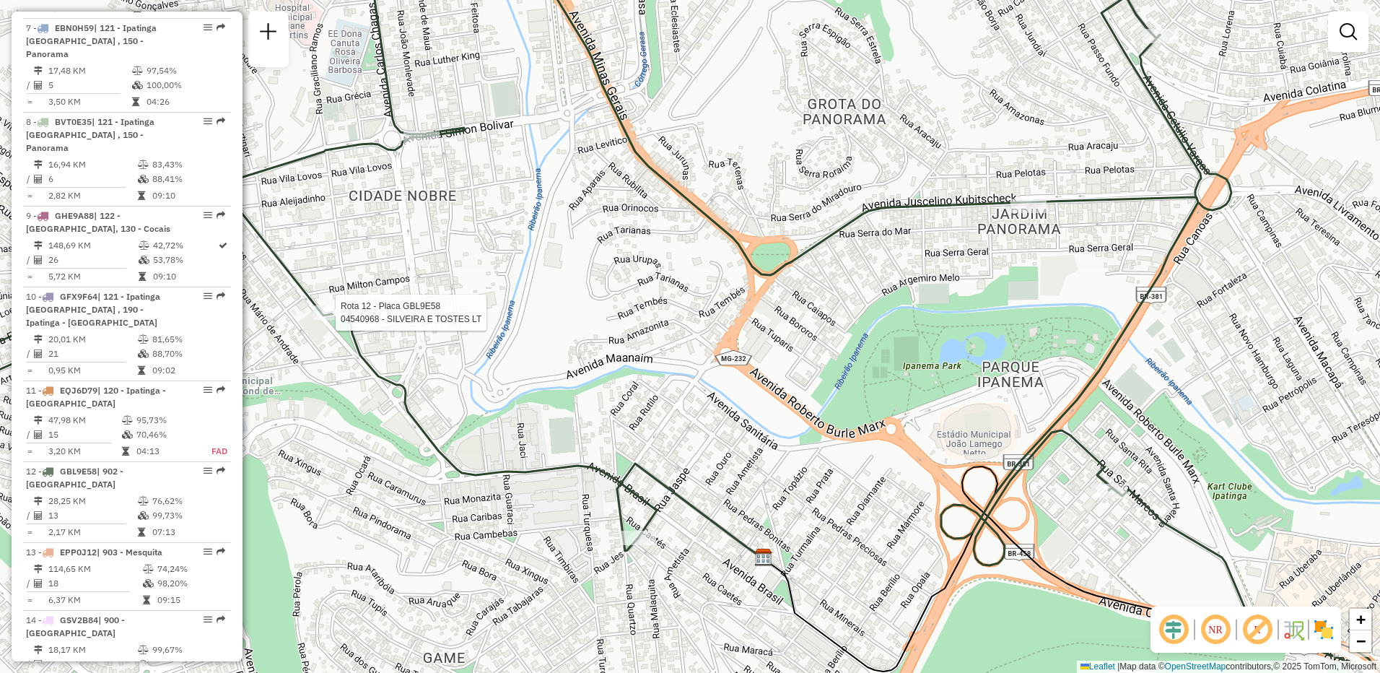
drag, startPoint x: 669, startPoint y: 224, endPoint x: 725, endPoint y: 250, distance: 62.3
click at [725, 250] on div "Rota 12 - Placa GBL9E58 04540968 - SILVEIRA E TOSTES LT Janela de atendimento G…" at bounding box center [690, 336] width 1380 height 673
